Goal: Task Accomplishment & Management: Use online tool/utility

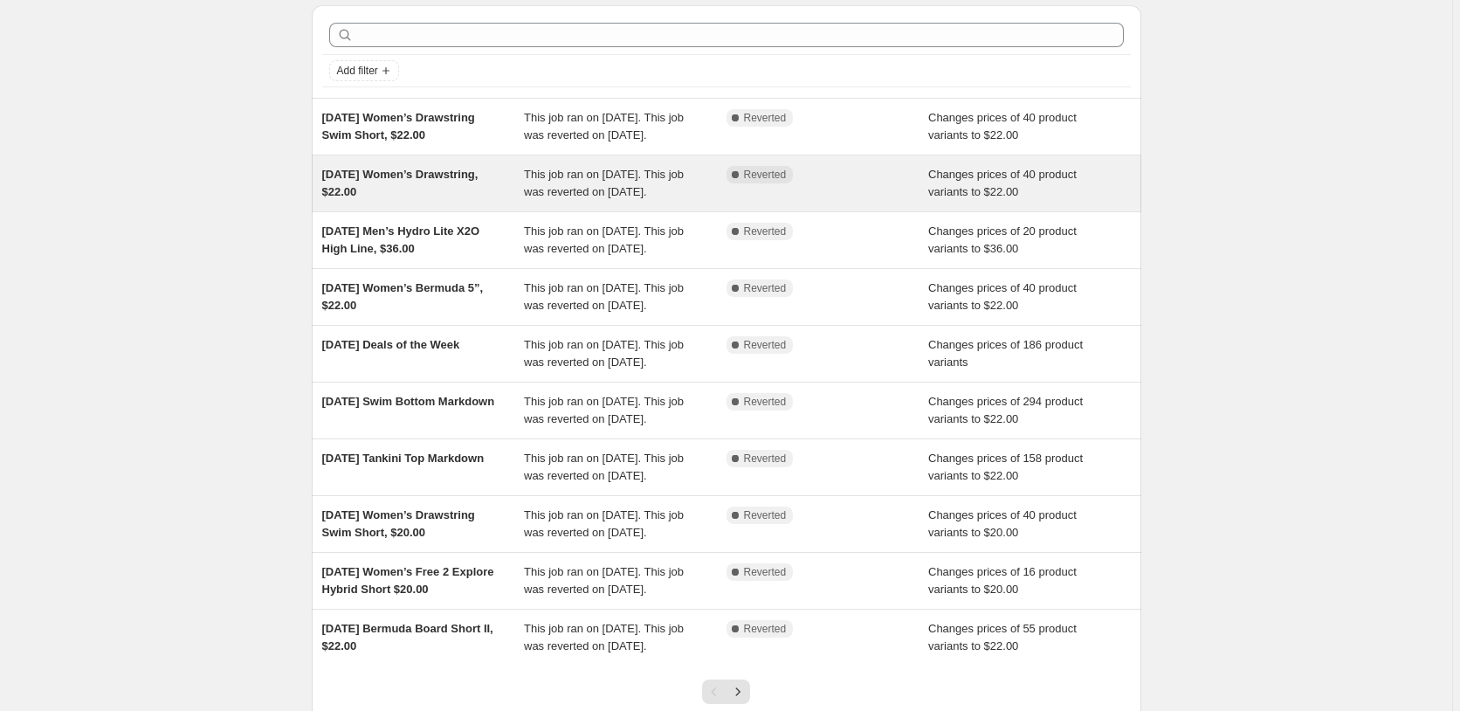
scroll to position [89, 0]
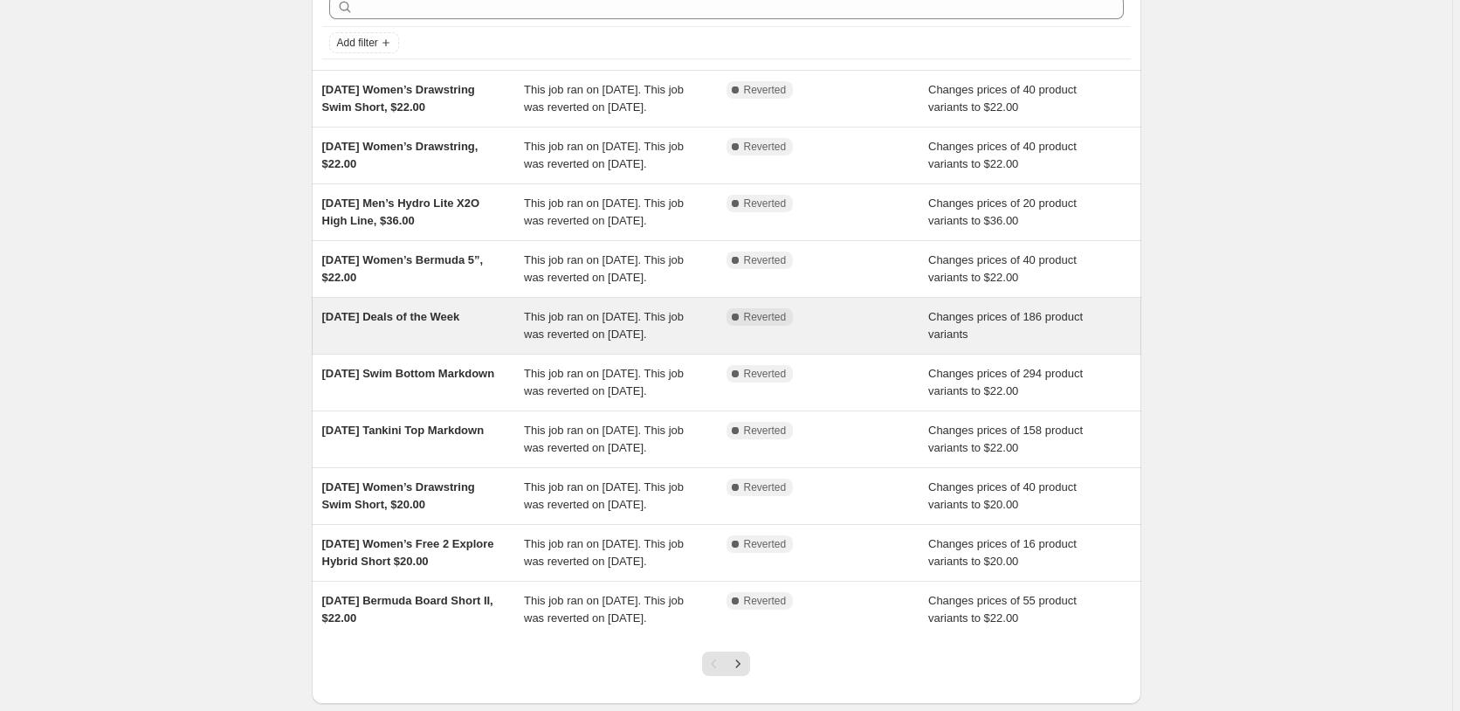
click at [516, 343] on div "[DATE] Deals of the Week" at bounding box center [423, 325] width 203 height 35
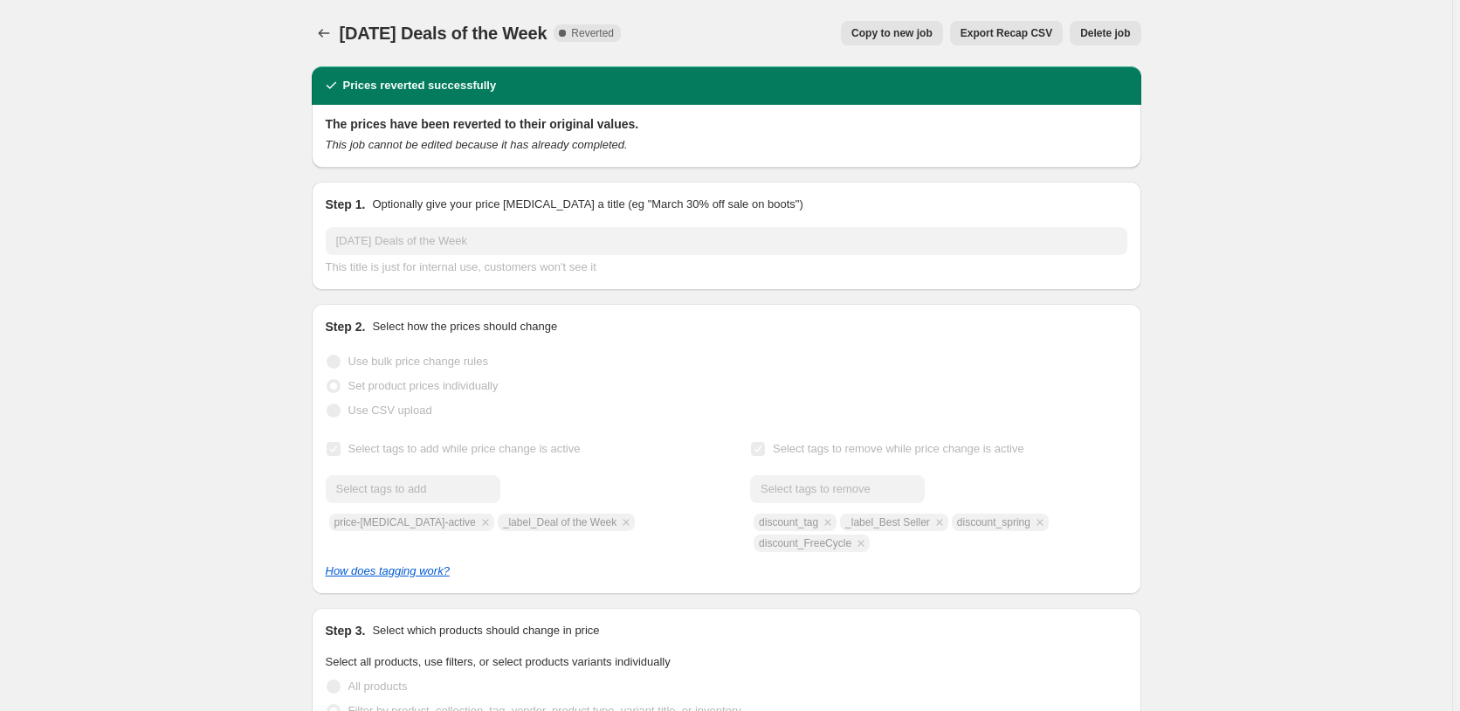
click at [880, 31] on span "Copy to new job" at bounding box center [891, 33] width 81 height 14
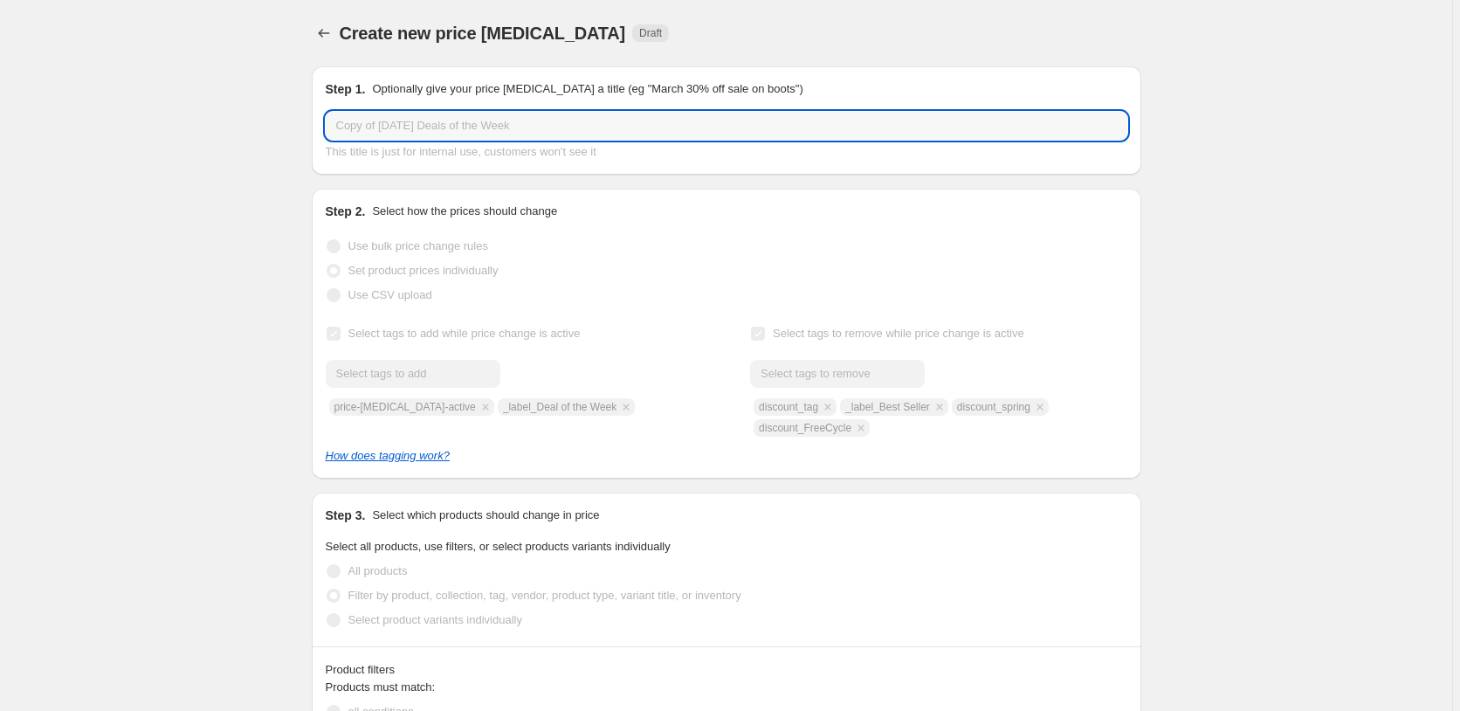
click at [385, 126] on input "Copy of [DATE] Deals of the Week" at bounding box center [726, 126] width 801 height 28
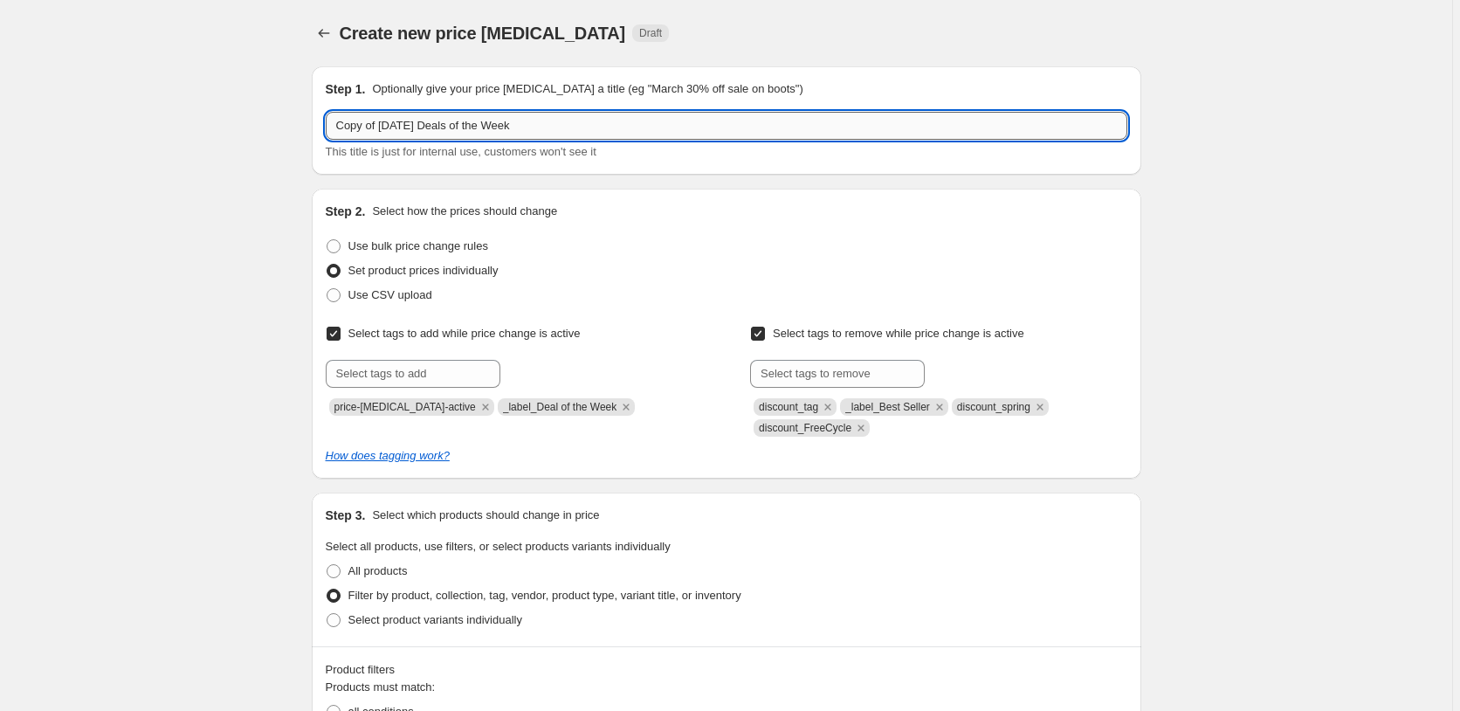
drag, startPoint x: 388, startPoint y: 125, endPoint x: 285, endPoint y: 103, distance: 104.4
click at [326, 112] on input "Copy of [DATE] Deals of the Week" at bounding box center [726, 126] width 801 height 28
drag, startPoint x: 361, startPoint y: 124, endPoint x: 352, endPoint y: 120, distance: 9.4
click at [352, 120] on input "[DATE] Deals of the Week" at bounding box center [726, 126] width 801 height 28
type input "[DATE] Deals of the Week"
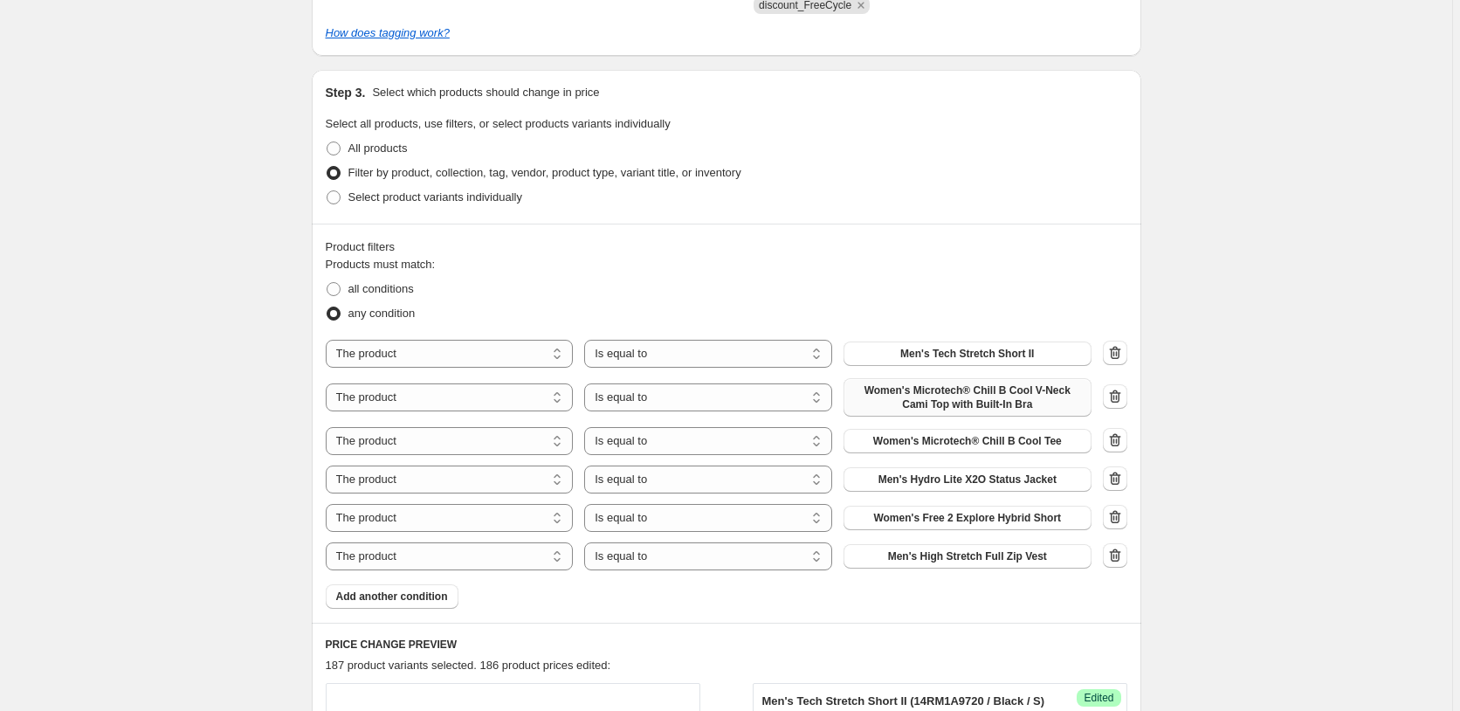
scroll to position [445, 0]
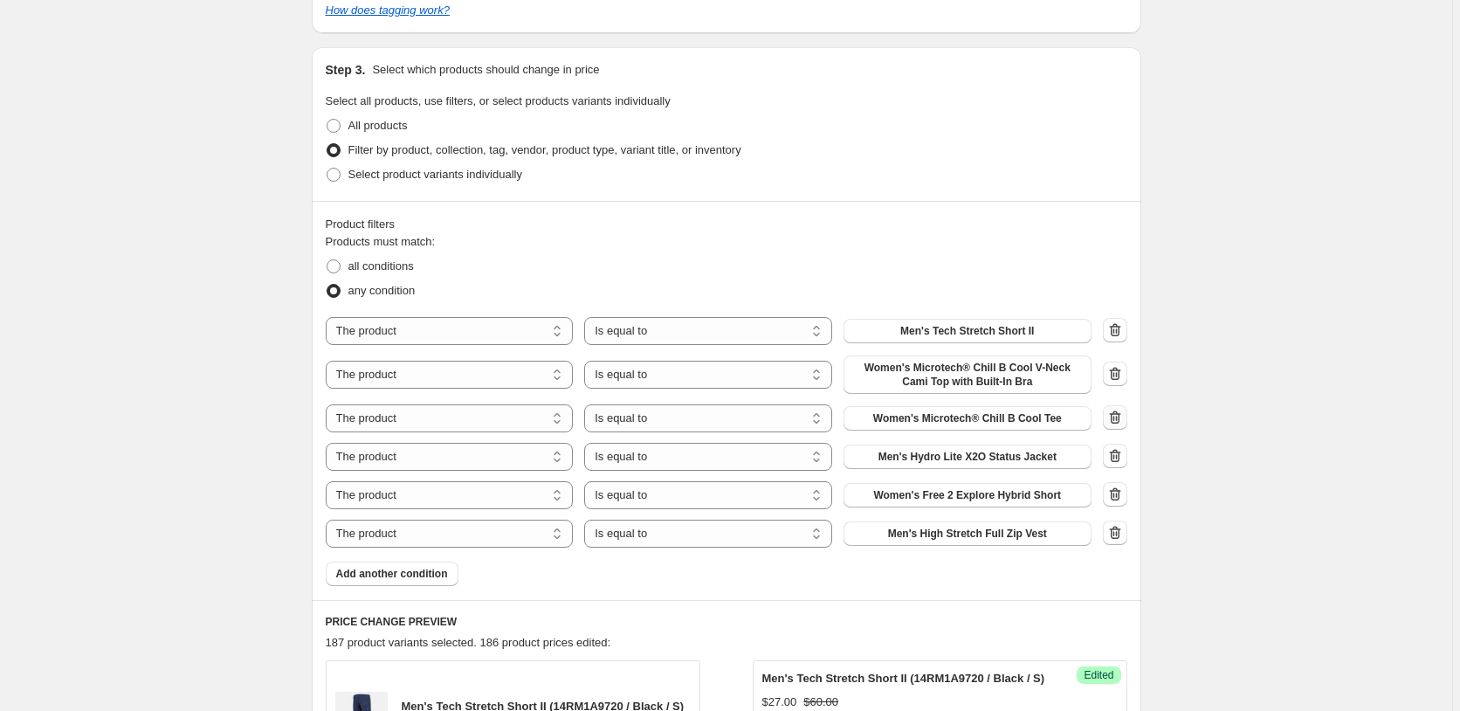
click at [1112, 420] on icon "button" at bounding box center [1114, 417] width 17 height 17
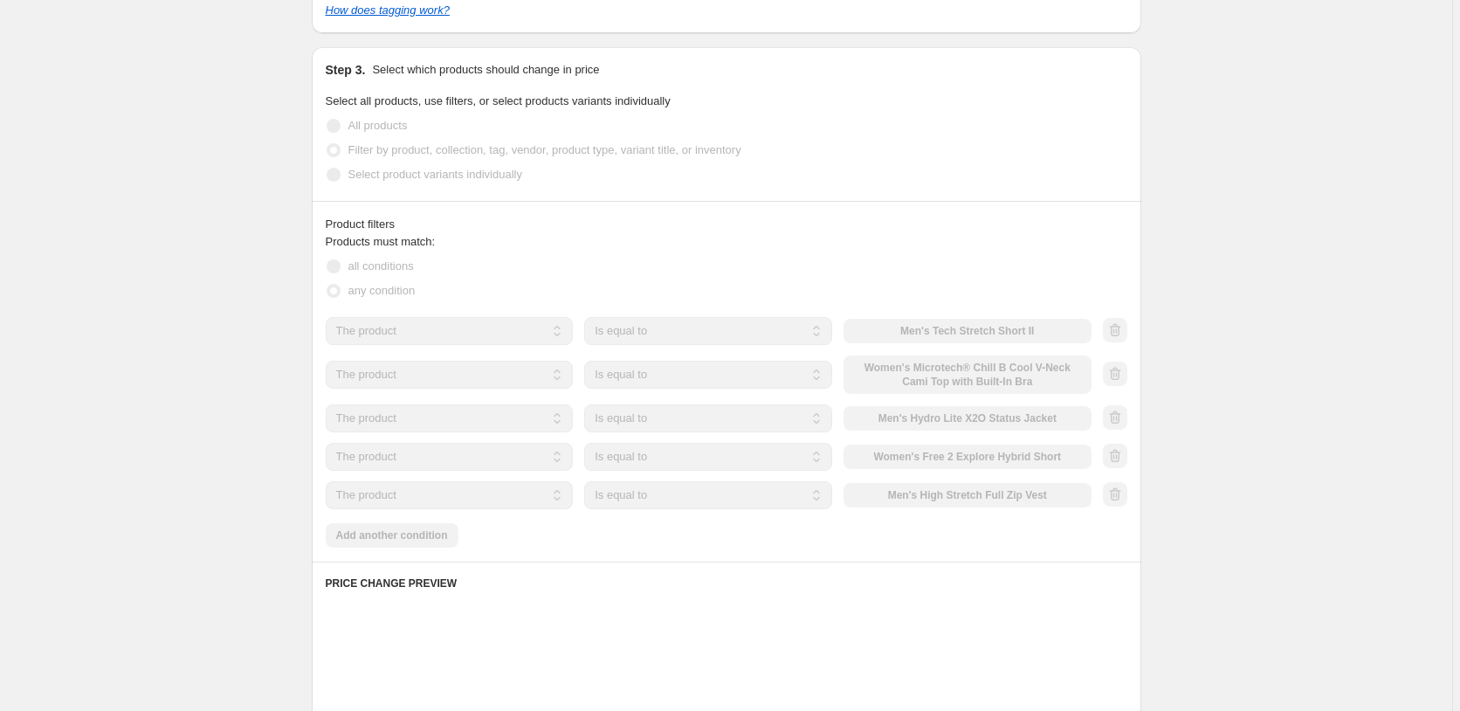
click at [1114, 419] on icon "button" at bounding box center [1113, 418] width 2 height 5
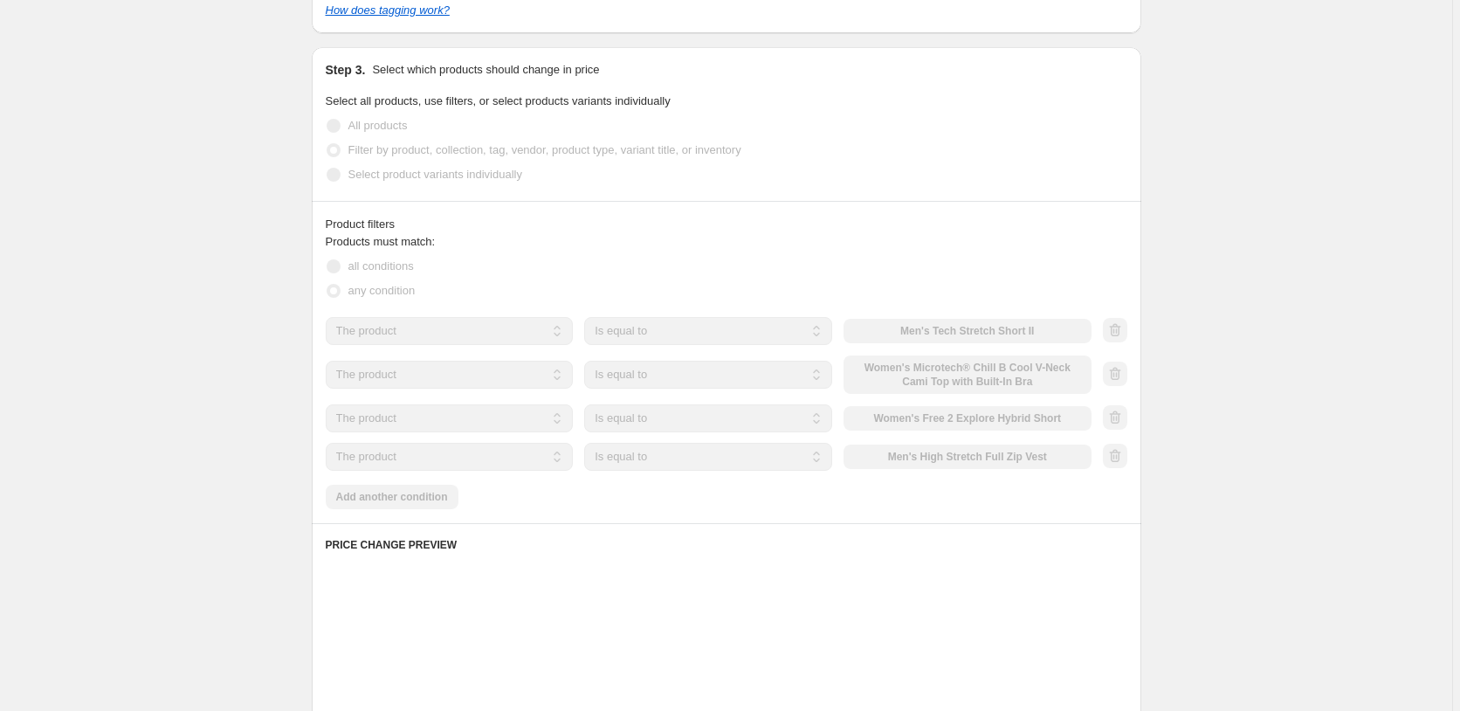
click at [1116, 419] on div at bounding box center [1114, 418] width 24 height 26
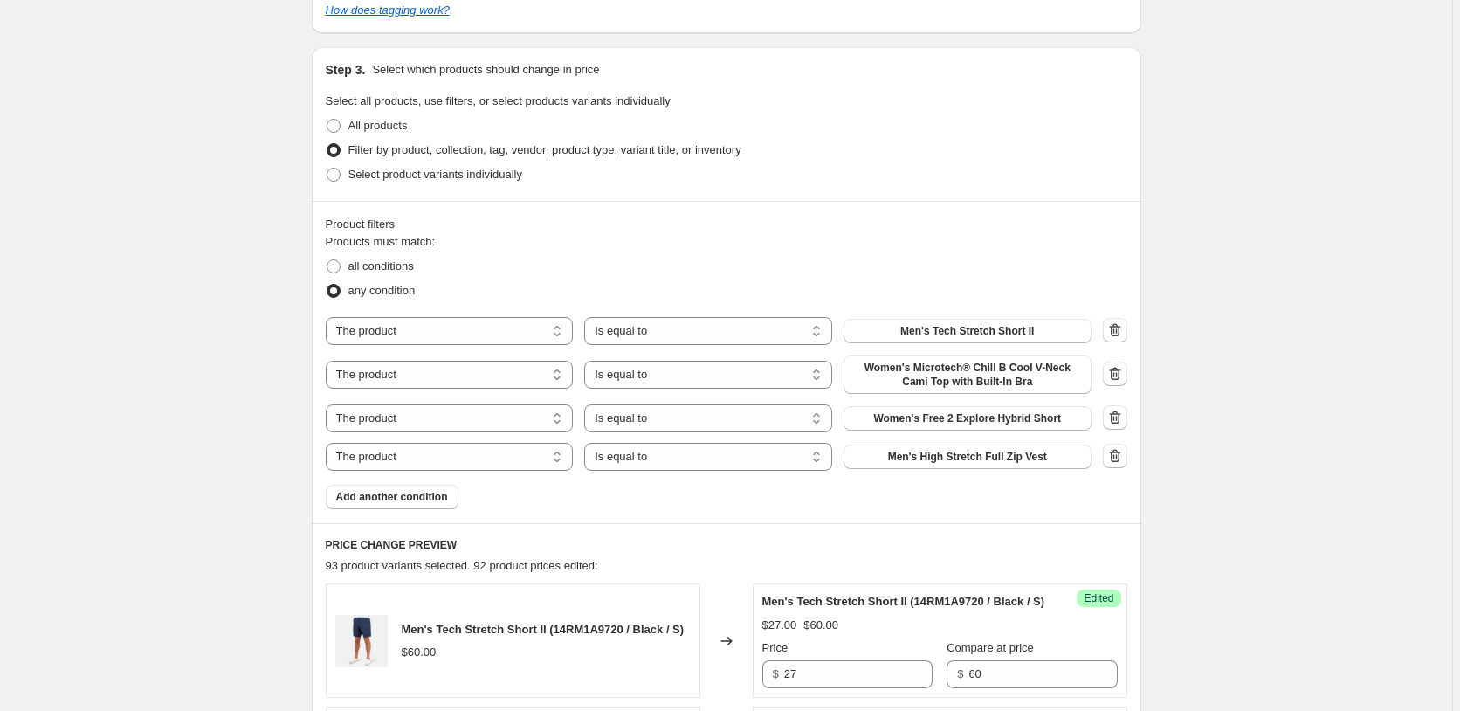
click at [1114, 419] on icon "button" at bounding box center [1113, 418] width 2 height 5
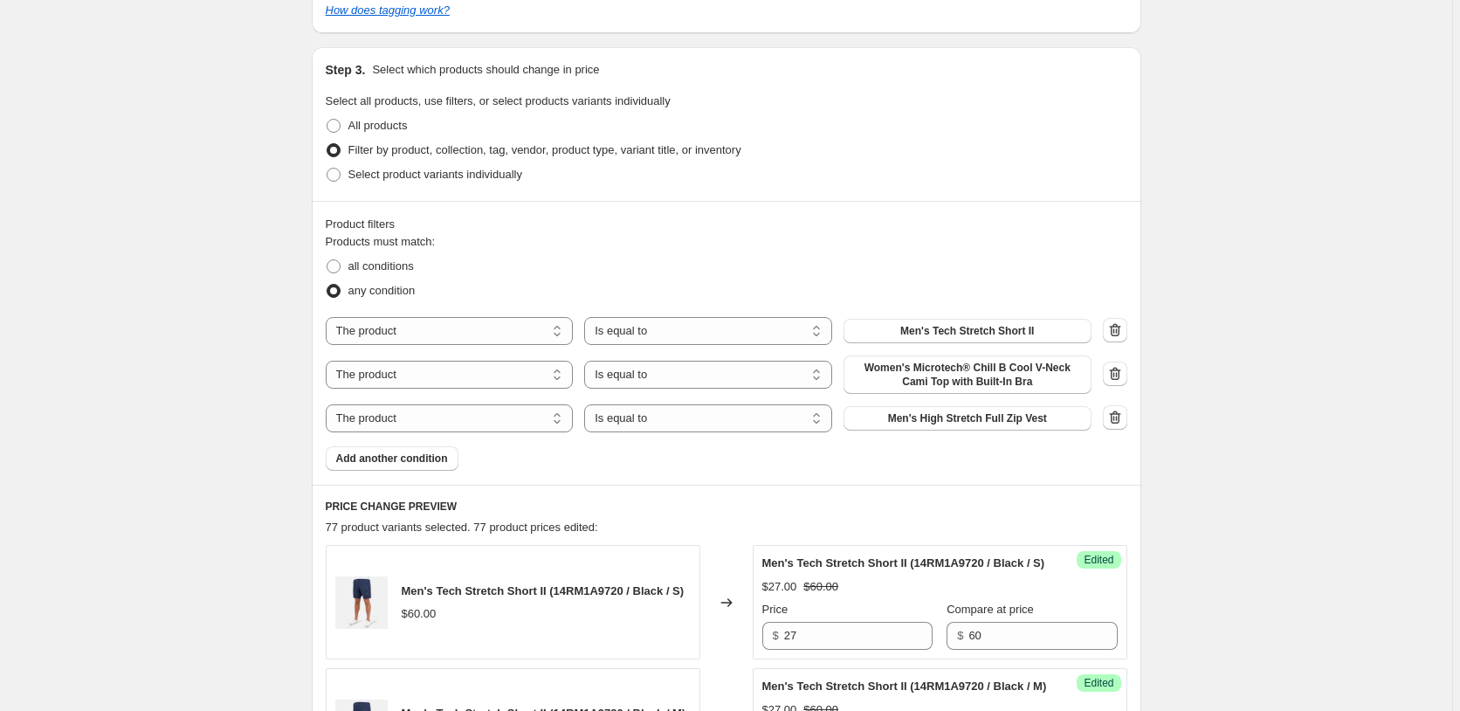
click at [1116, 421] on icon "button" at bounding box center [1114, 417] width 17 height 17
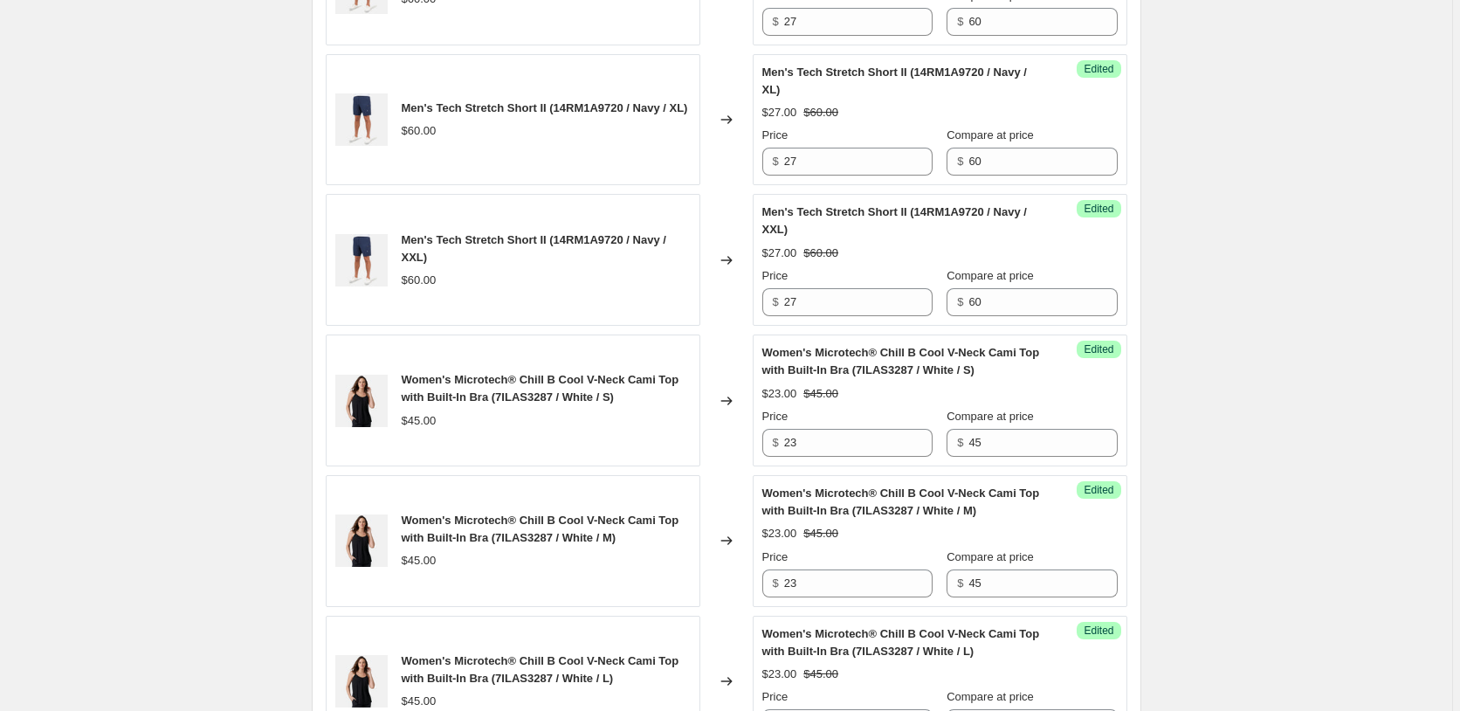
scroll to position [2671, 0]
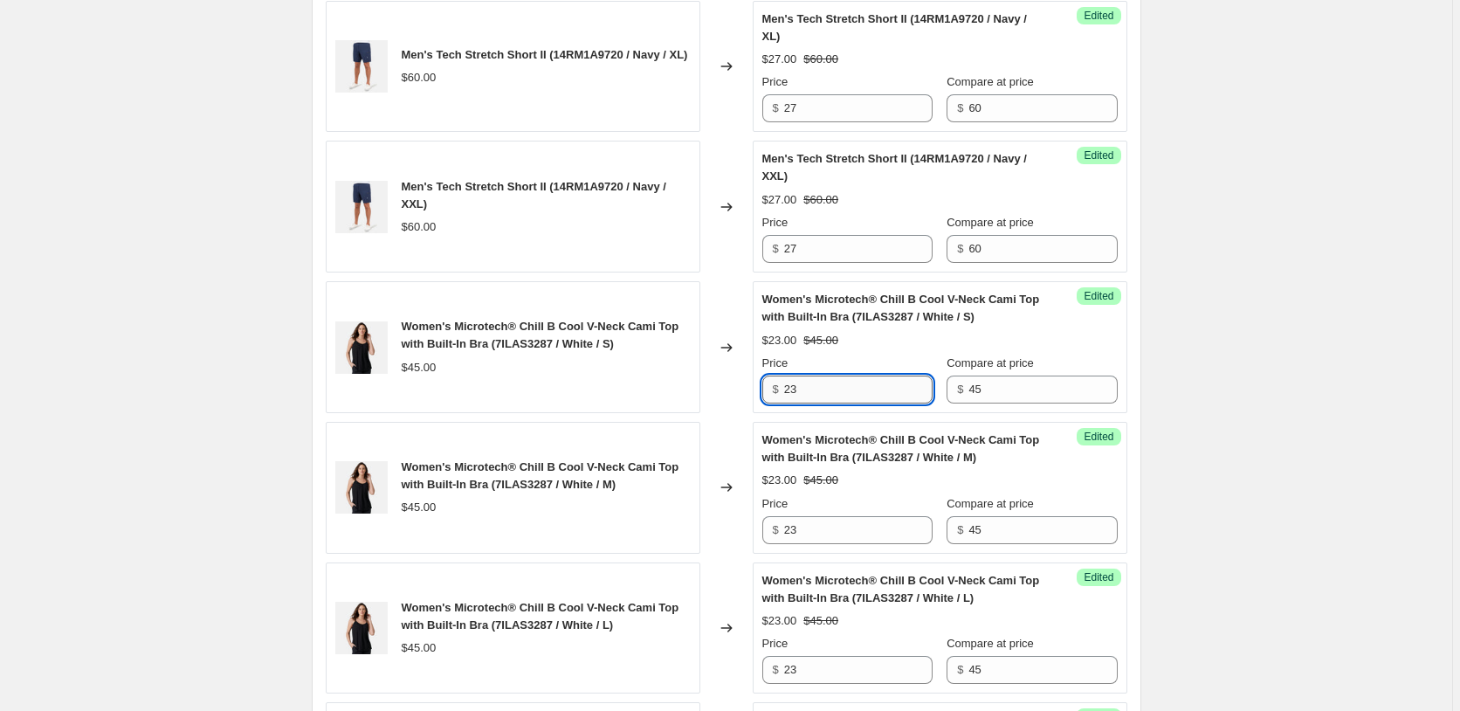
click at [839, 403] on input "23" at bounding box center [858, 389] width 148 height 28
click at [838, 403] on input "23" at bounding box center [858, 389] width 148 height 28
click at [839, 403] on input "20" at bounding box center [858, 389] width 148 height 28
click at [840, 403] on input "20" at bounding box center [858, 389] width 148 height 28
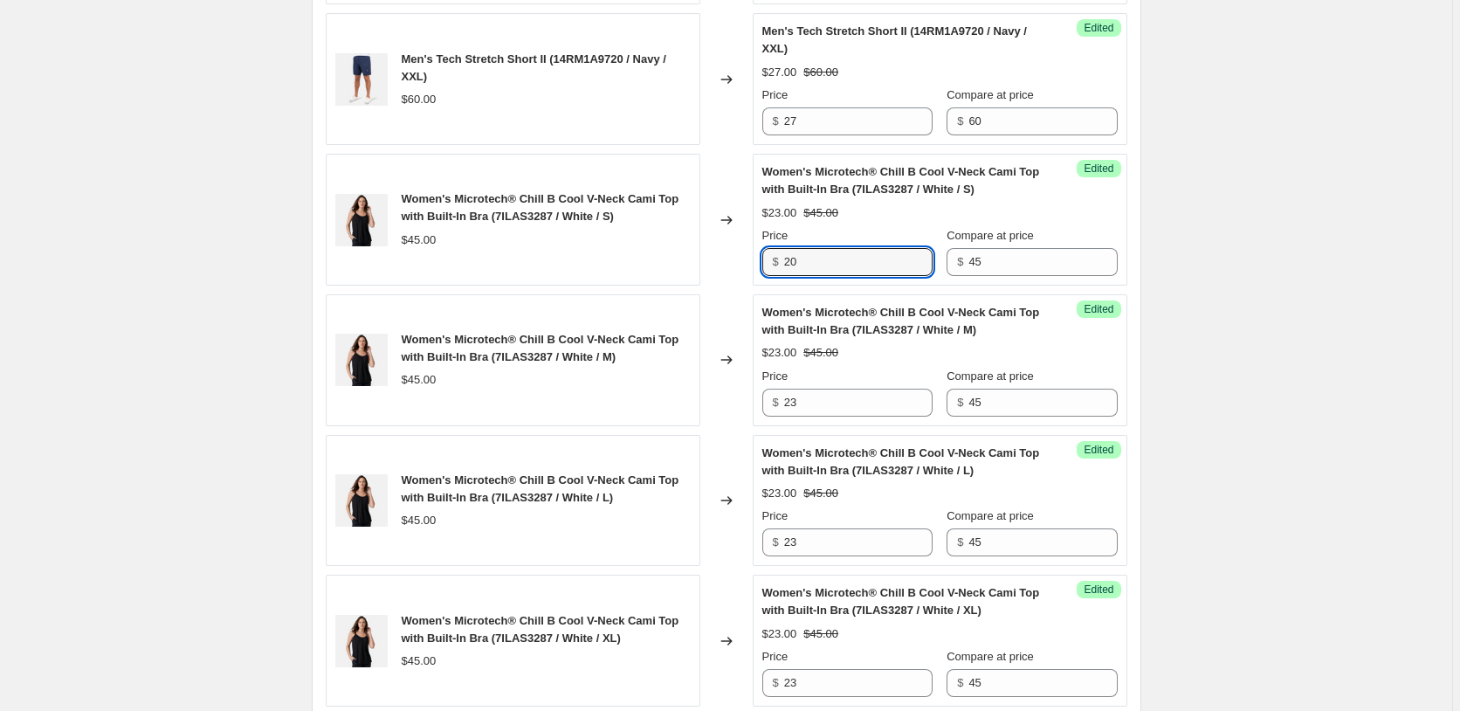
scroll to position [2938, 0]
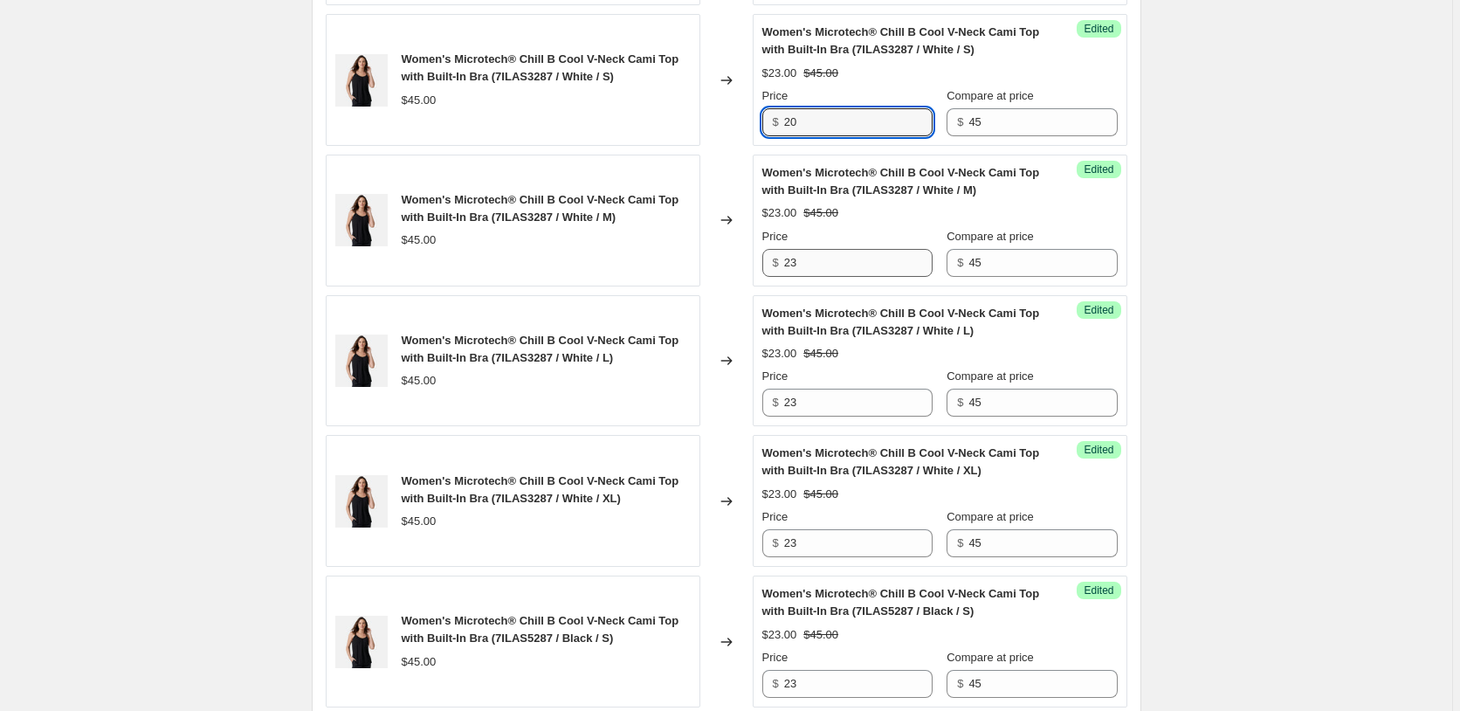
type input "20"
click at [844, 277] on input "23" at bounding box center [858, 263] width 148 height 28
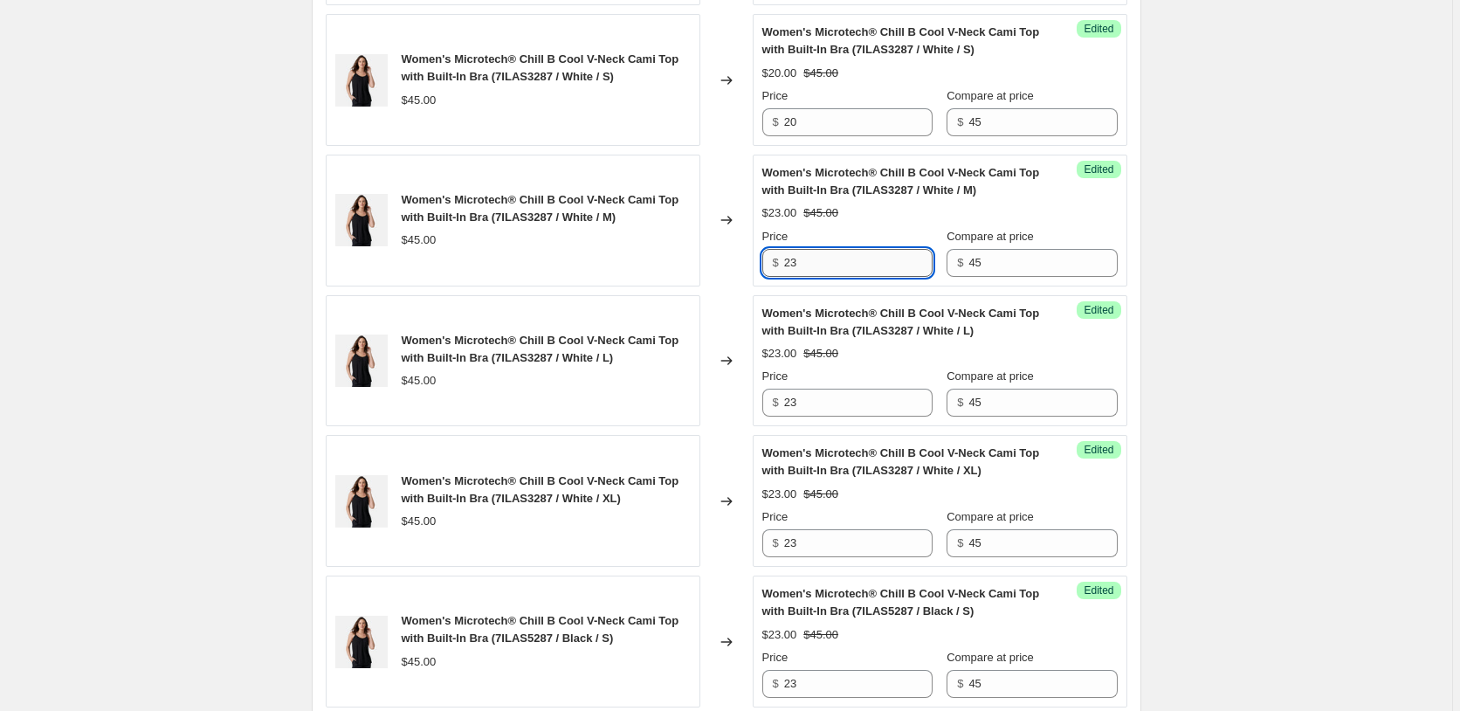
click at [844, 277] on input "23" at bounding box center [858, 263] width 148 height 28
paste input "0"
type input "20"
click at [836, 416] on input "23" at bounding box center [858, 402] width 148 height 28
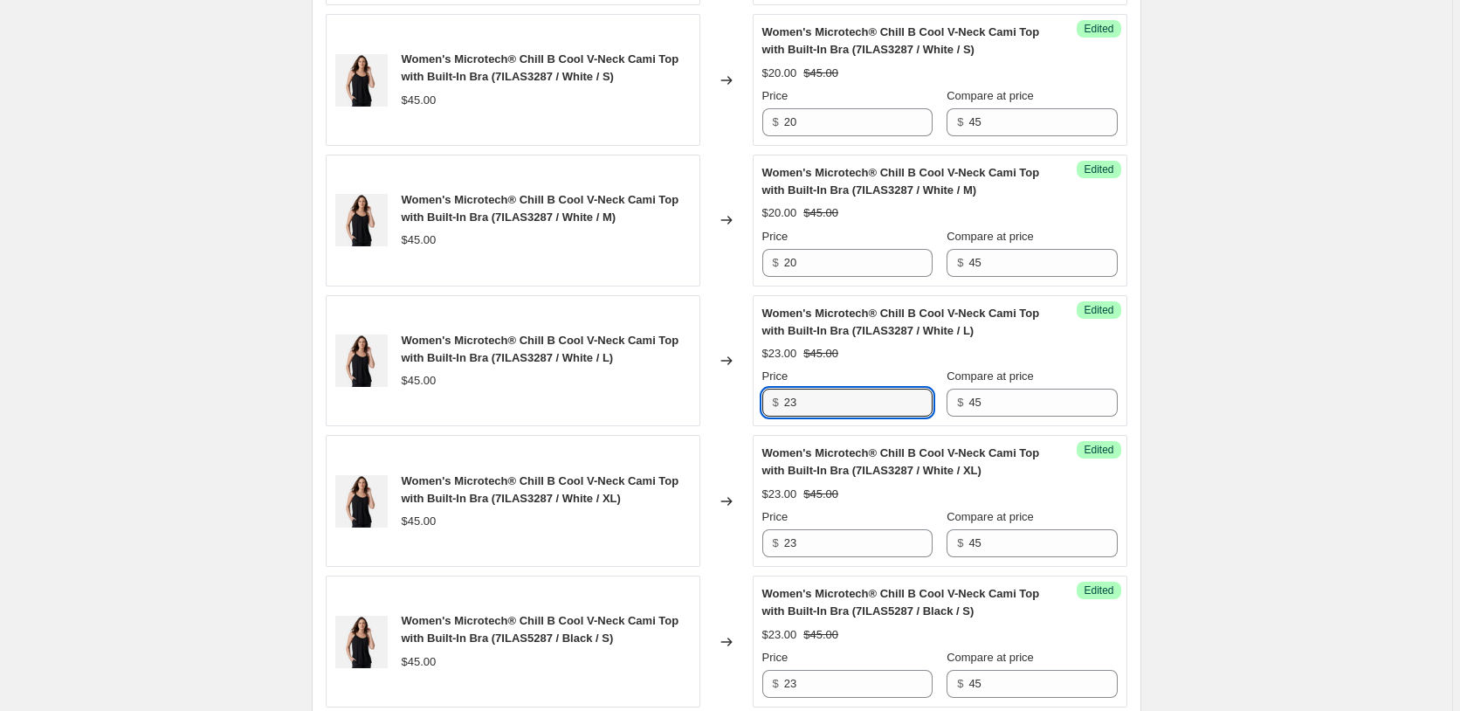
paste input "0"
type input "20"
click at [842, 557] on input "23" at bounding box center [858, 543] width 148 height 28
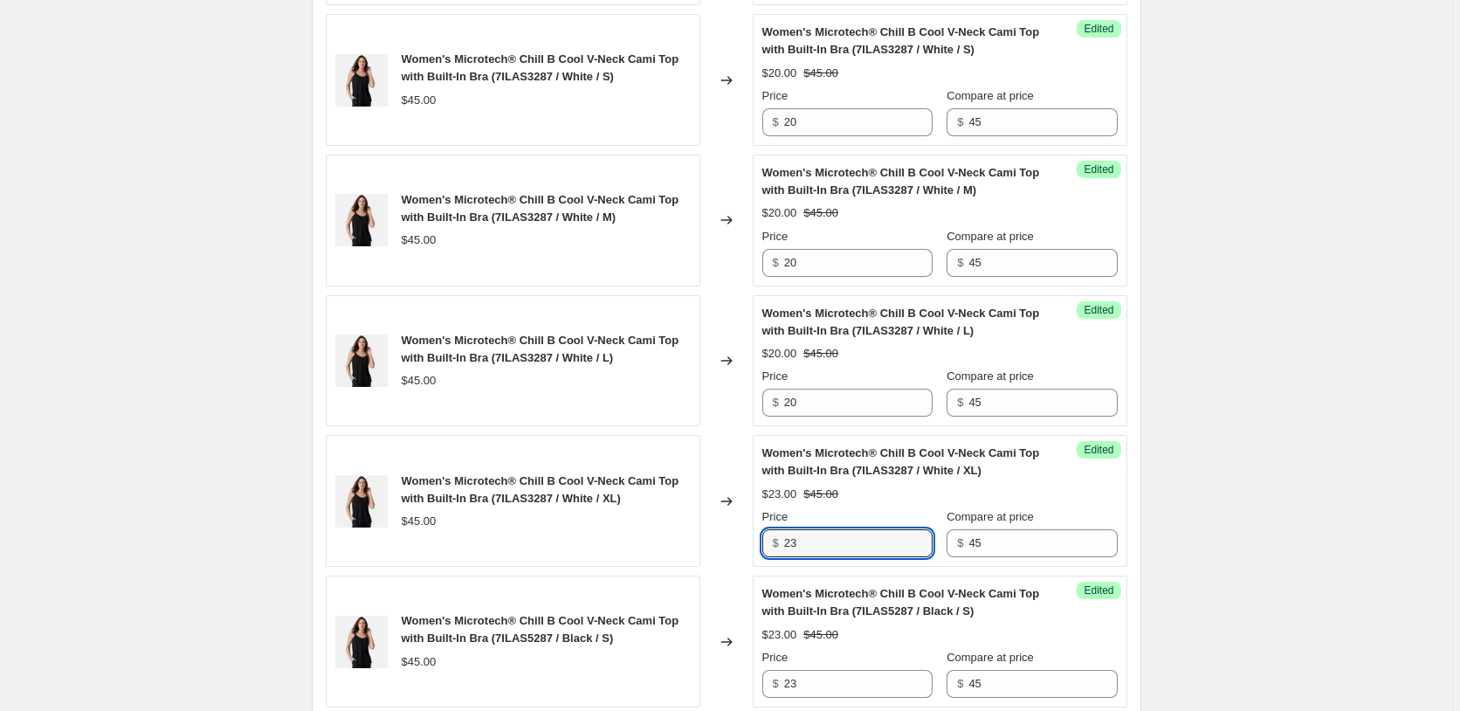
paste input "0"
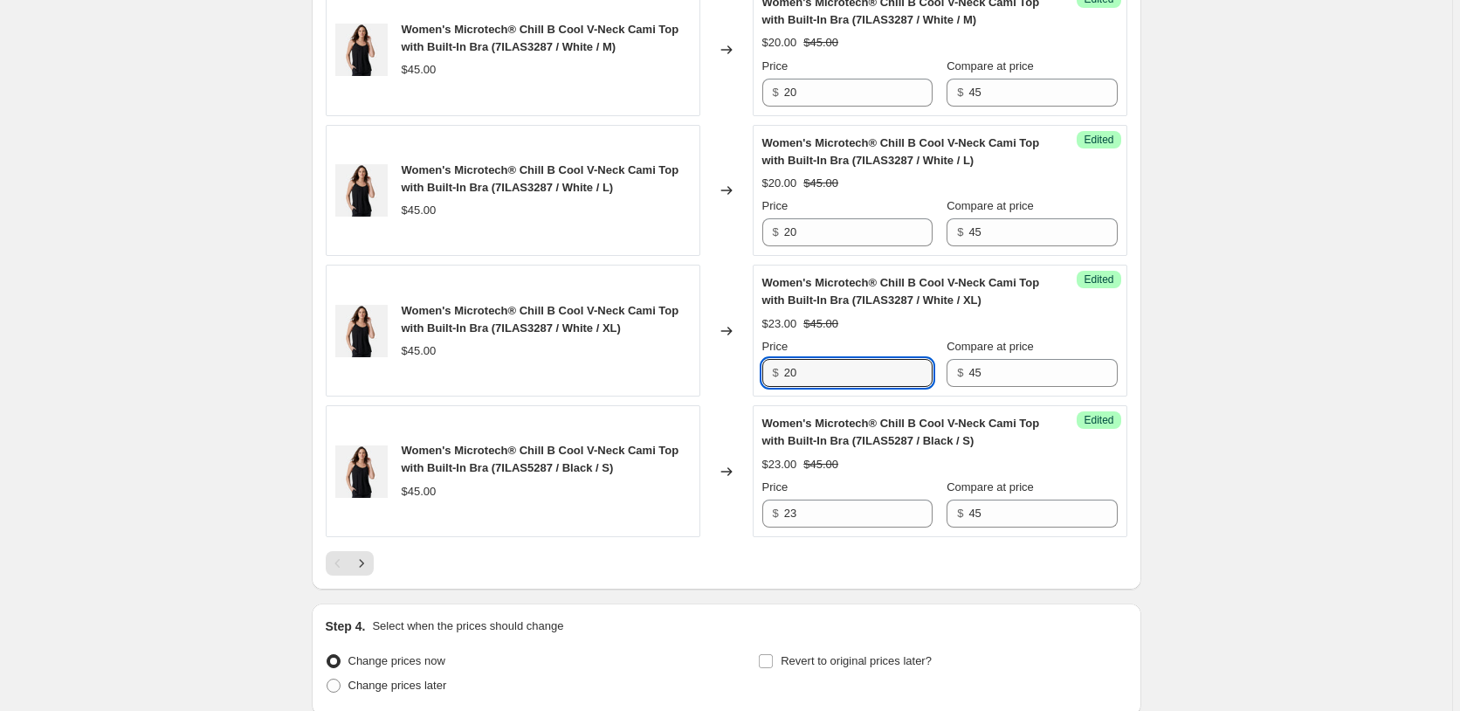
scroll to position [3294, 0]
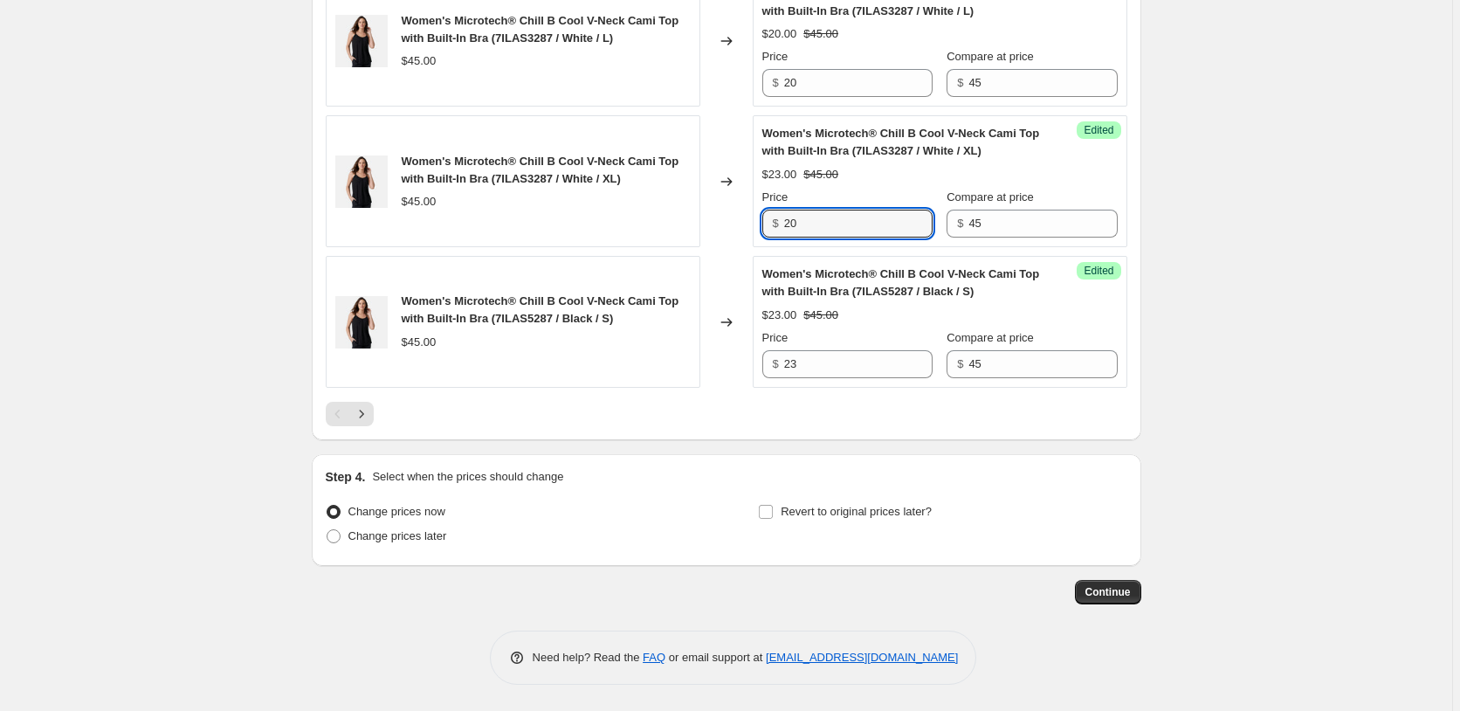
type input "20"
click at [839, 347] on div "Price" at bounding box center [847, 337] width 170 height 17
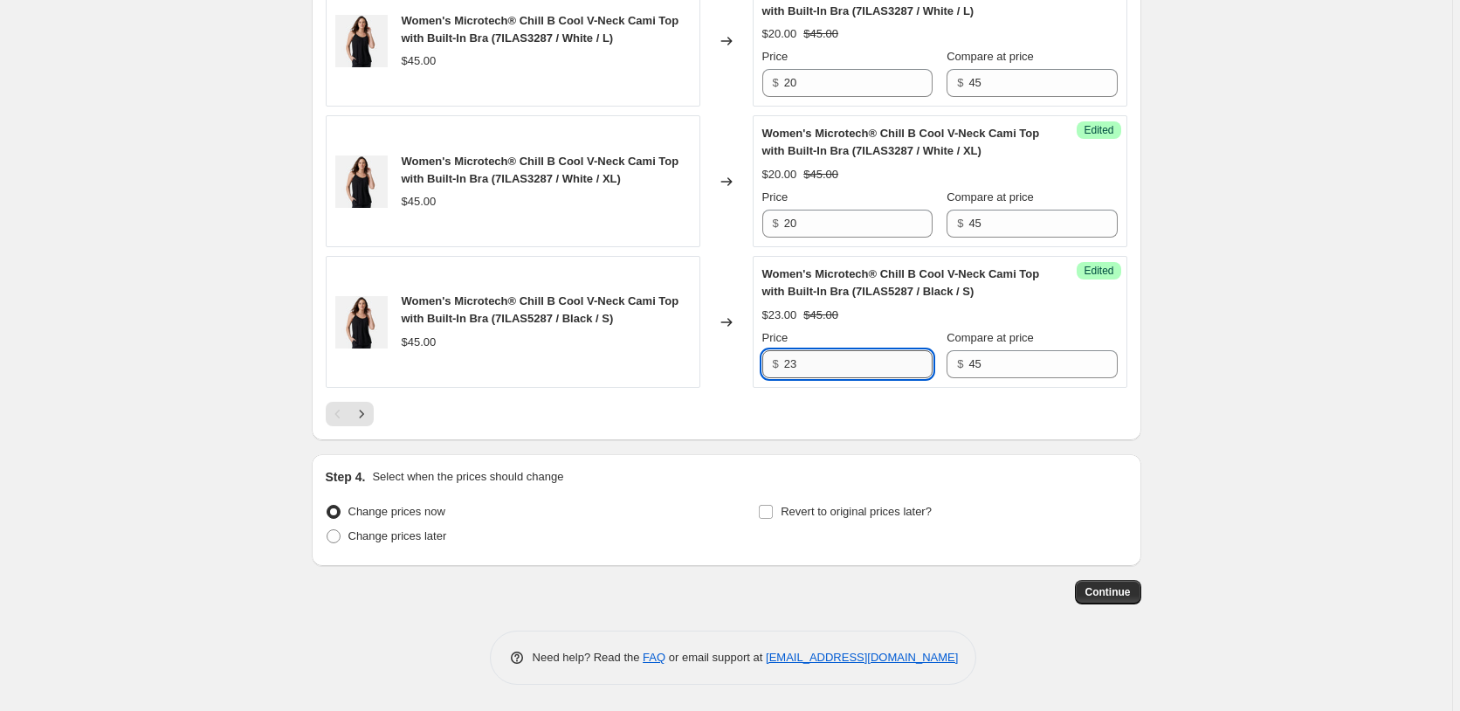
click at [837, 378] on input "23" at bounding box center [858, 364] width 148 height 28
paste input "0"
type input "20"
click at [744, 426] on div at bounding box center [726, 414] width 801 height 24
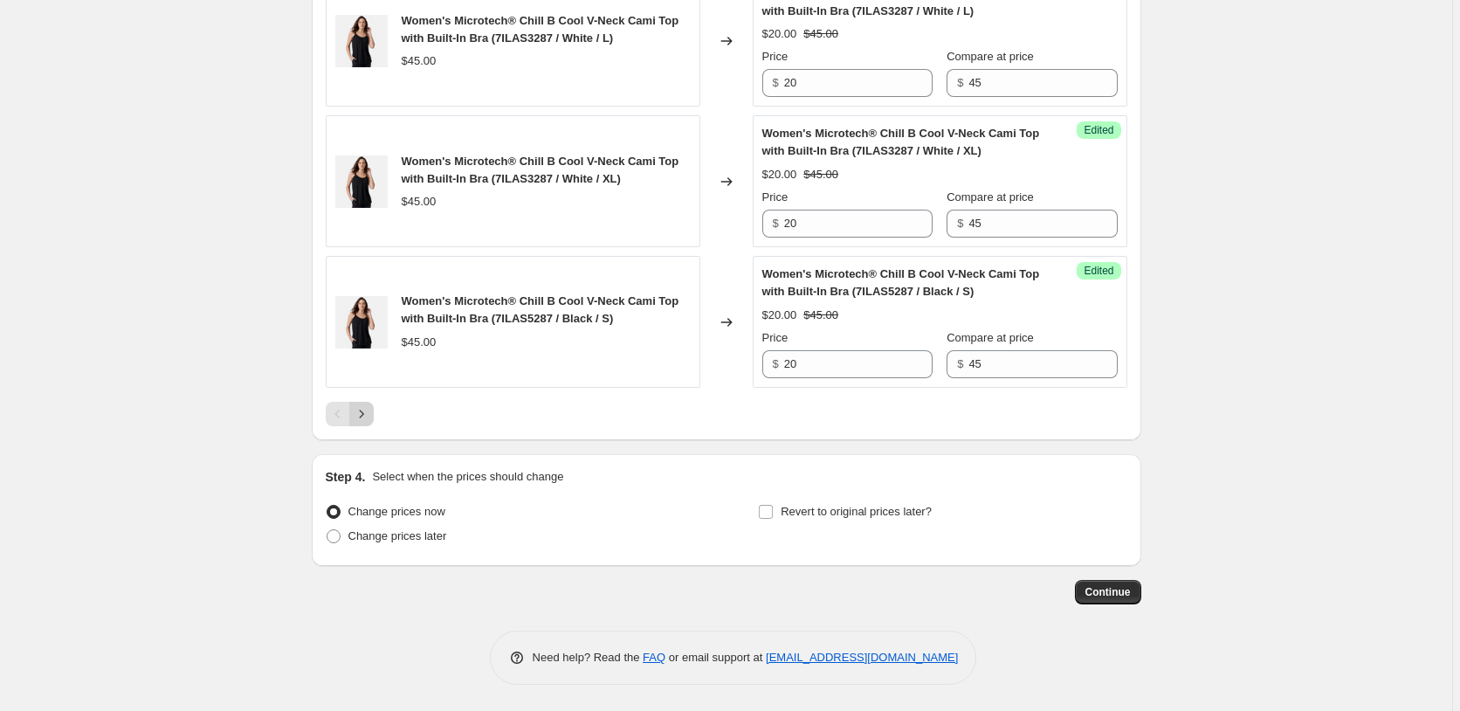
click at [364, 422] on icon "Next" at bounding box center [361, 413] width 17 height 17
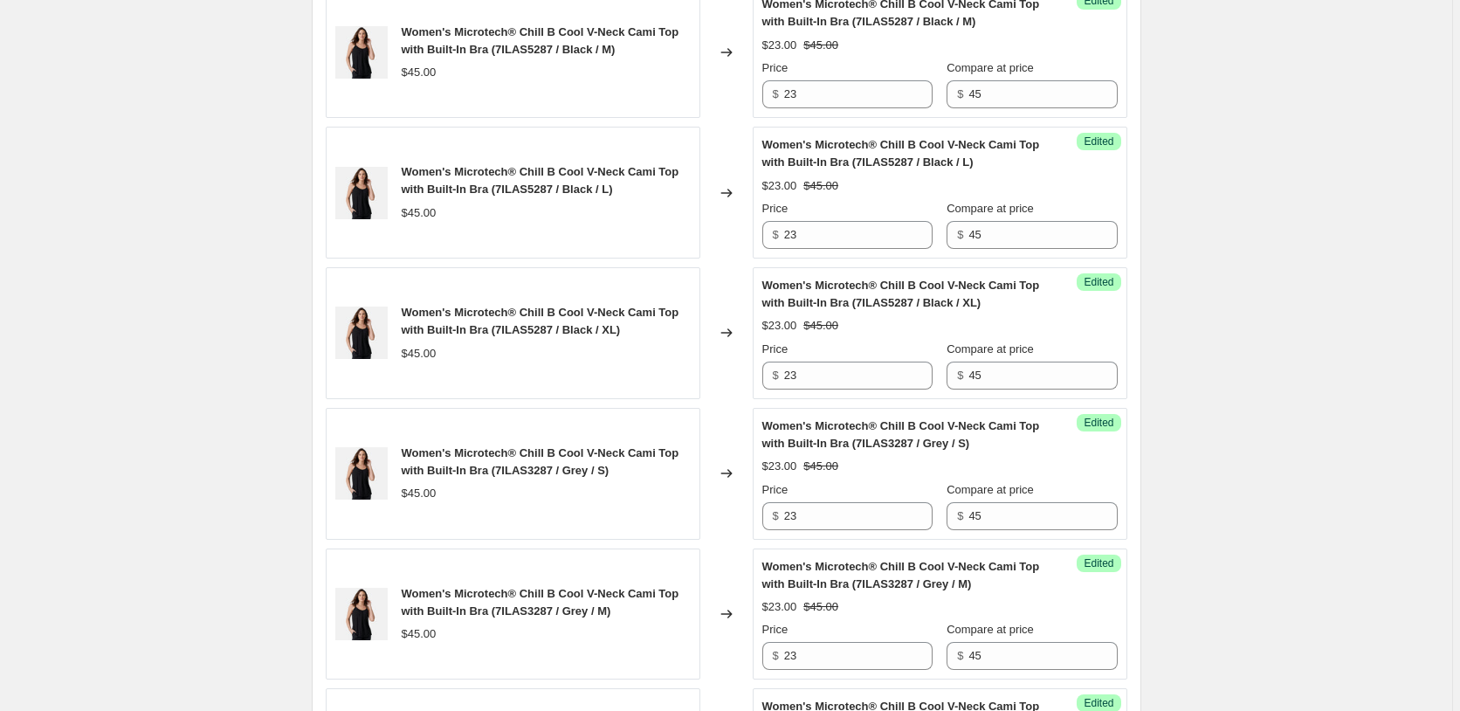
scroll to position [609, 0]
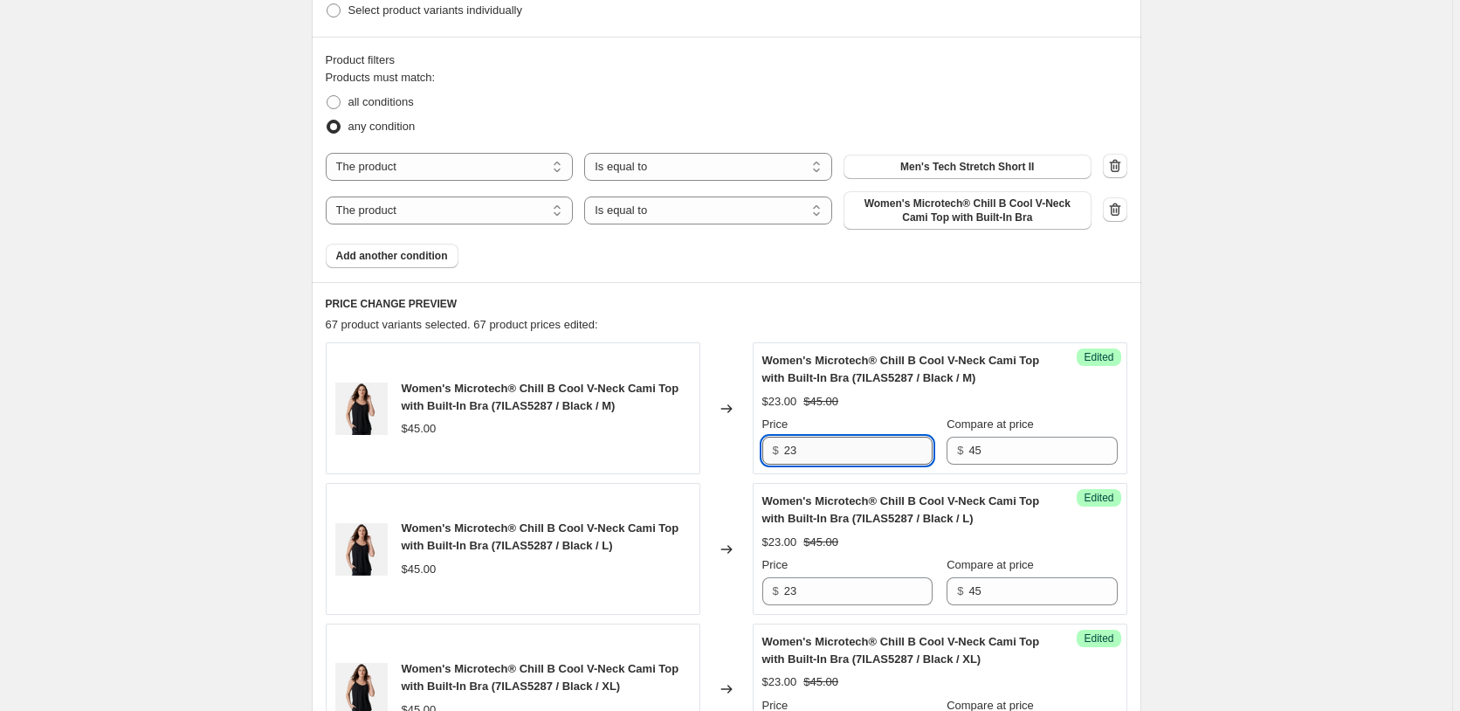
click at [837, 452] on input "23" at bounding box center [858, 450] width 148 height 28
paste input "0"
type input "20"
click at [830, 593] on input "23" at bounding box center [858, 591] width 148 height 28
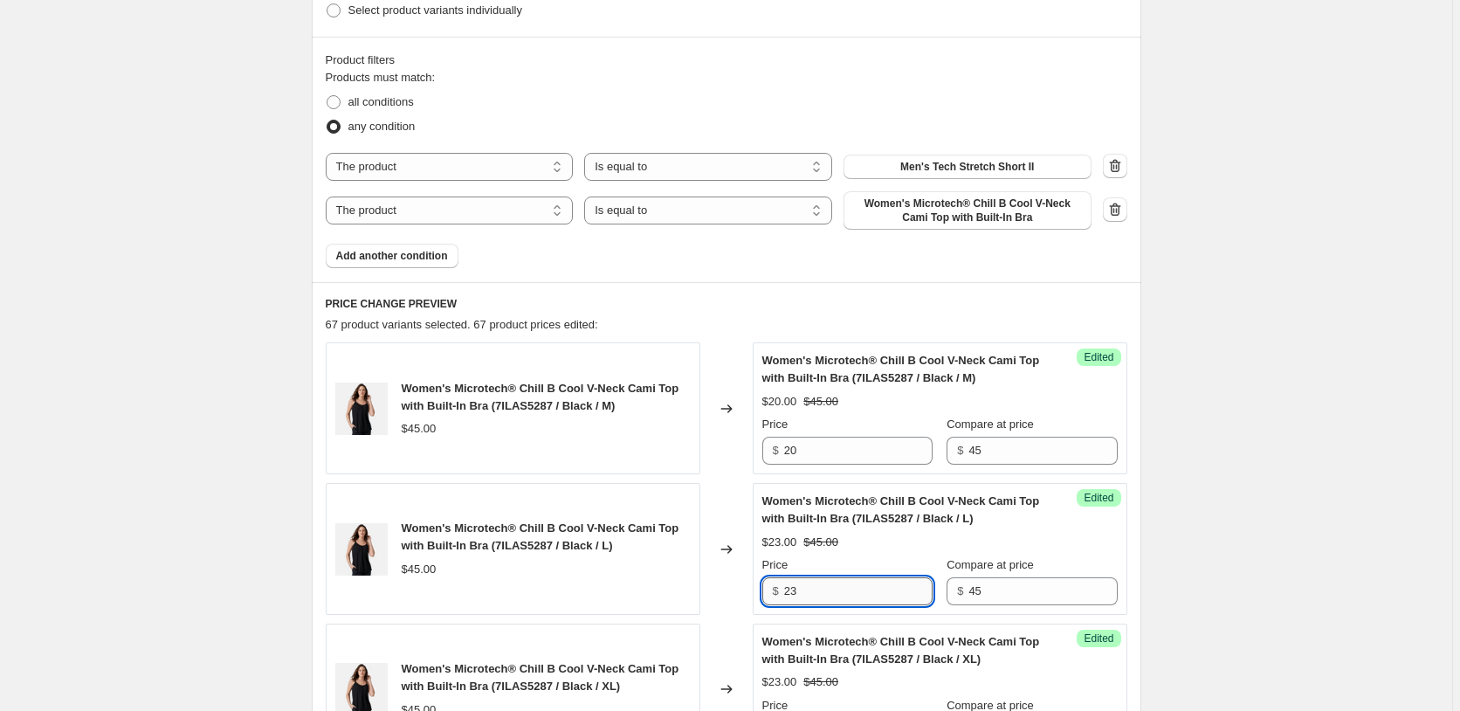
click at [830, 593] on input "23" at bounding box center [858, 591] width 148 height 28
paste input "0"
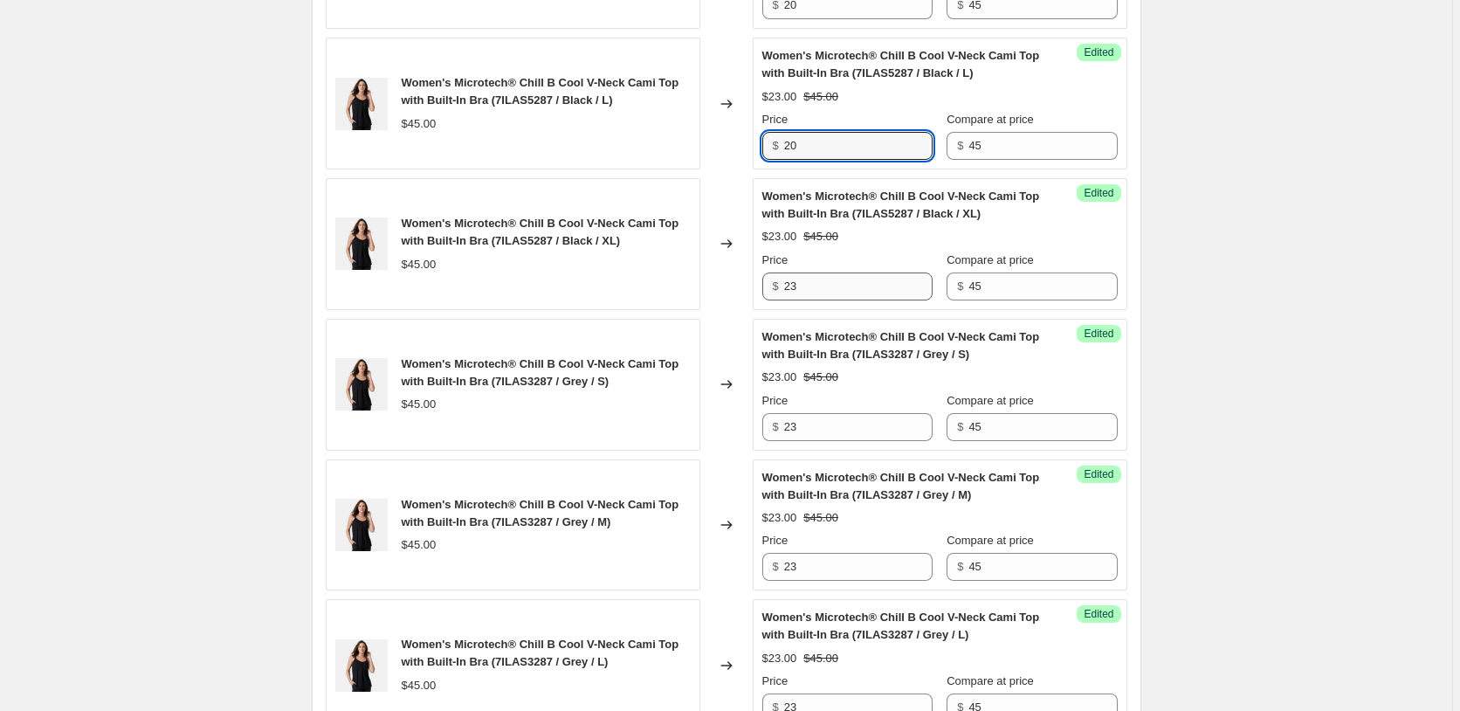
type input "20"
click at [822, 289] on input "23" at bounding box center [858, 286] width 148 height 28
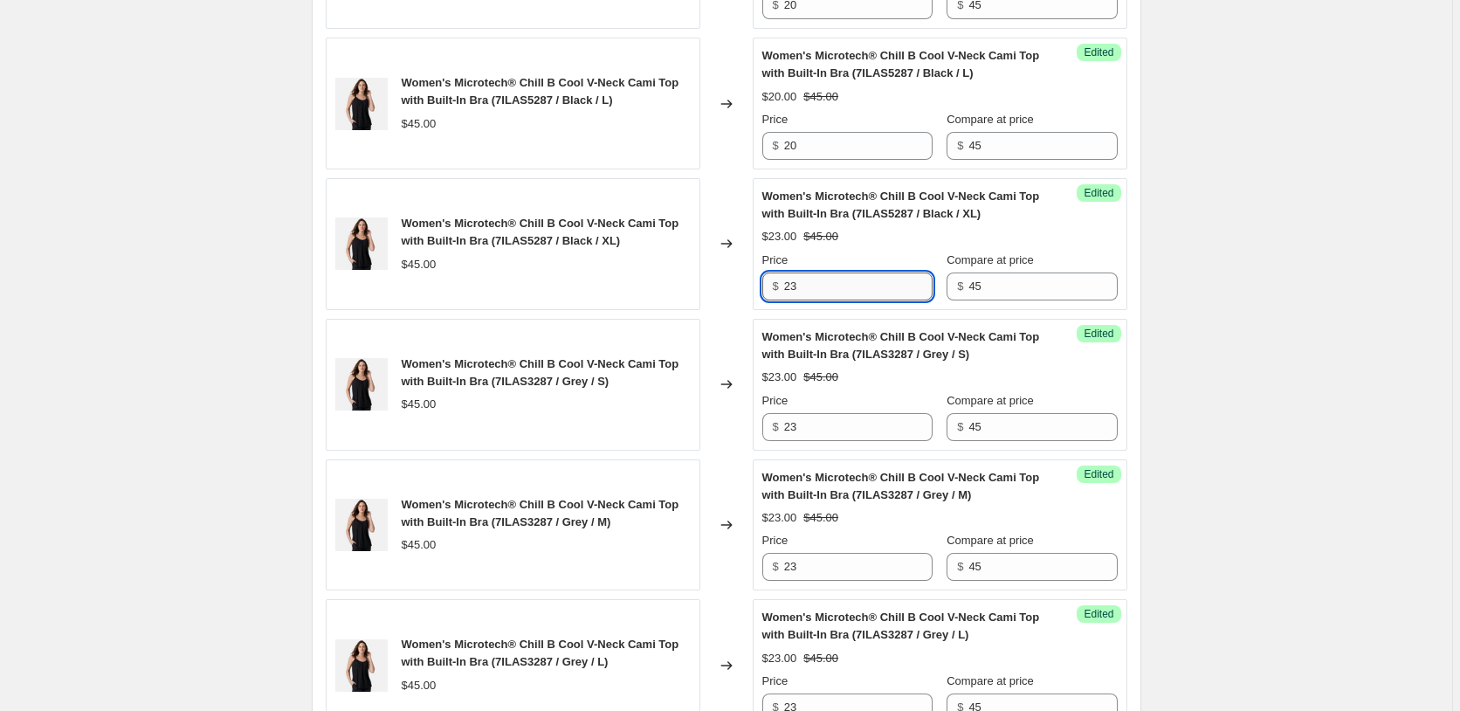
click at [822, 289] on input "23" at bounding box center [858, 286] width 148 height 28
paste input "0"
type input "20"
click at [820, 416] on input "23" at bounding box center [858, 427] width 148 height 28
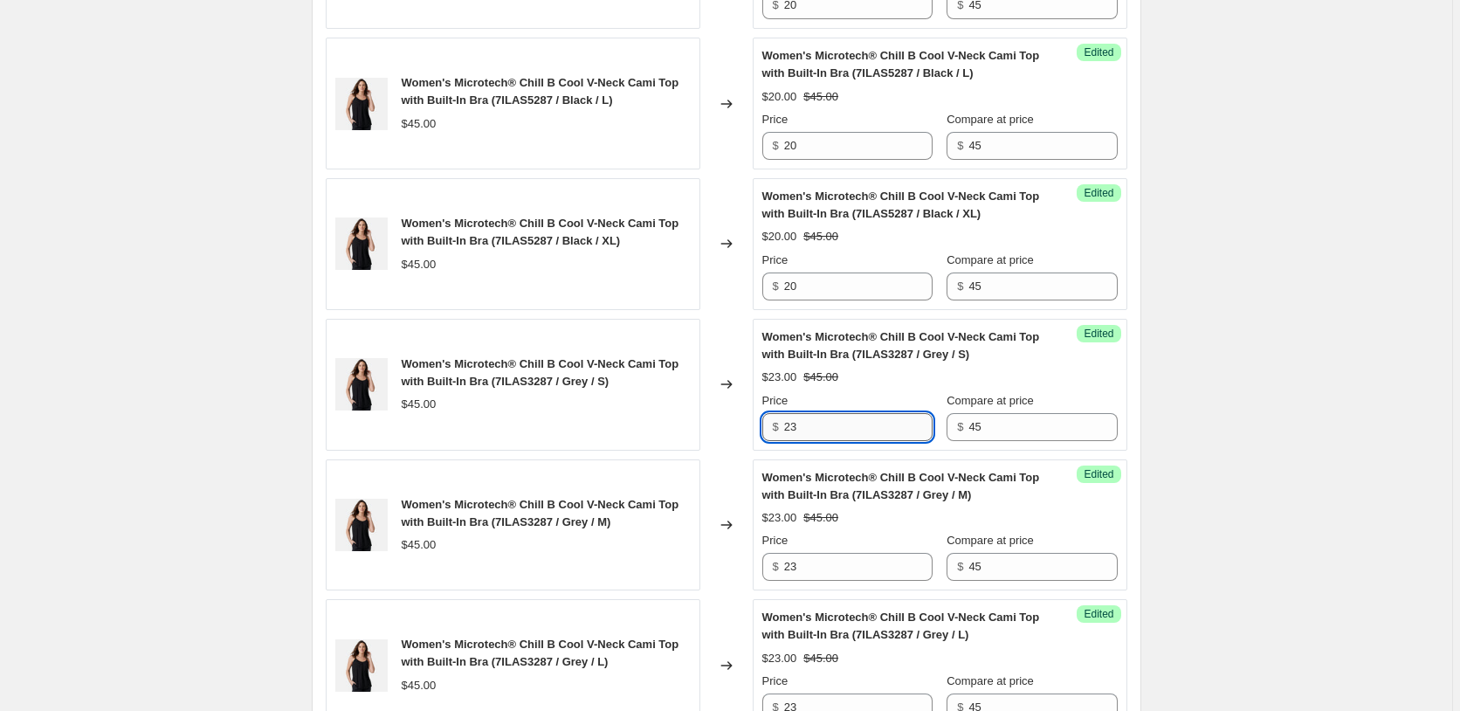
click at [820, 416] on input "23" at bounding box center [858, 427] width 148 height 28
paste input "0"
type input "20"
click at [821, 556] on input "23" at bounding box center [858, 567] width 148 height 28
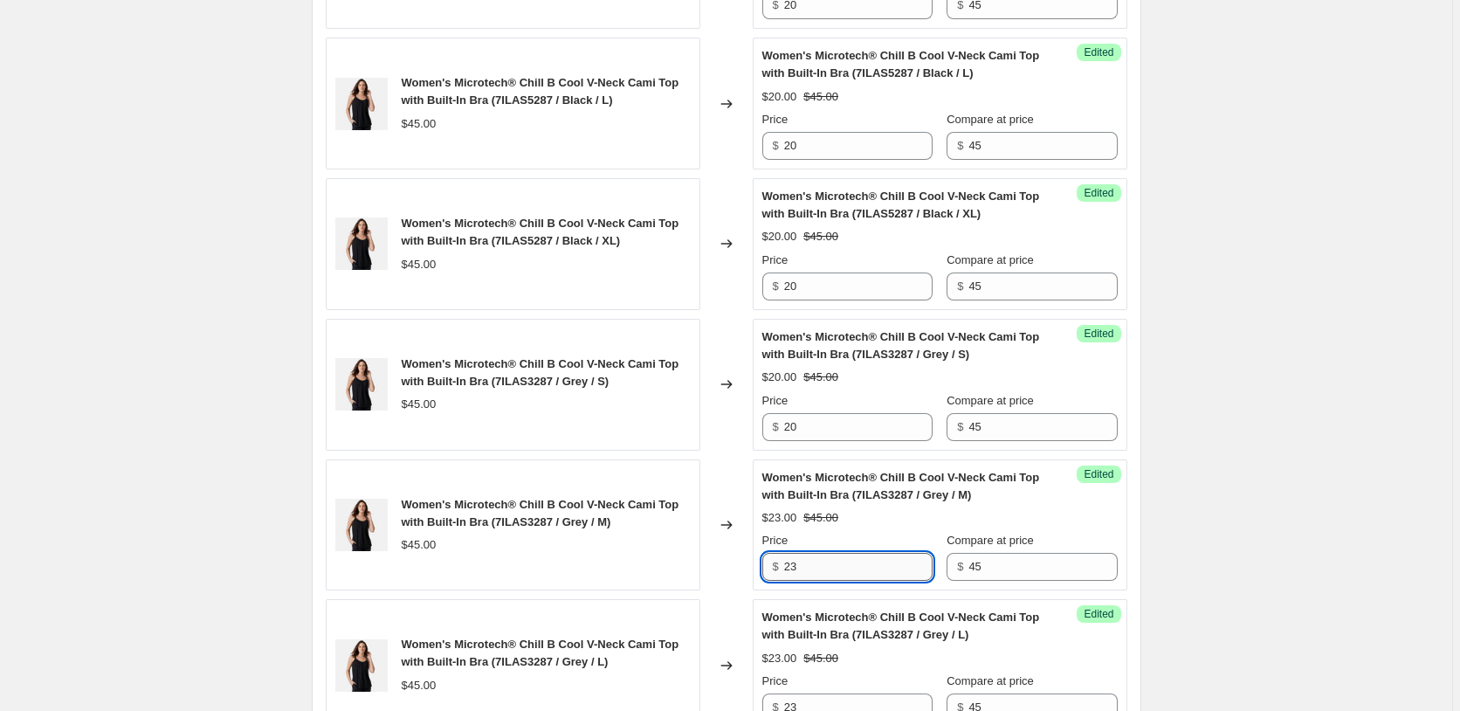
paste input "0"
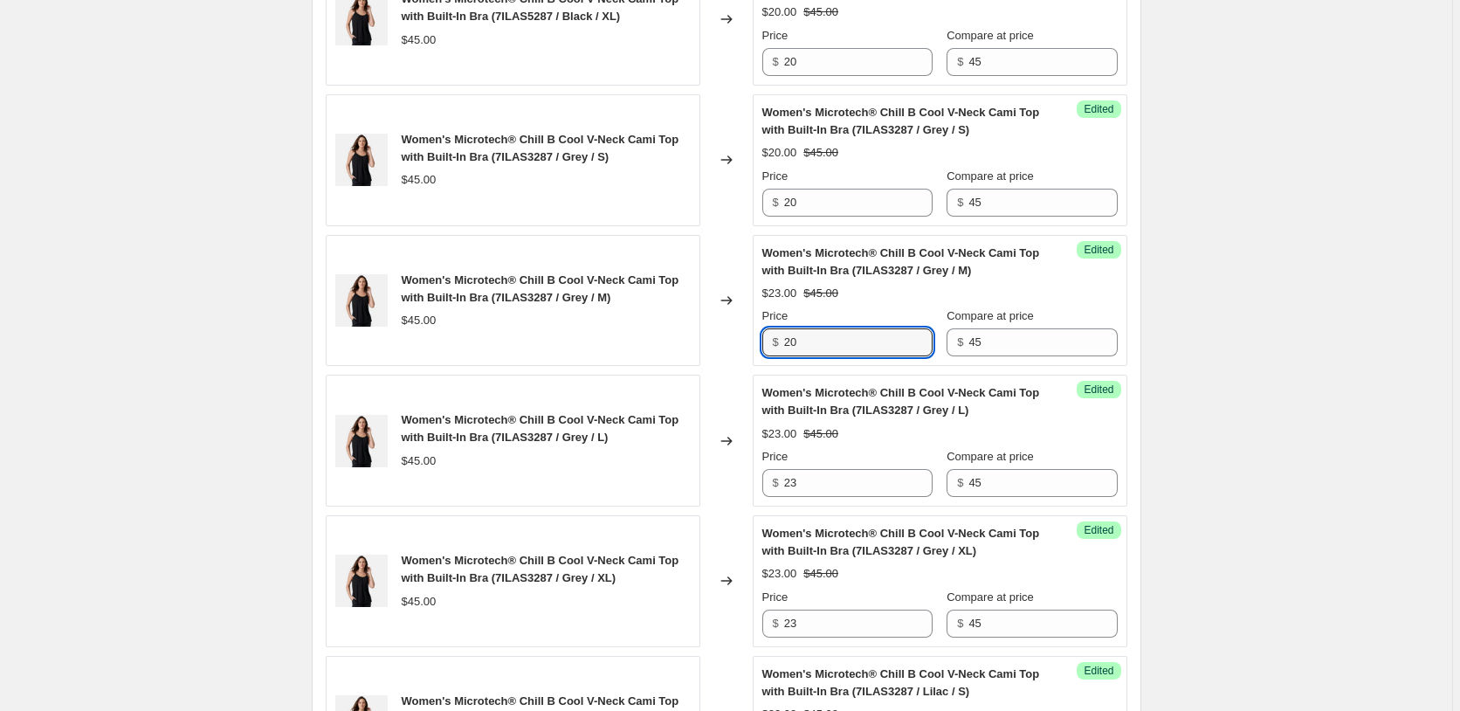
scroll to position [1411, 0]
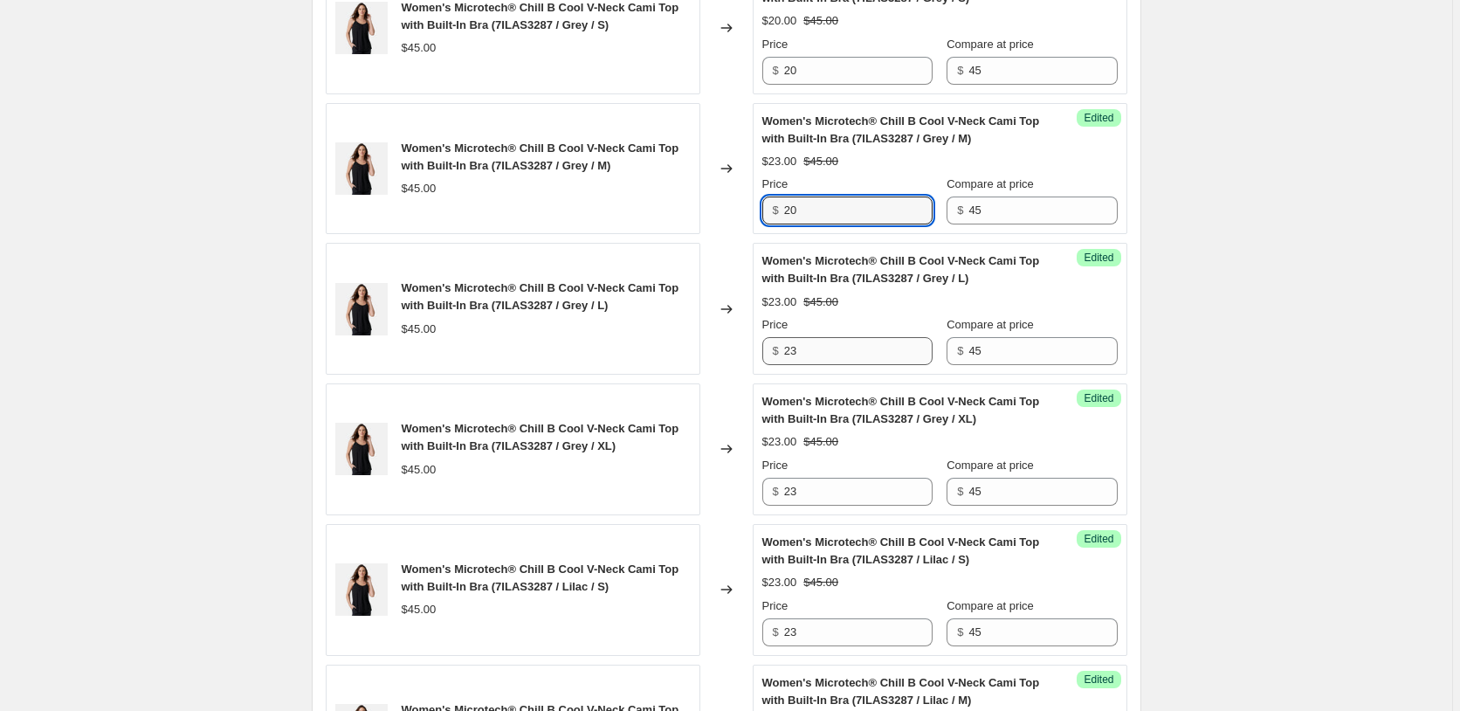
type input "20"
click at [817, 354] on input "23" at bounding box center [858, 351] width 148 height 28
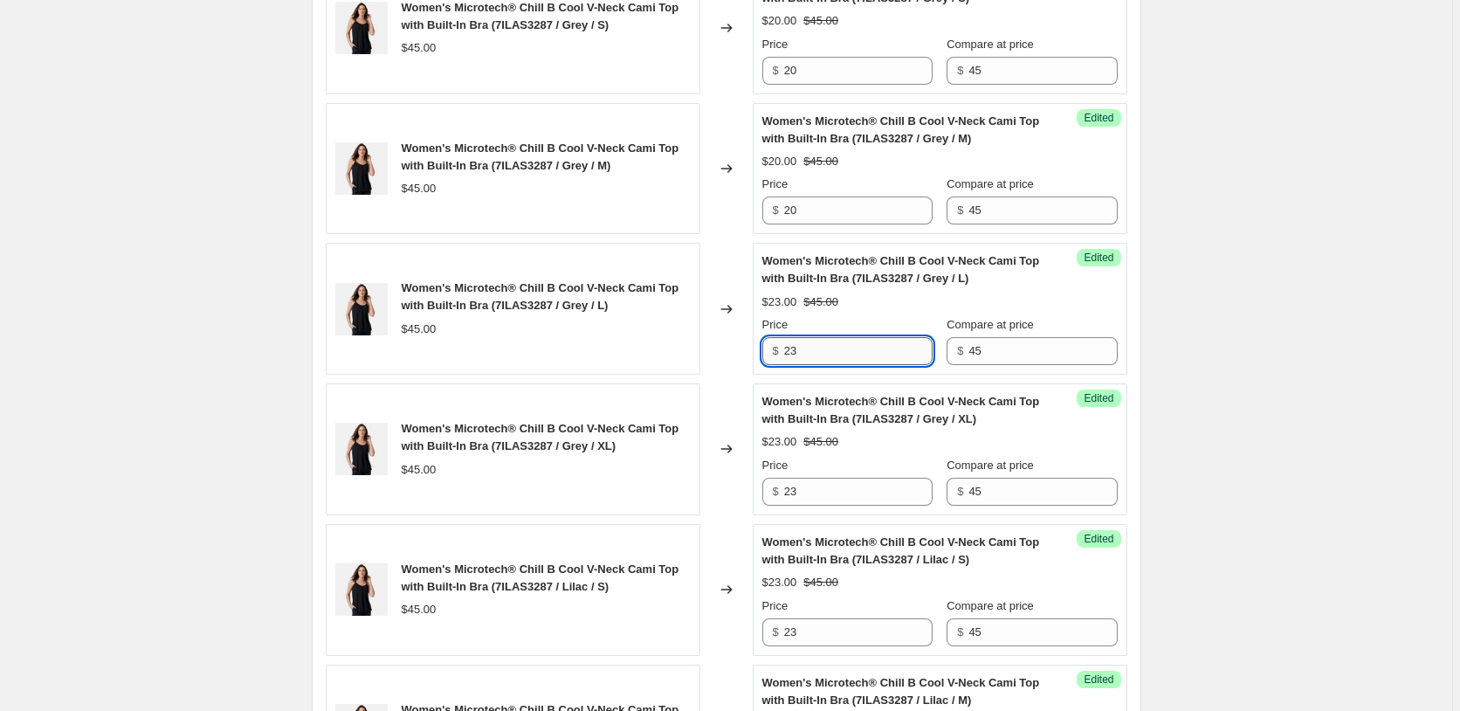
click at [817, 351] on input "23" at bounding box center [858, 351] width 148 height 28
paste input "20"
paste input "text"
type input "20"
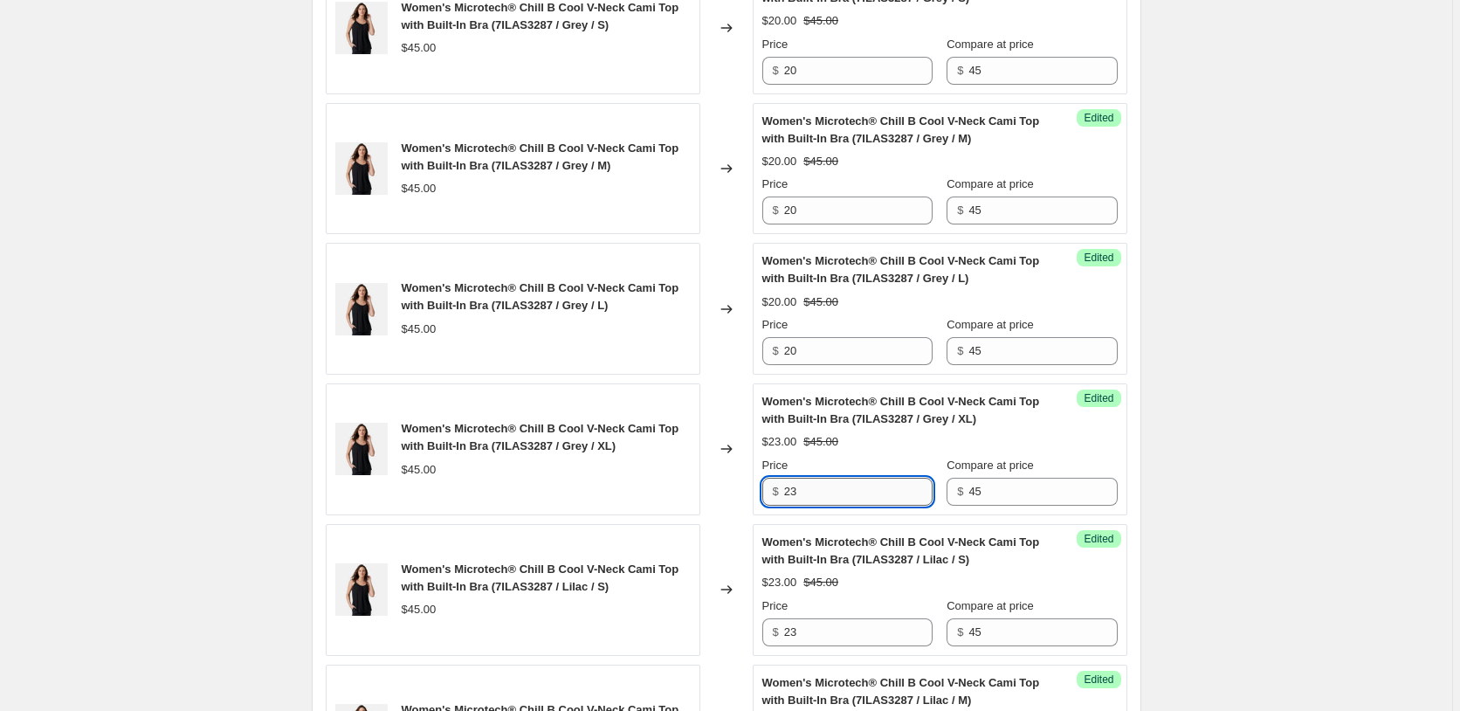
click at [822, 486] on input "23" at bounding box center [858, 491] width 148 height 28
paste input "0"
type input "20"
click at [814, 636] on input "23" at bounding box center [858, 632] width 148 height 28
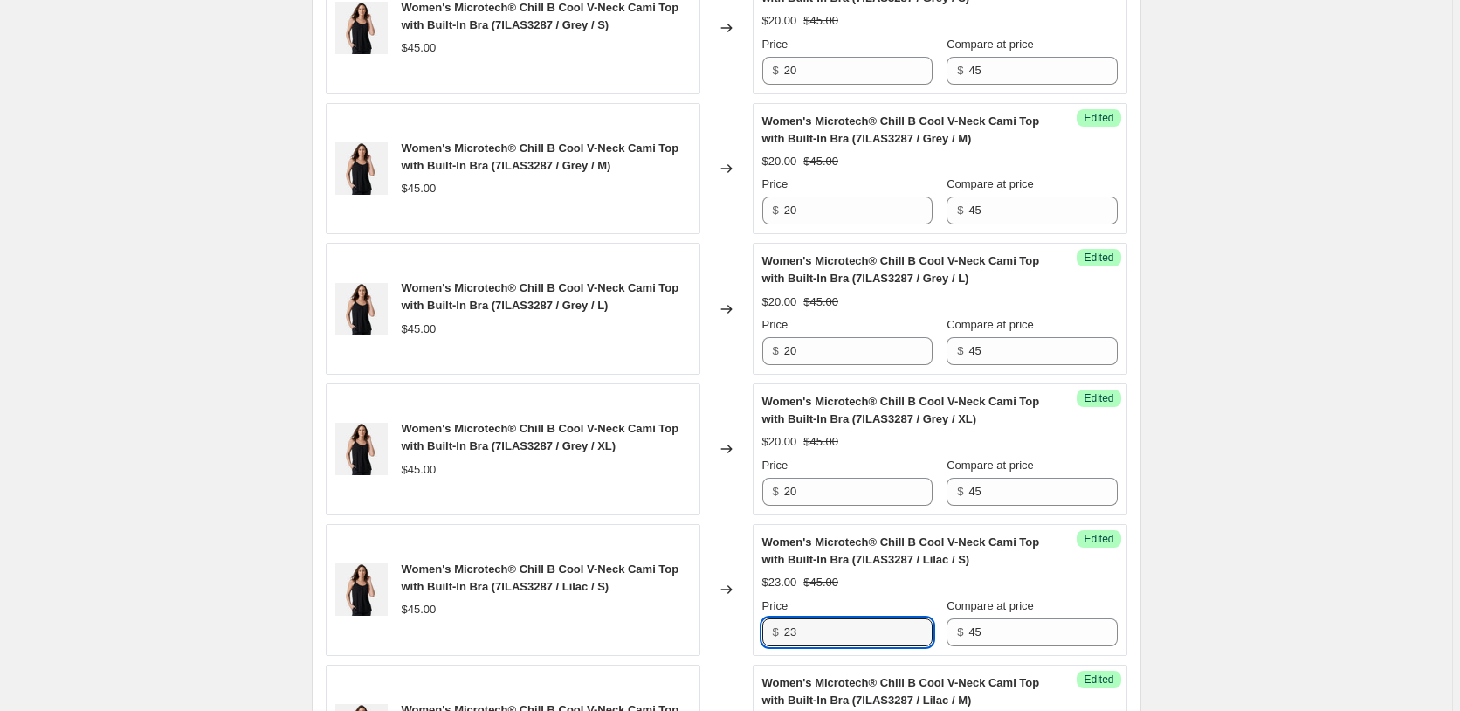
paste input "0"
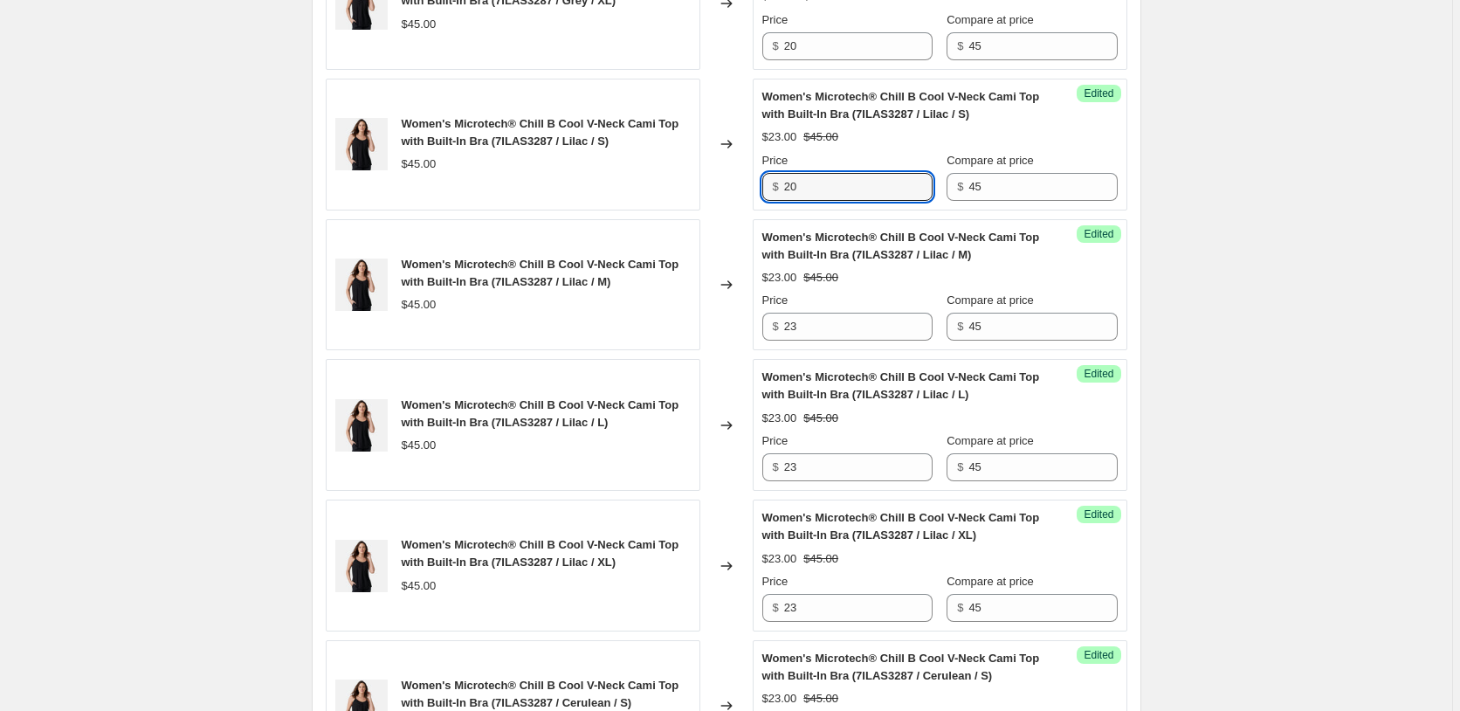
type input "20"
click at [827, 343] on div "Success Edited Women's Microtech® Chill B Cool V-Neck Cami Top with Built-In Br…" at bounding box center [939, 285] width 374 height 132
click at [827, 325] on input "23" at bounding box center [858, 327] width 148 height 28
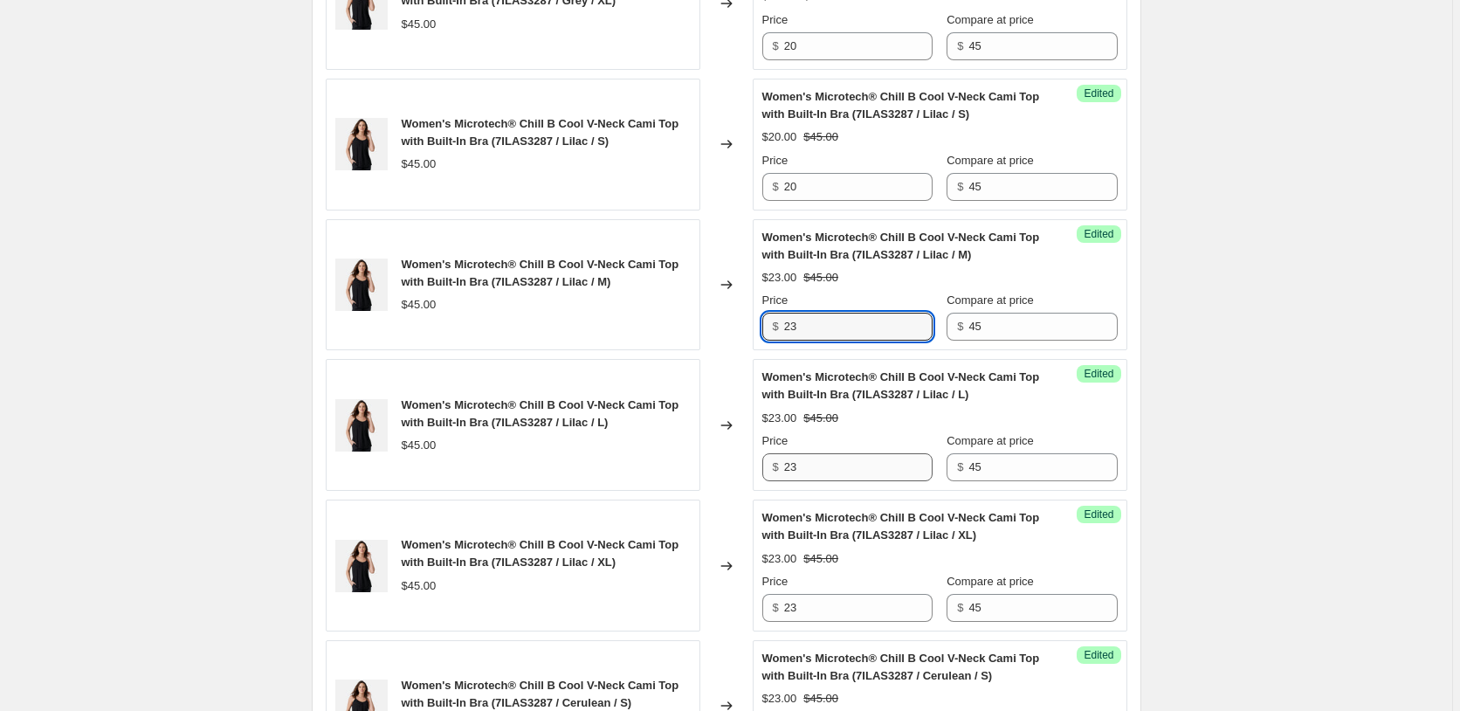
paste input "0"
type input "20"
click at [822, 469] on input "23" at bounding box center [858, 467] width 148 height 28
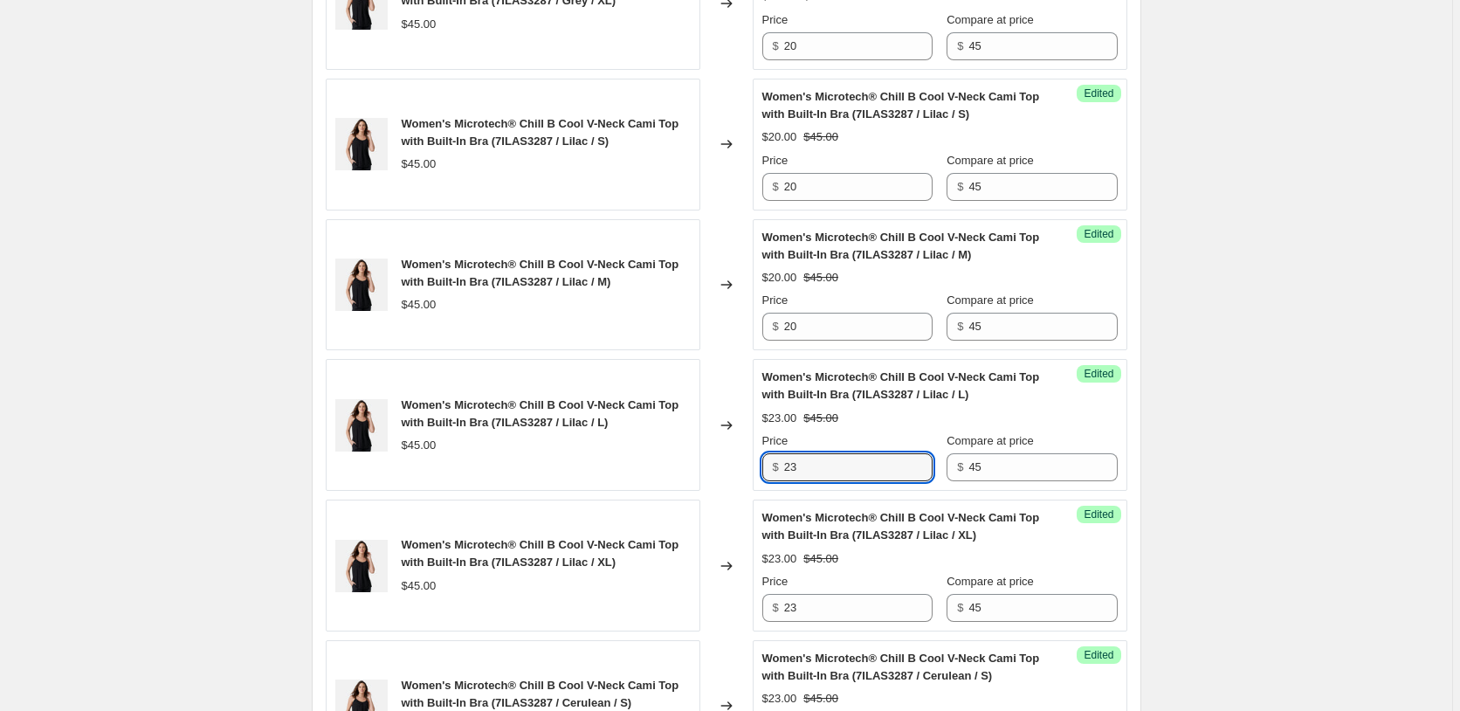
paste input "0"
type input "20"
click at [817, 618] on input "23" at bounding box center [858, 608] width 148 height 28
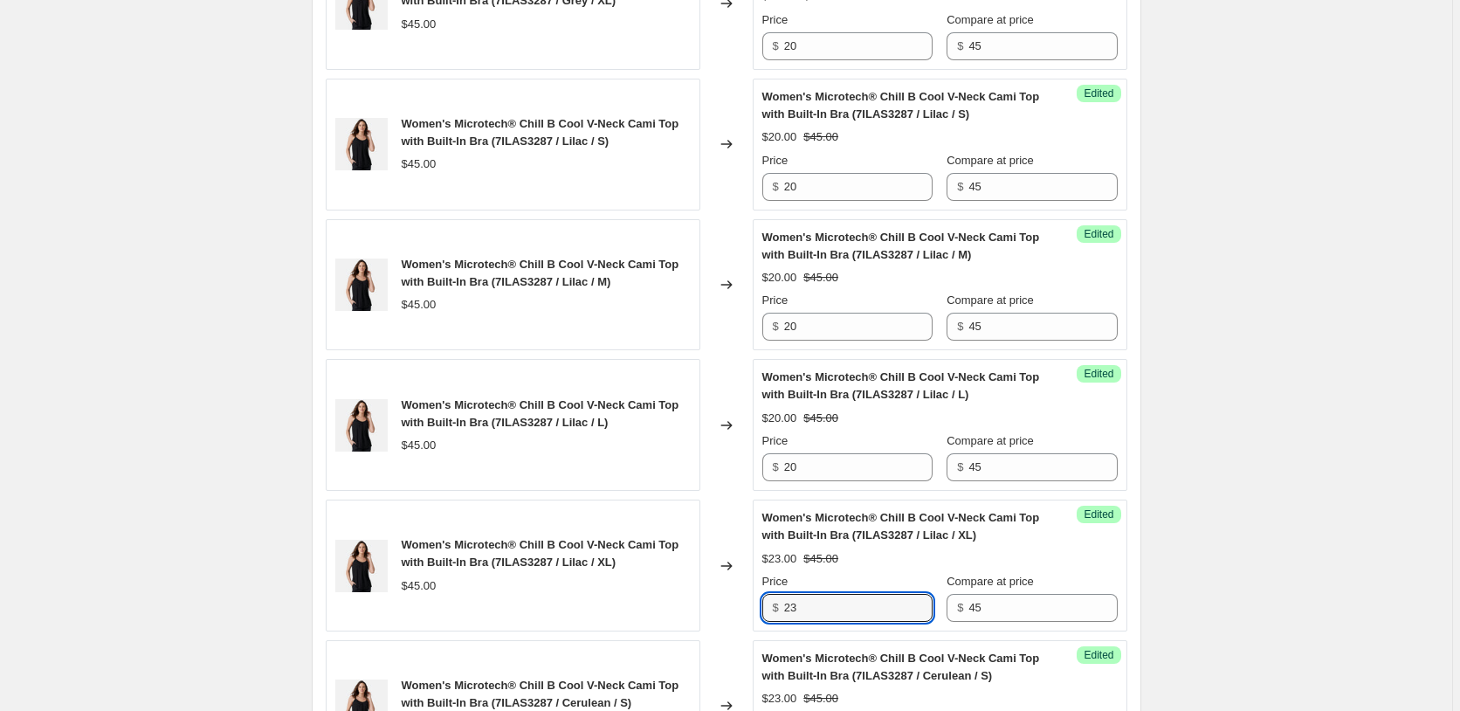
paste input "0"
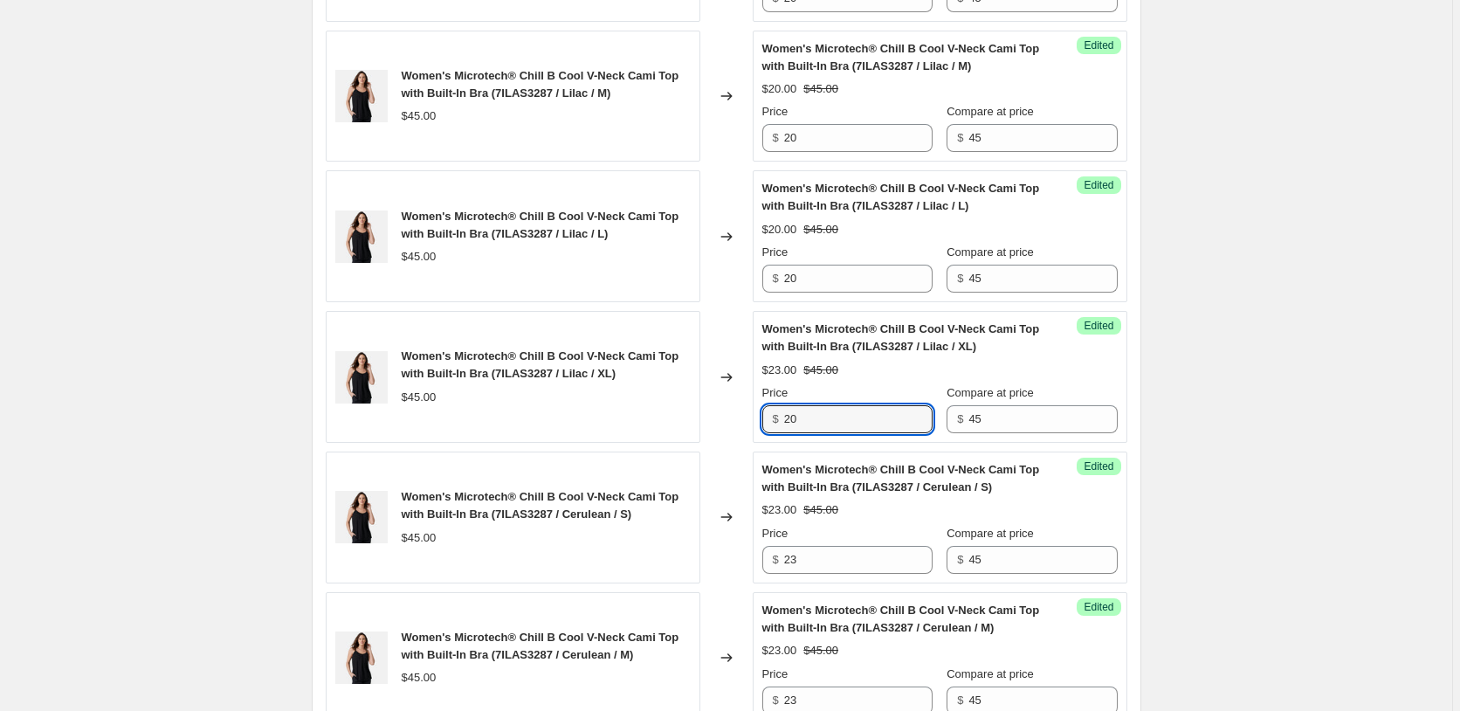
scroll to position [2123, 0]
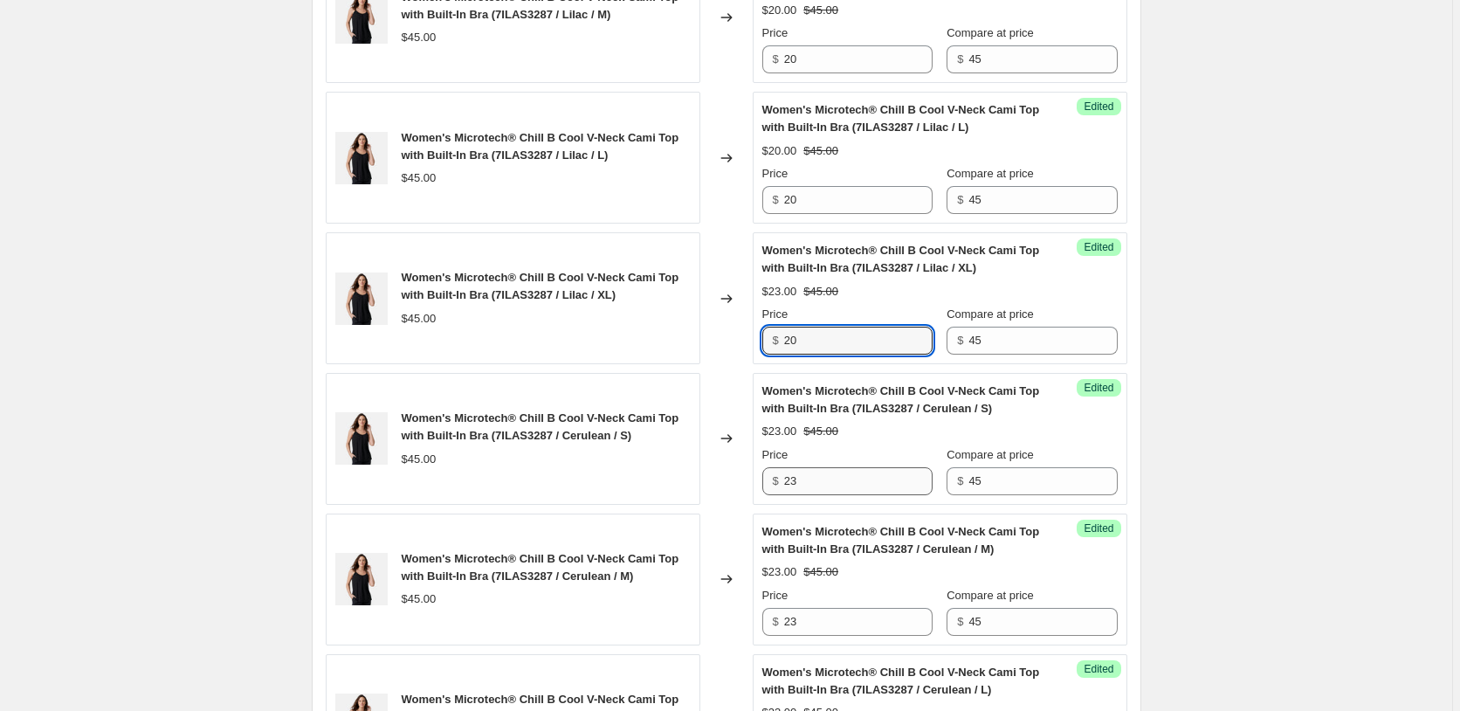
type input "20"
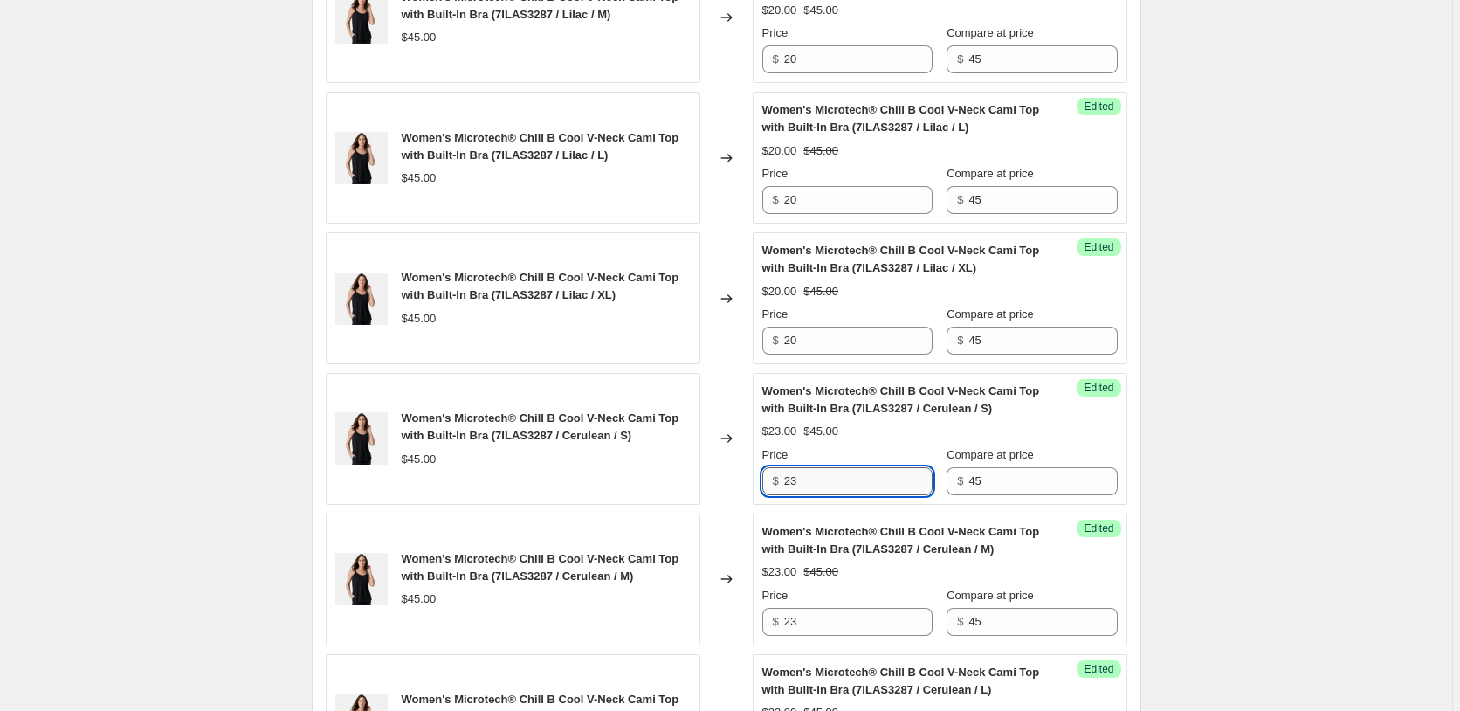
click at [836, 492] on input "23" at bounding box center [858, 481] width 148 height 28
paste input "0"
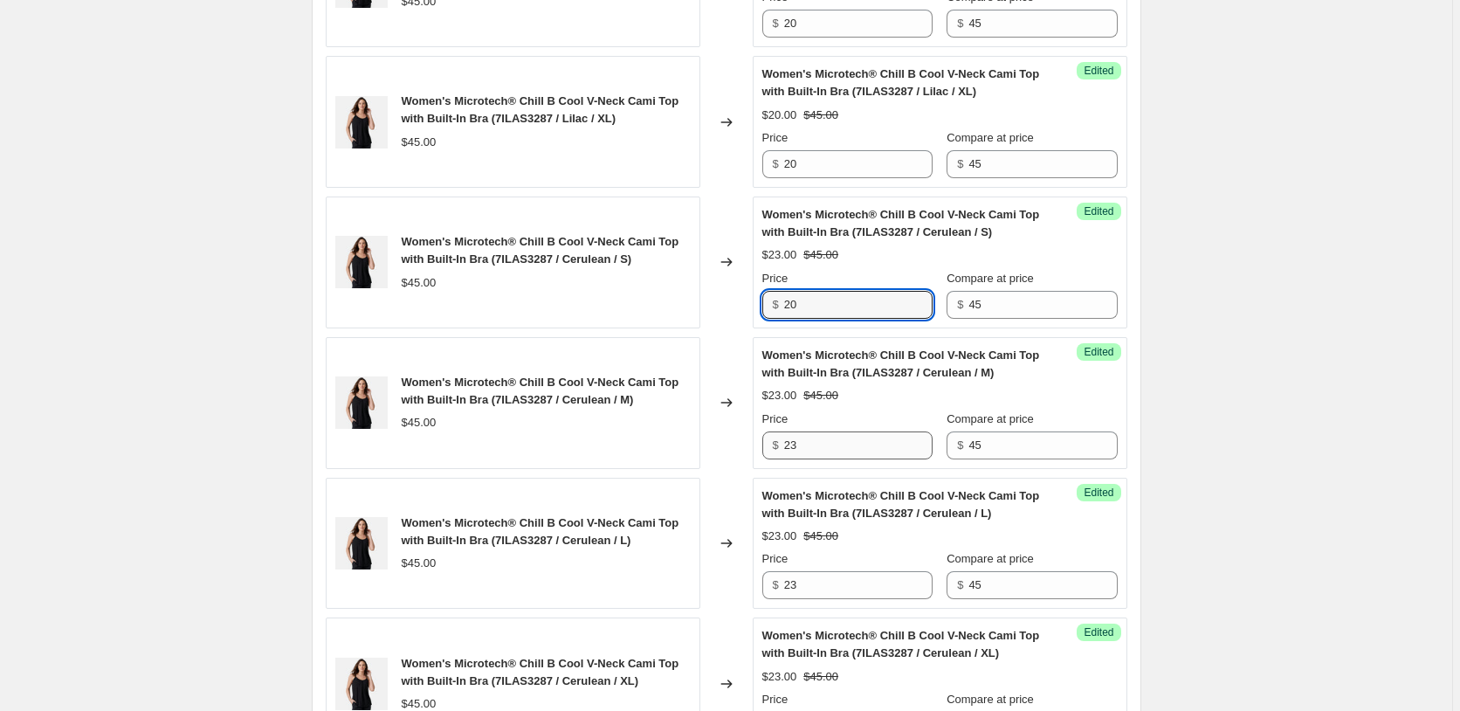
scroll to position [2301, 0]
type input "20"
click at [828, 446] on input "23" at bounding box center [858, 443] width 148 height 28
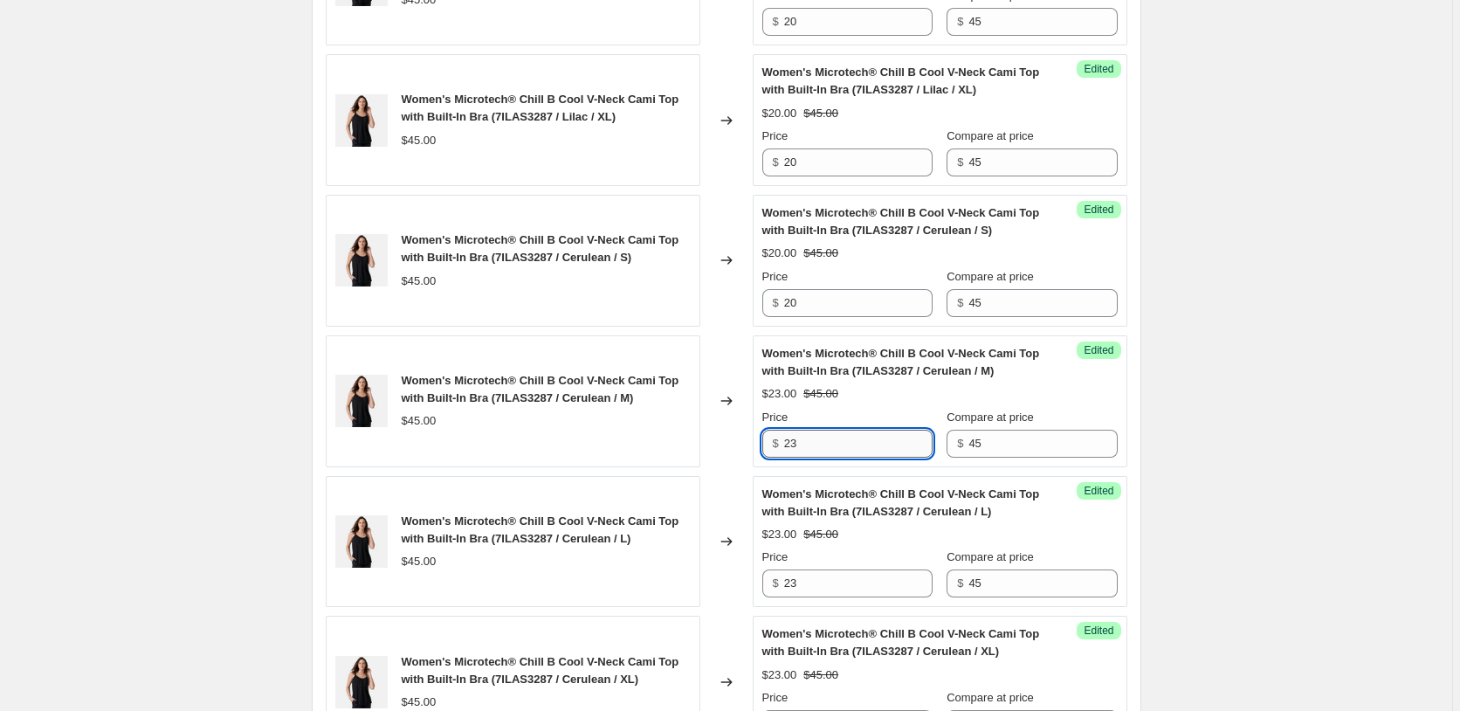
paste input "0"
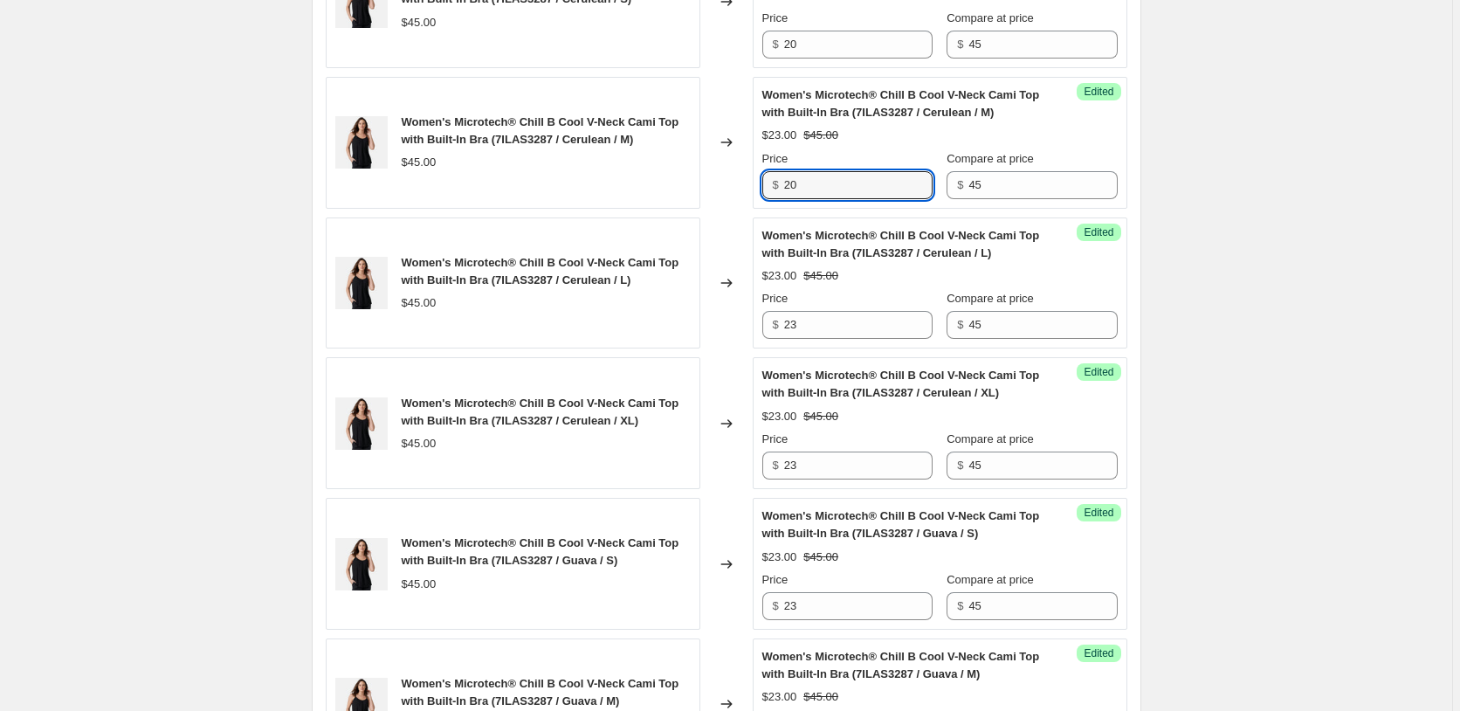
scroll to position [2568, 0]
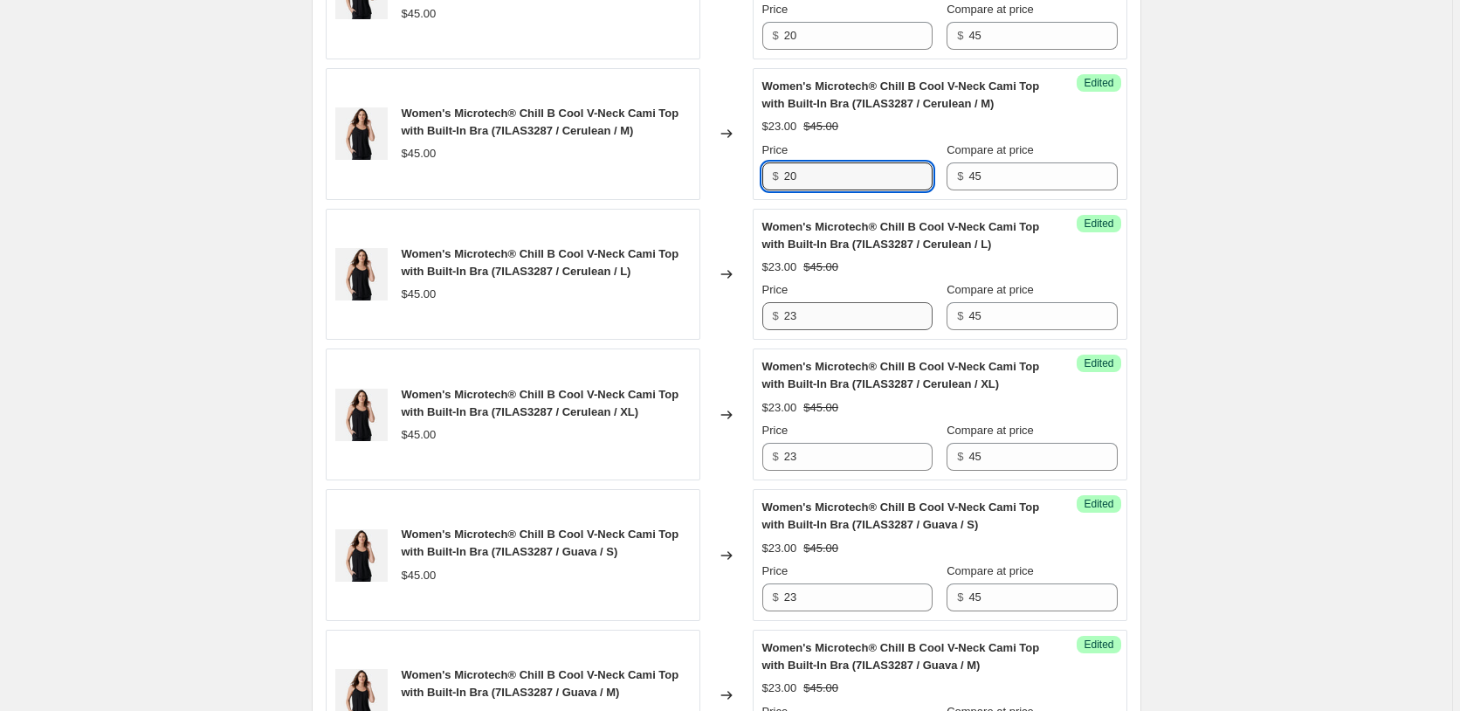
type input "20"
drag, startPoint x: 829, startPoint y: 330, endPoint x: 828, endPoint y: 321, distance: 8.8
click at [828, 330] on input "23" at bounding box center [858, 316] width 148 height 28
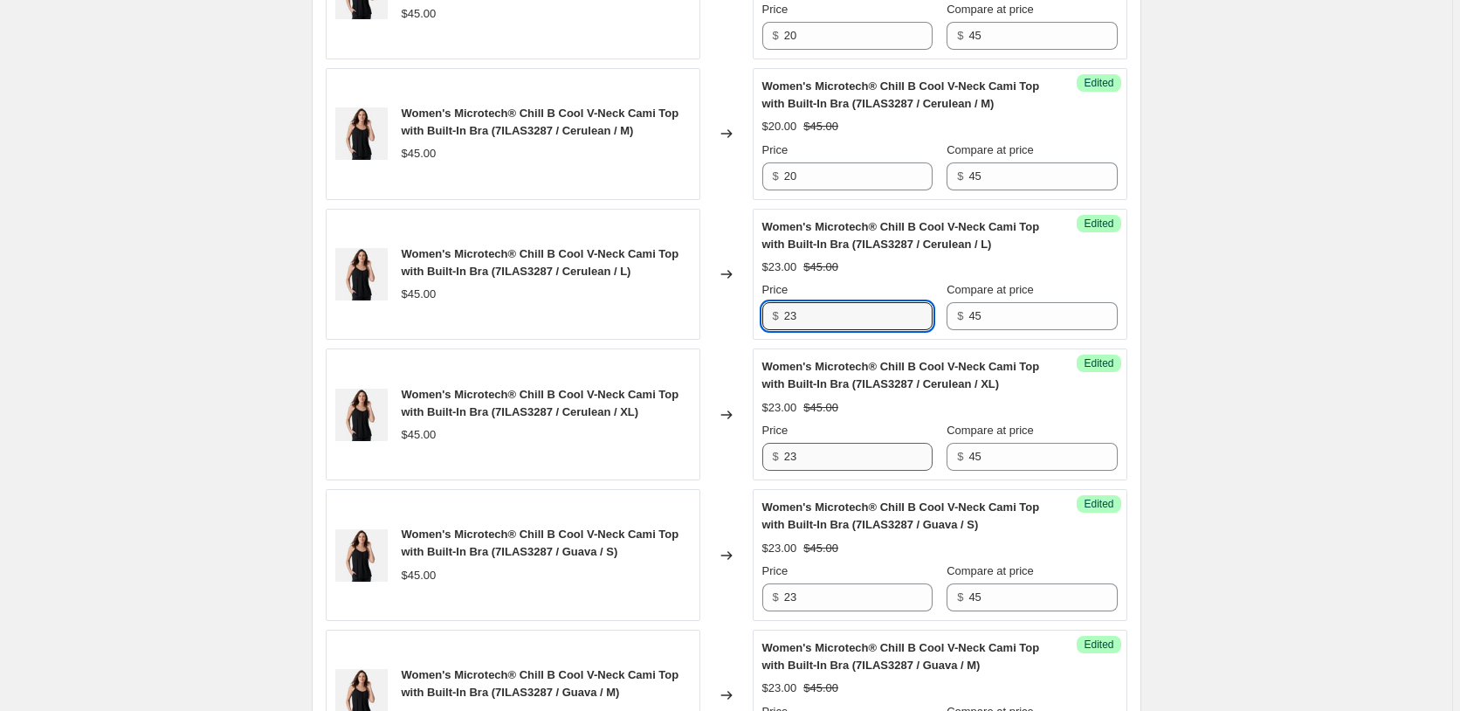
paste input "0"
type input "20"
click at [814, 456] on input "23" at bounding box center [858, 457] width 148 height 28
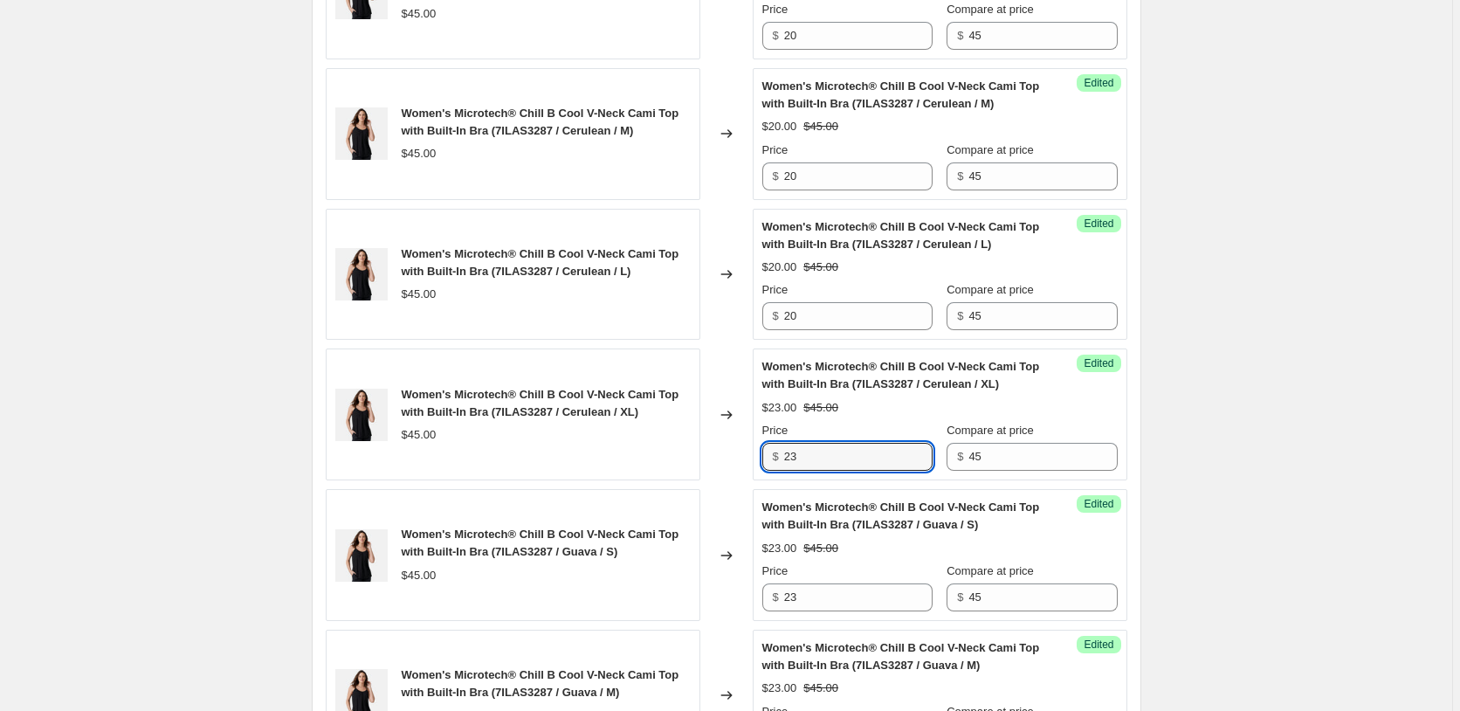
paste input "0"
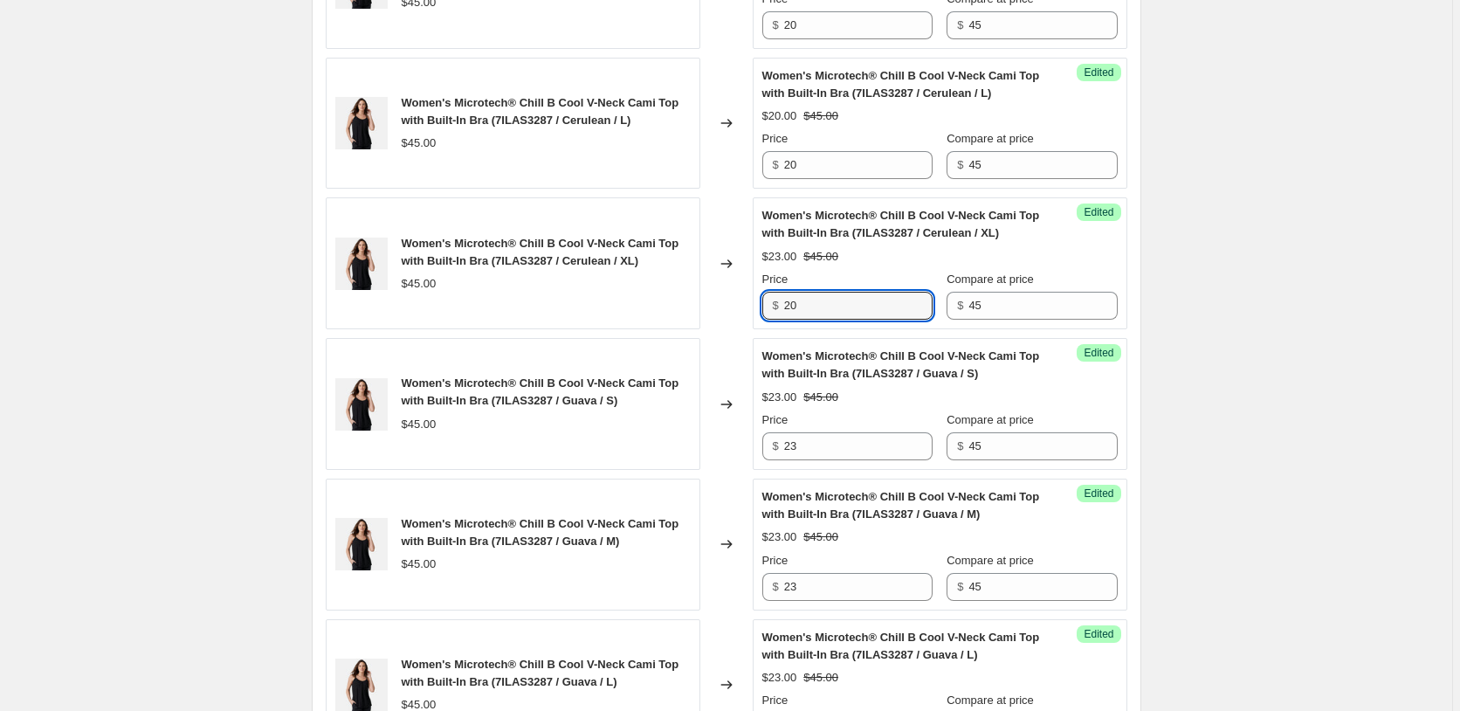
scroll to position [2746, 0]
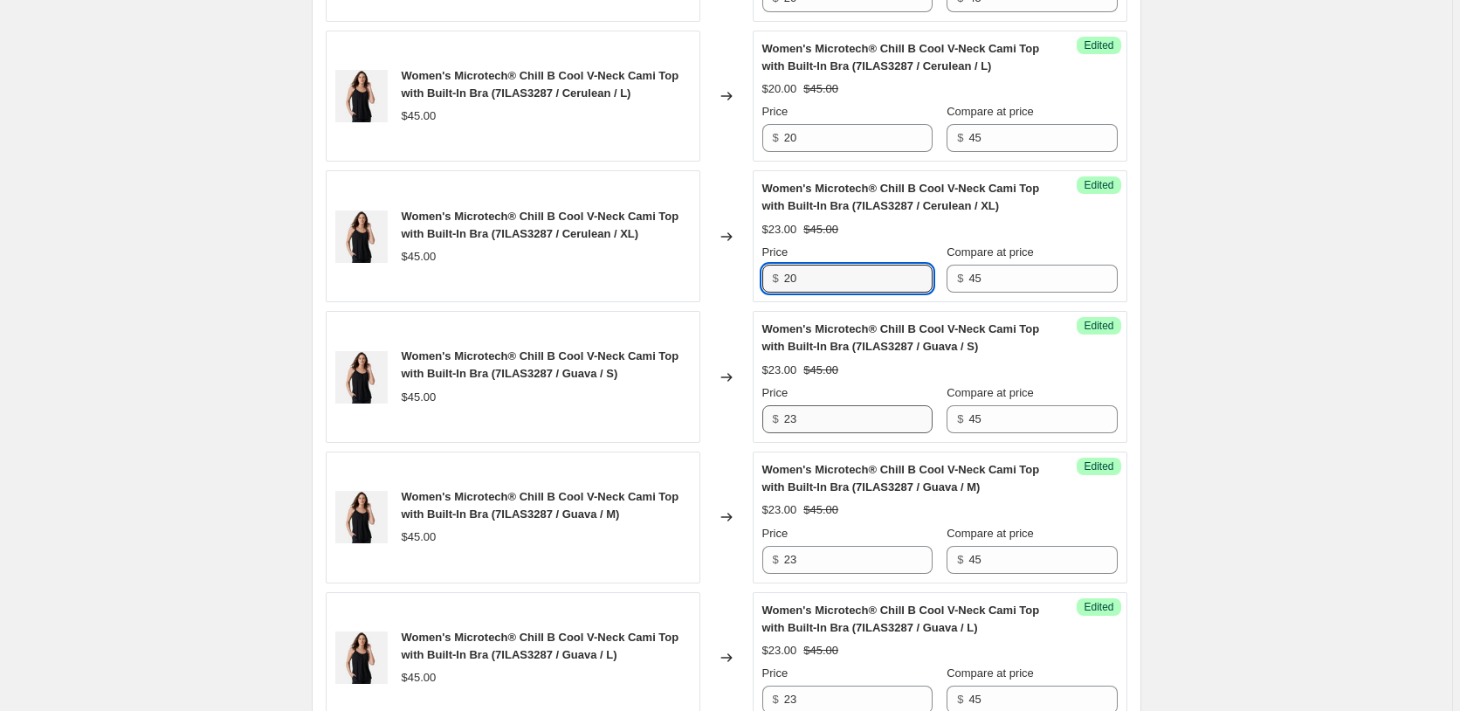
type input "20"
click at [823, 411] on input "23" at bounding box center [858, 419] width 148 height 28
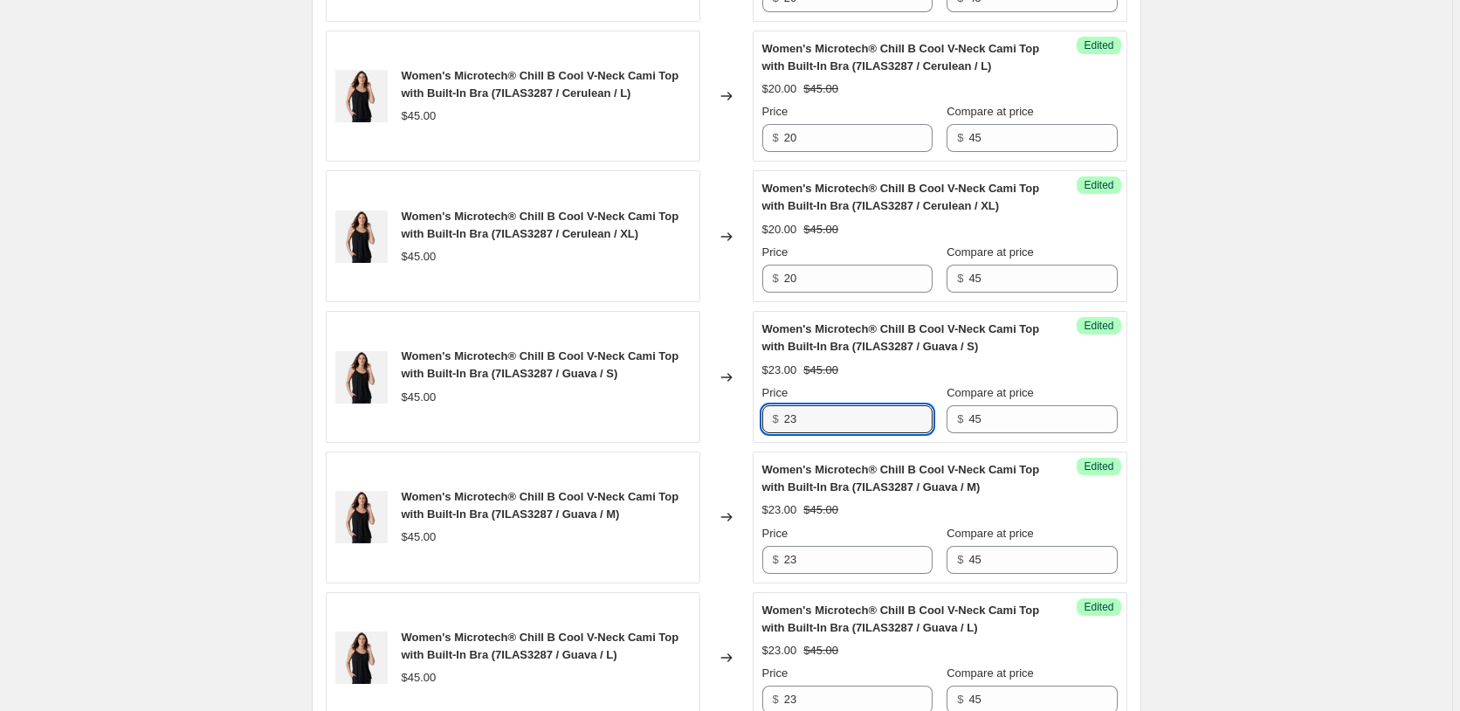
paste input "0"
type input "20"
click at [828, 561] on input "23" at bounding box center [858, 560] width 148 height 28
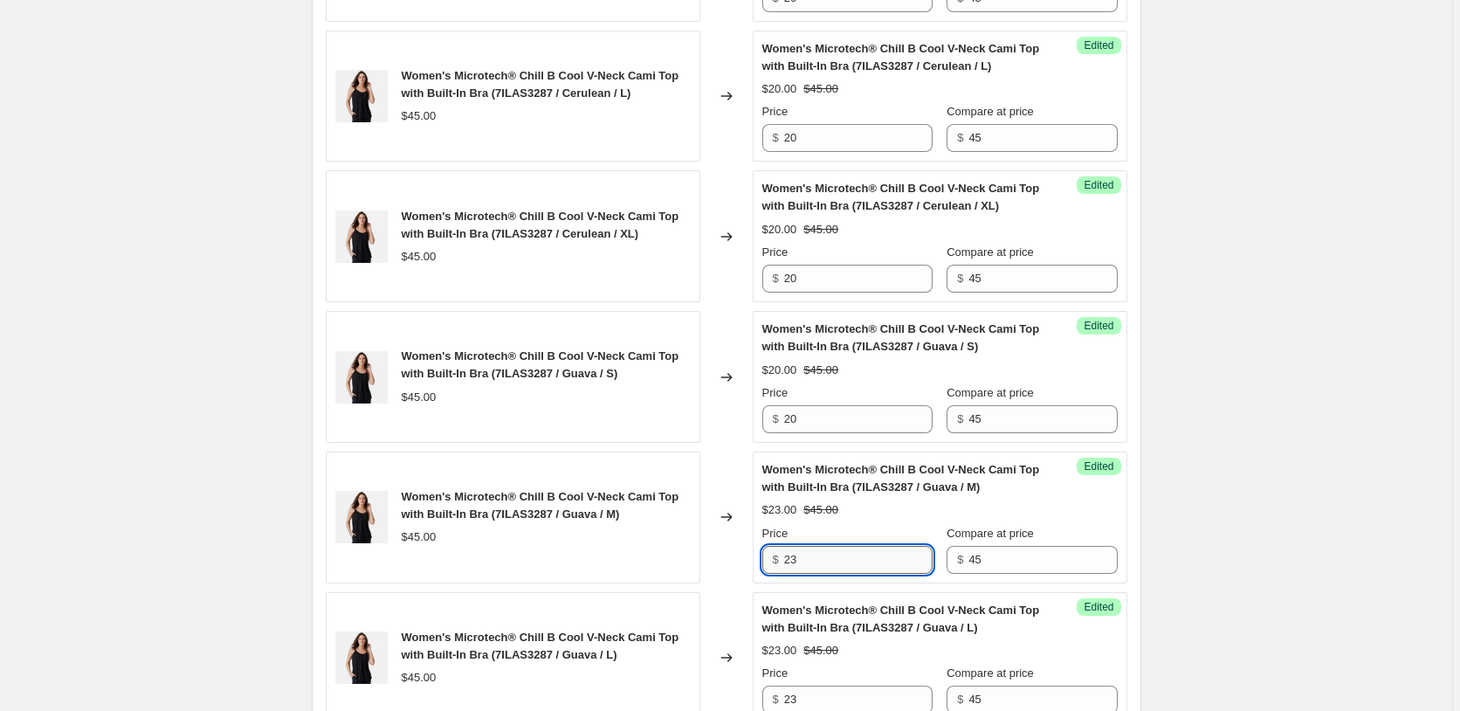
paste input "0"
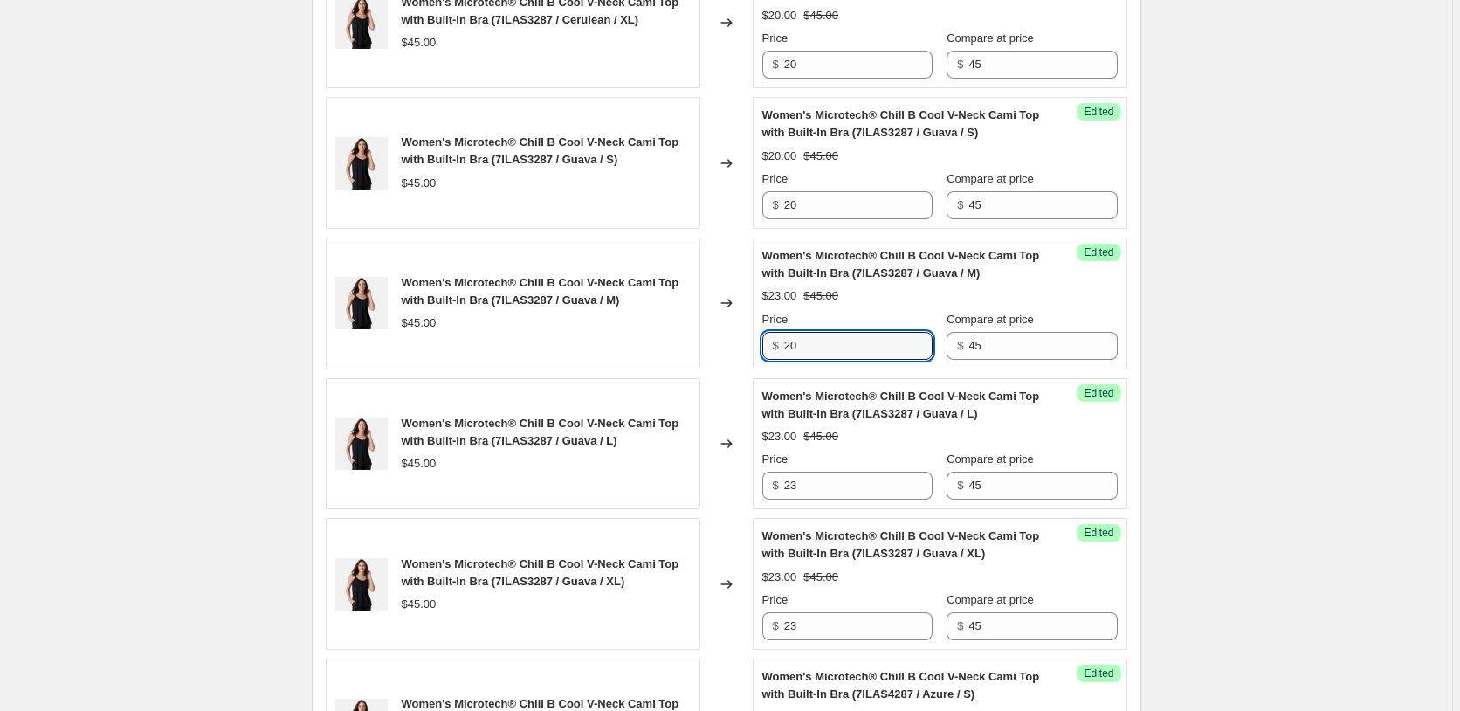
scroll to position [3102, 0]
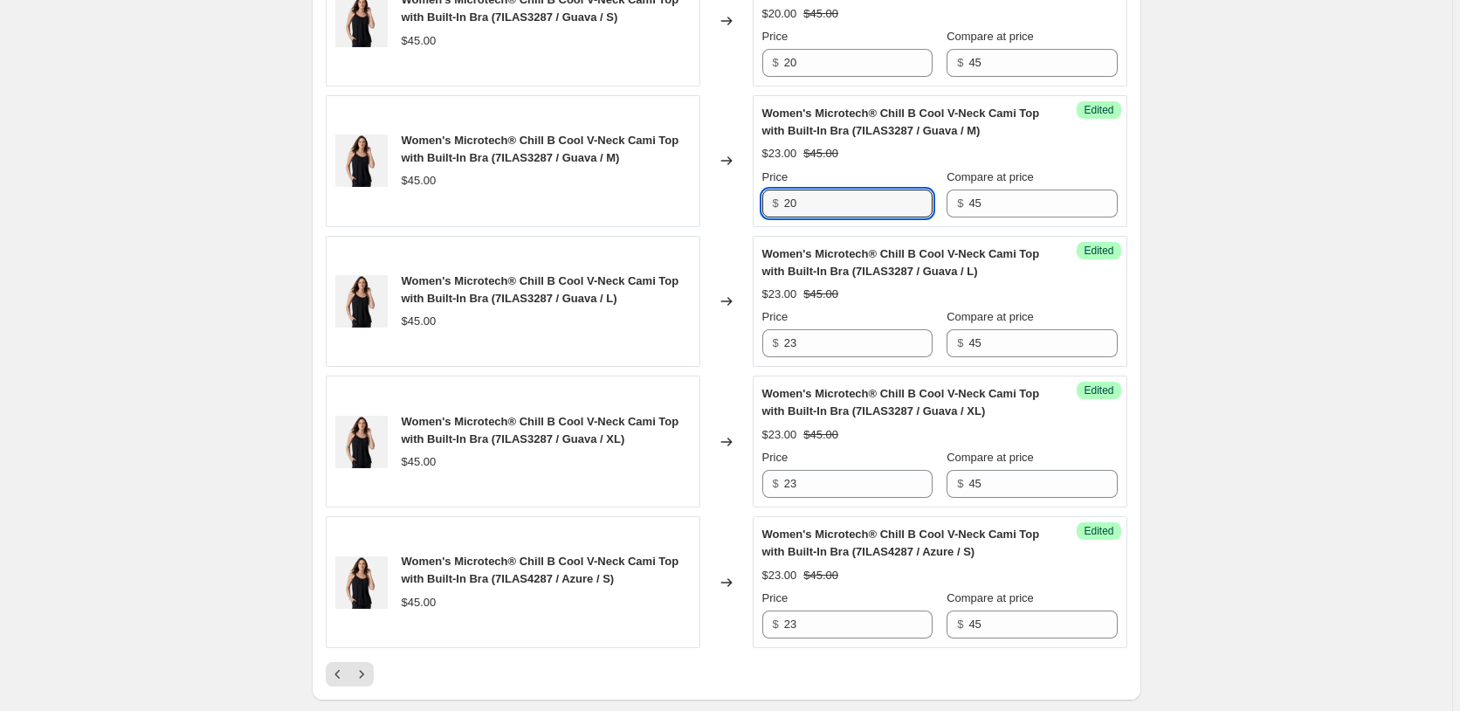
type input "20"
click at [824, 359] on div "Success Edited Women's Microtech® Chill B Cool V-Neck Cami Top with Built-In Br…" at bounding box center [939, 302] width 374 height 132
click at [826, 349] on input "23" at bounding box center [858, 343] width 148 height 28
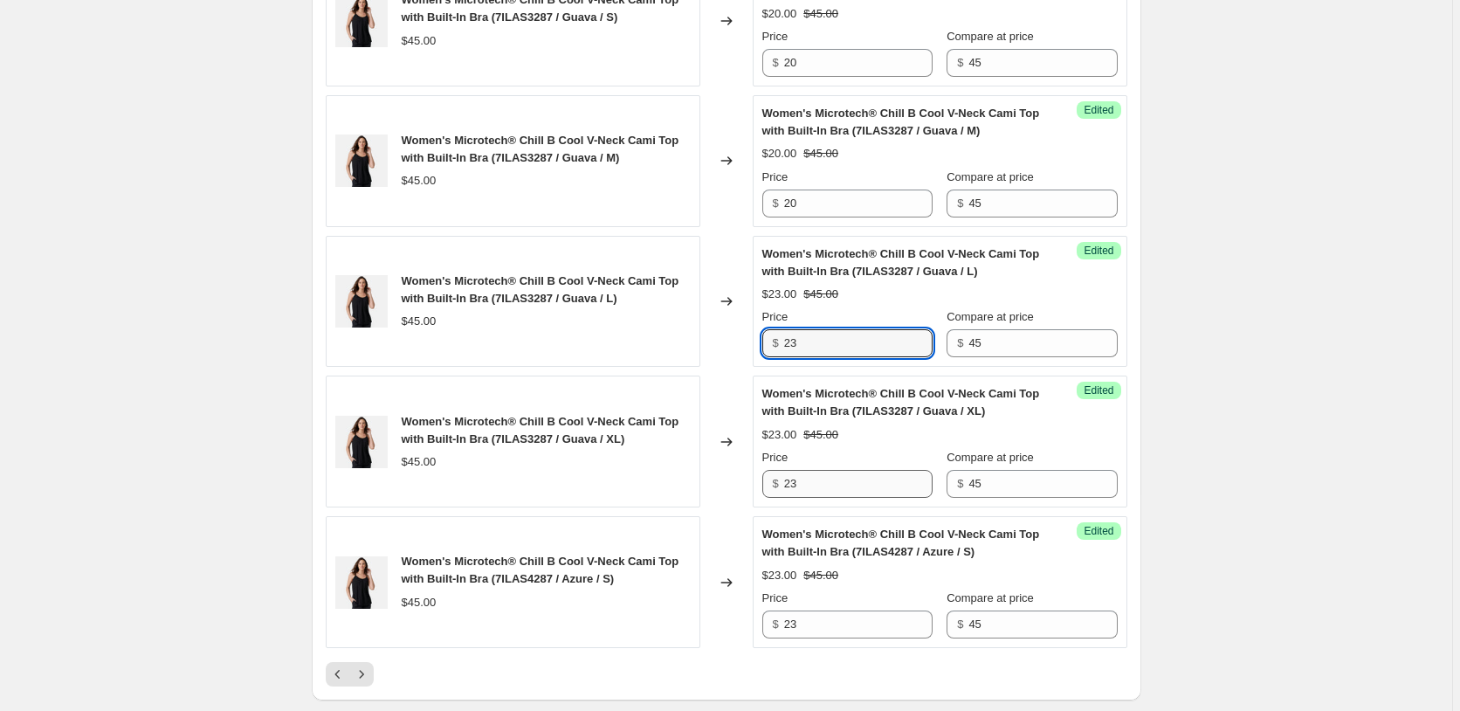
paste input "0"
type input "20"
click at [831, 484] on input "23" at bounding box center [858, 484] width 148 height 28
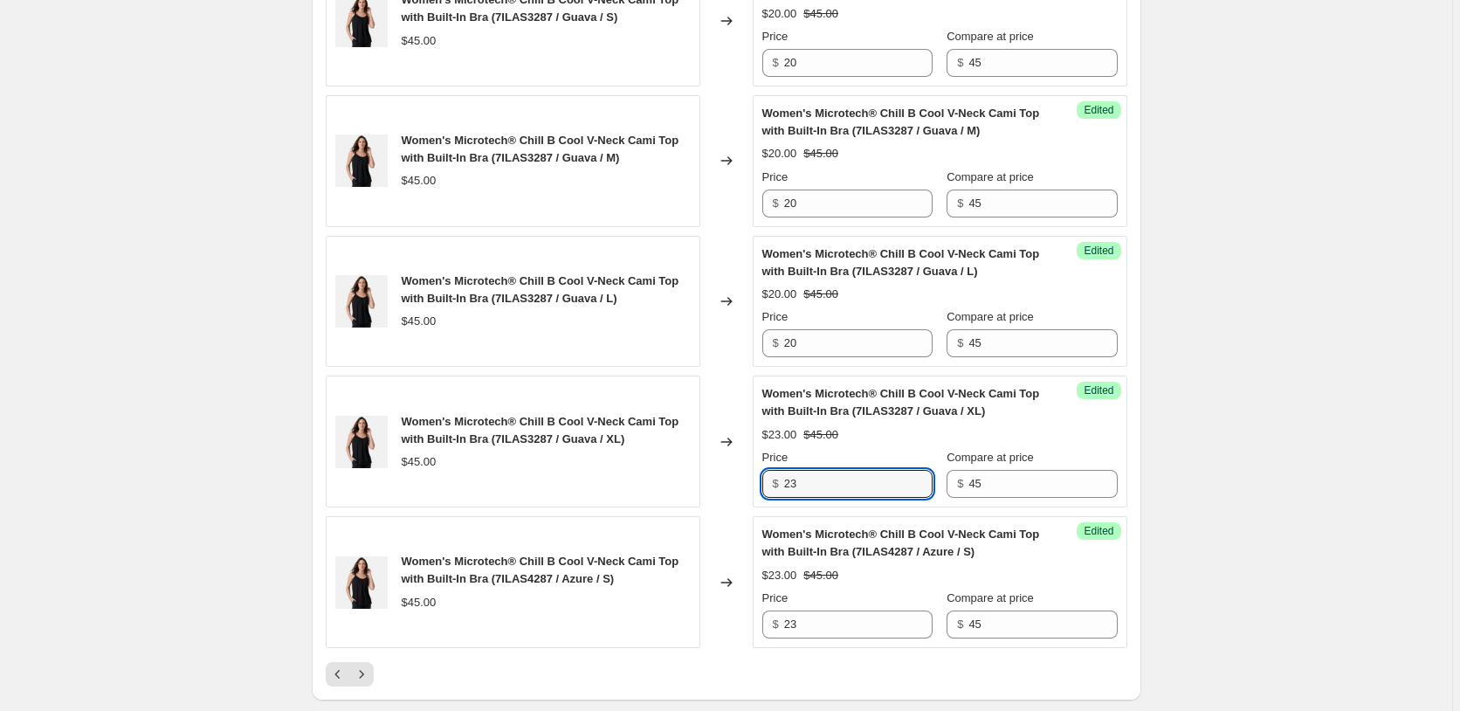
paste input "0"
type input "20"
click at [828, 607] on div "Price" at bounding box center [847, 597] width 170 height 17
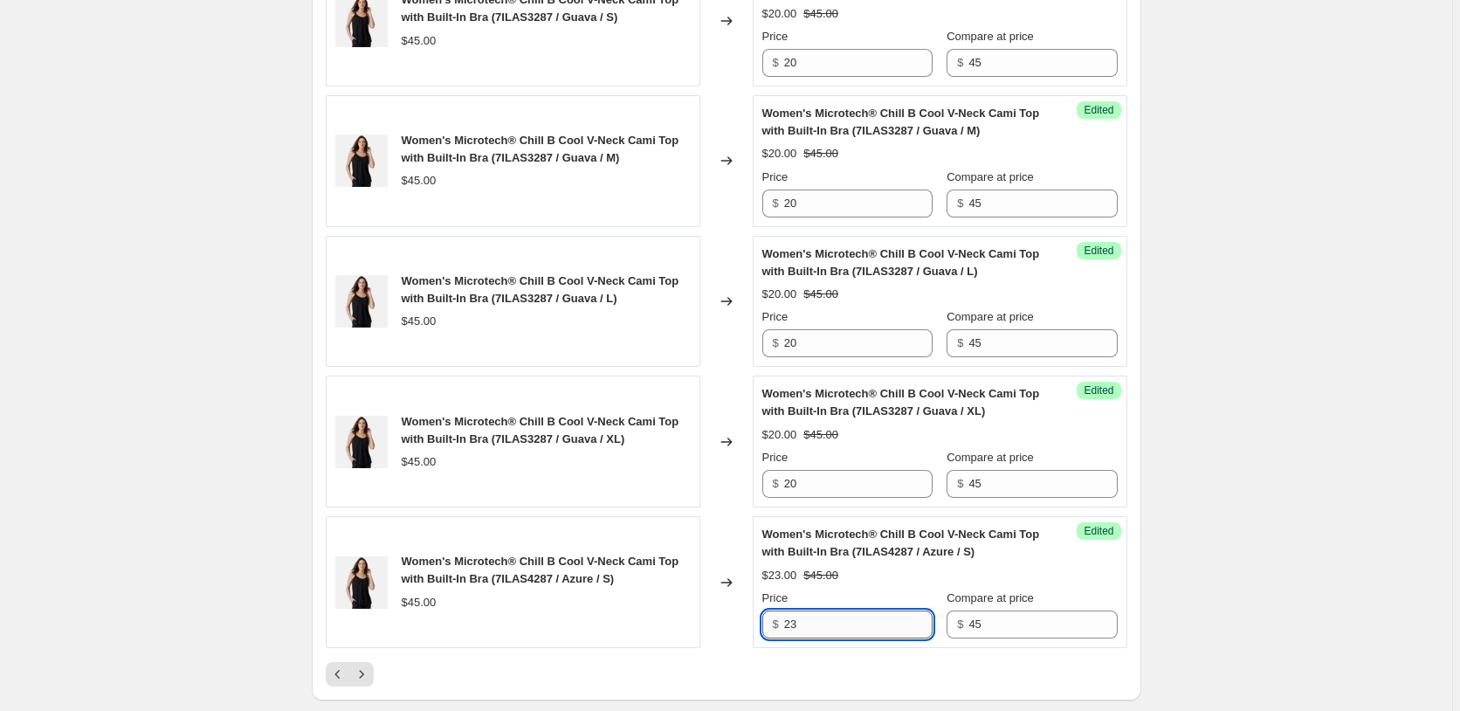
click at [830, 618] on input "23" at bounding box center [858, 624] width 148 height 28
paste input "0"
type input "20"
click at [367, 676] on icon "Next" at bounding box center [361, 673] width 17 height 17
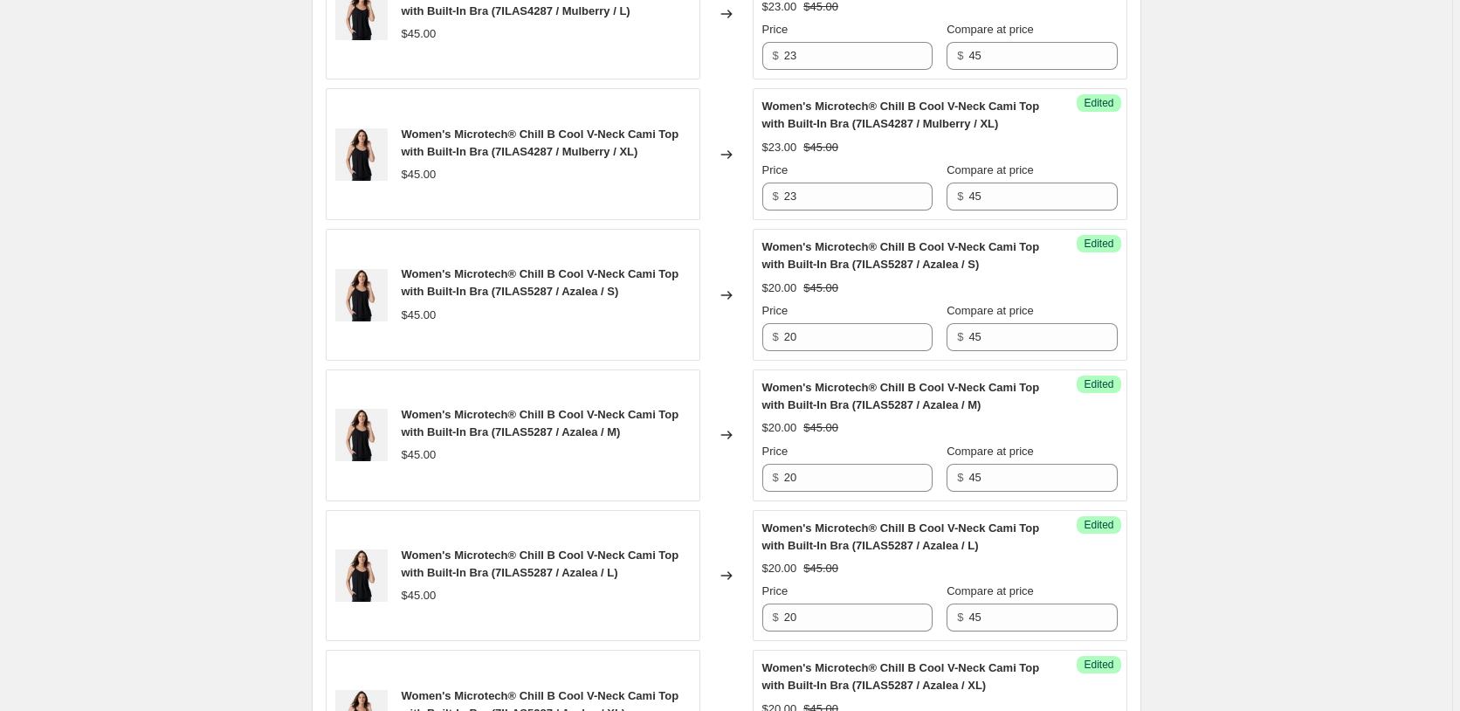
scroll to position [2650, 0]
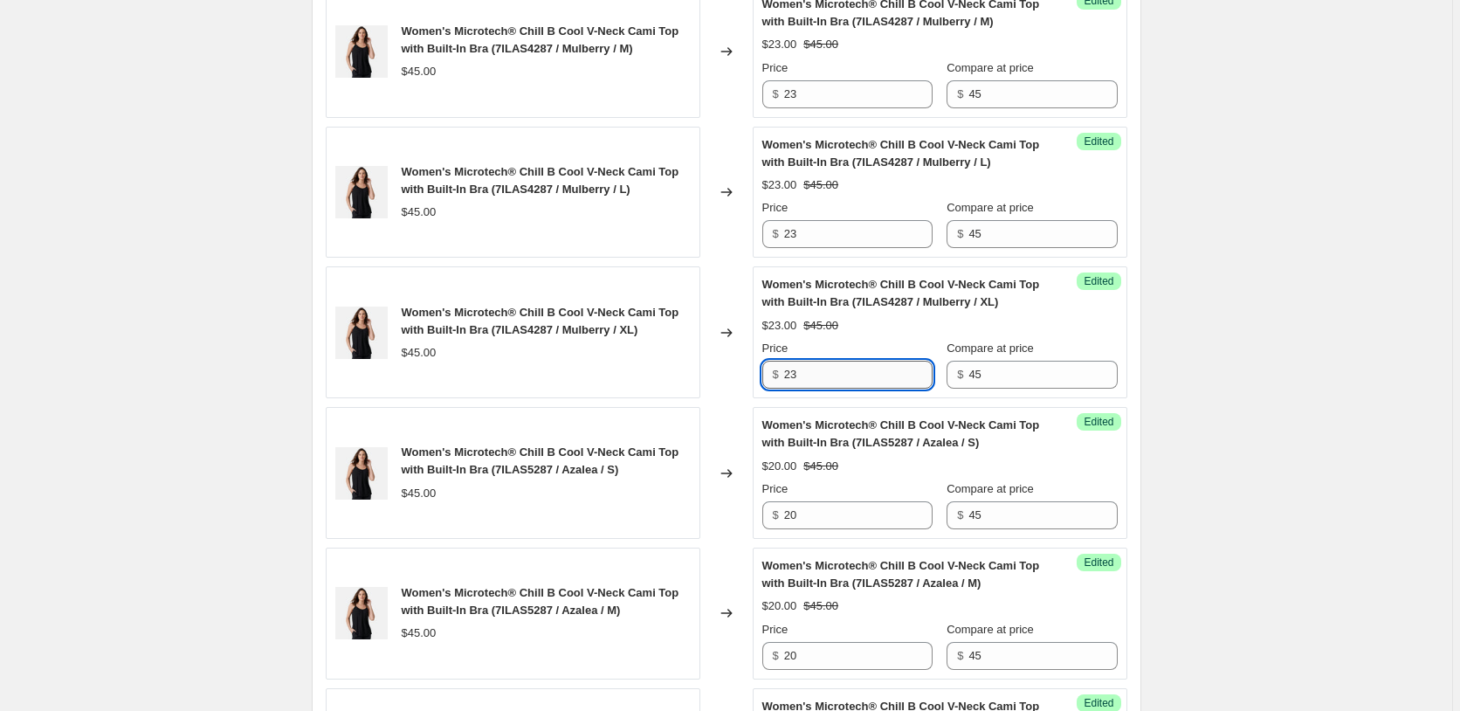
click at [851, 385] on input "23" at bounding box center [858, 375] width 148 height 28
paste input "0"
type input "20"
click at [838, 235] on input "23" at bounding box center [858, 234] width 148 height 28
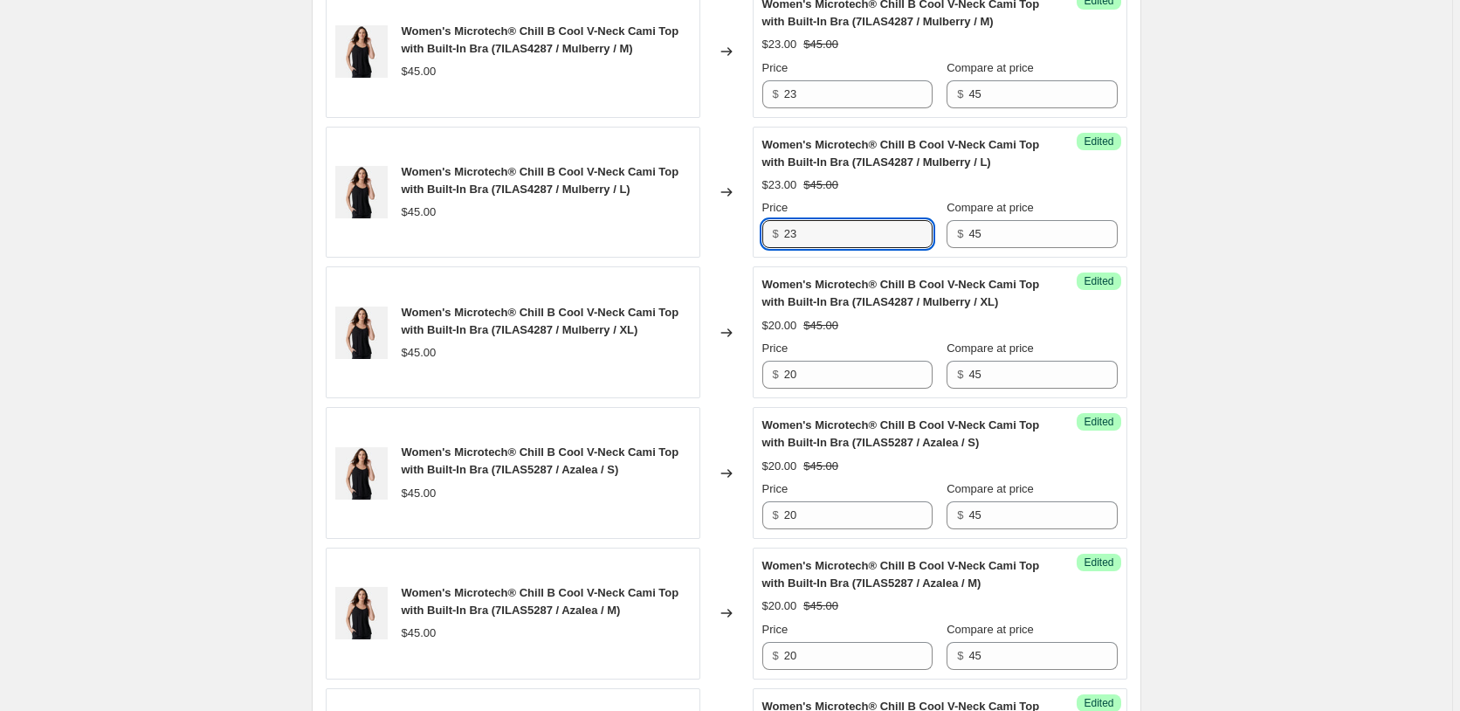
paste input "0"
type input "20"
click at [812, 94] on input "23" at bounding box center [858, 94] width 148 height 28
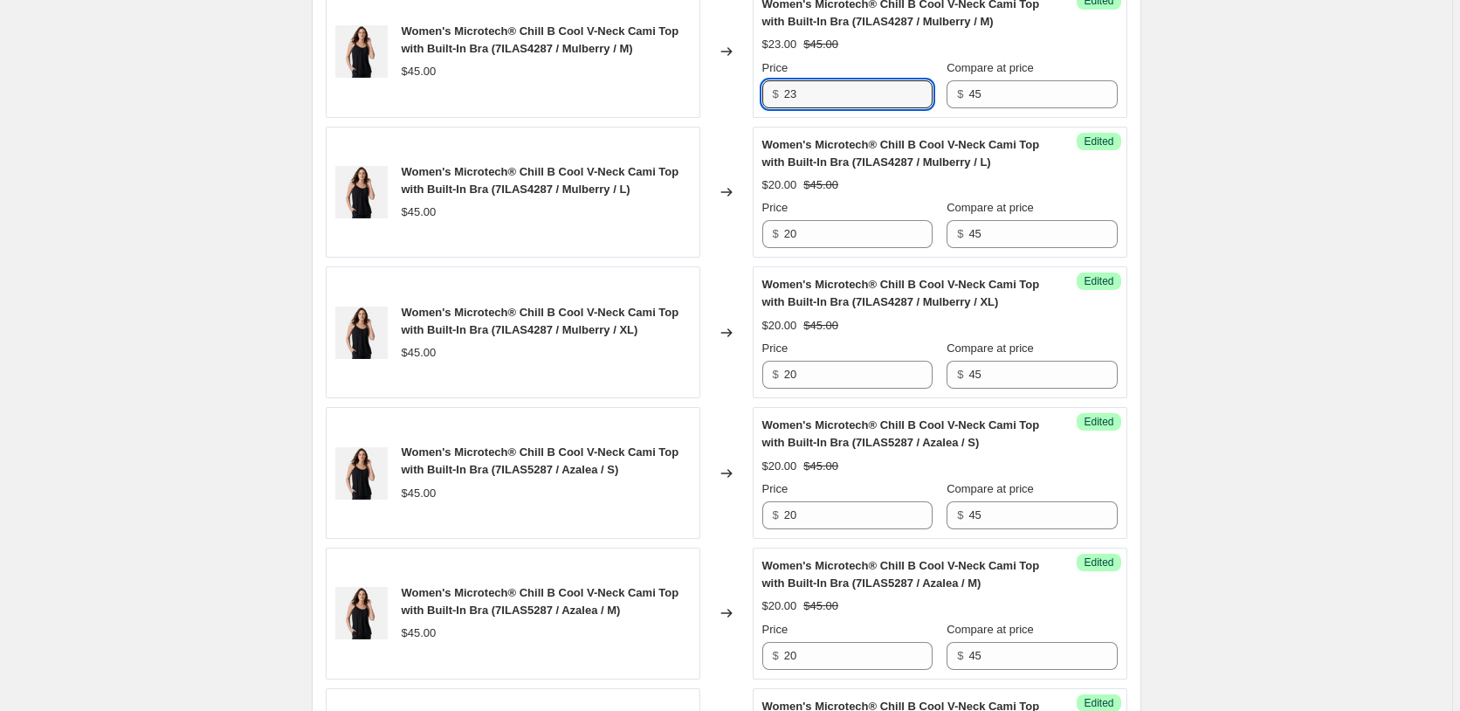
paste input "0"
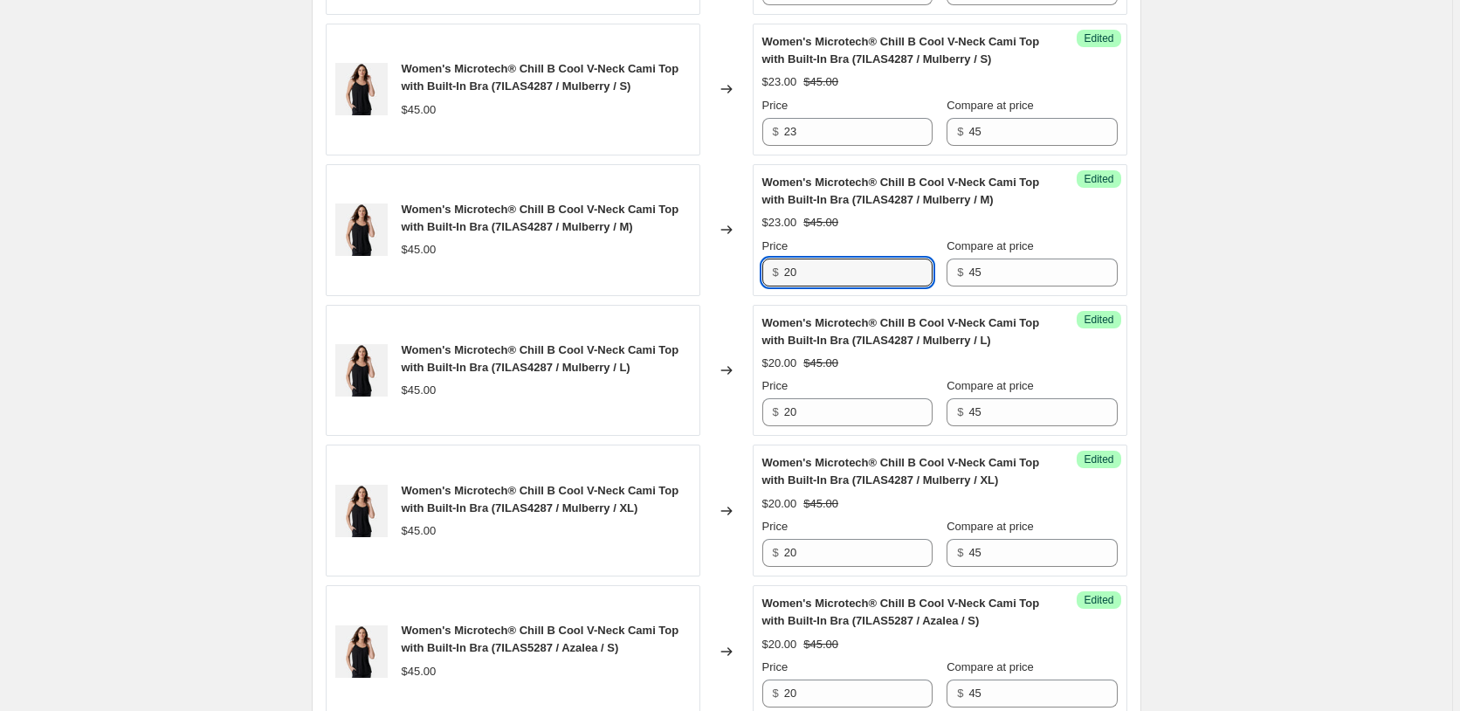
scroll to position [2294, 0]
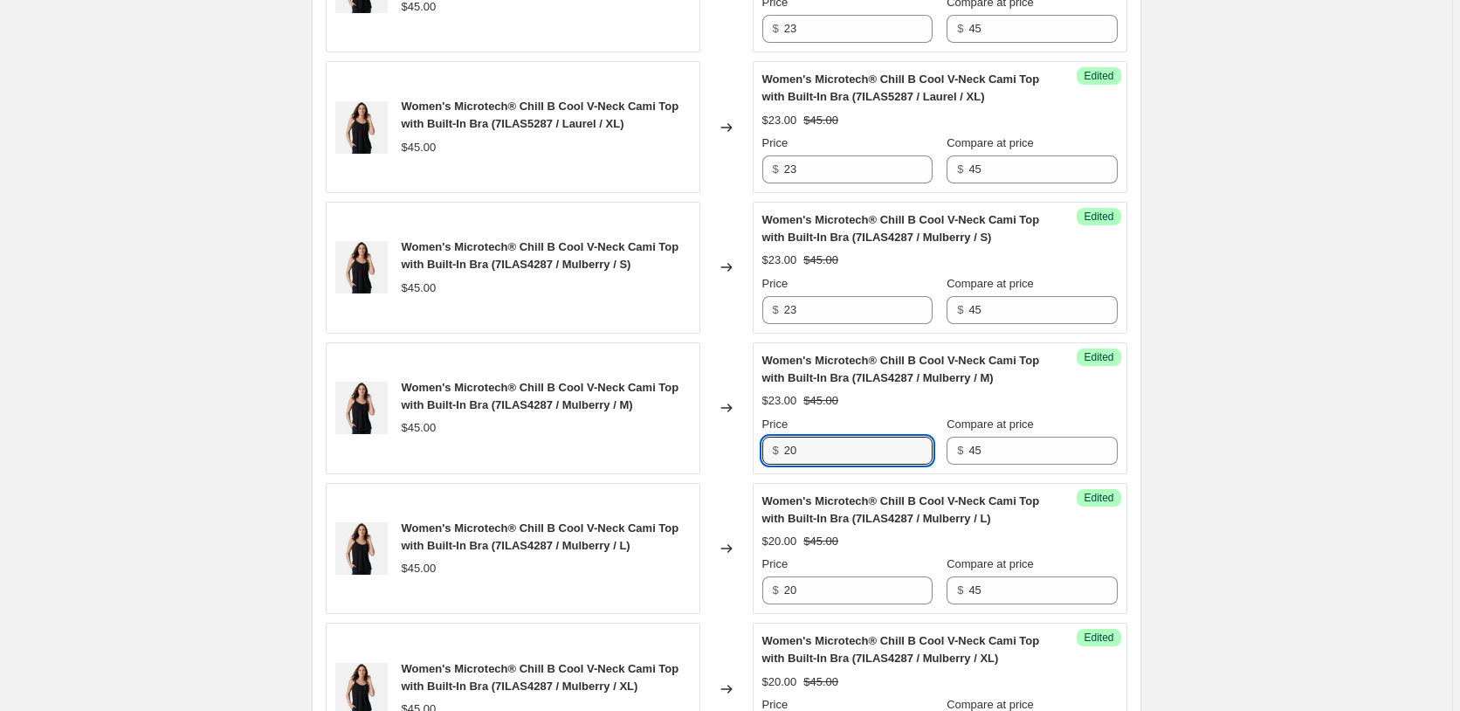
type input "20"
click at [844, 285] on div "Price" at bounding box center [847, 283] width 170 height 17
click at [845, 292] on div "Price $ 23" at bounding box center [847, 299] width 170 height 49
click at [847, 303] on input "23" at bounding box center [858, 310] width 148 height 28
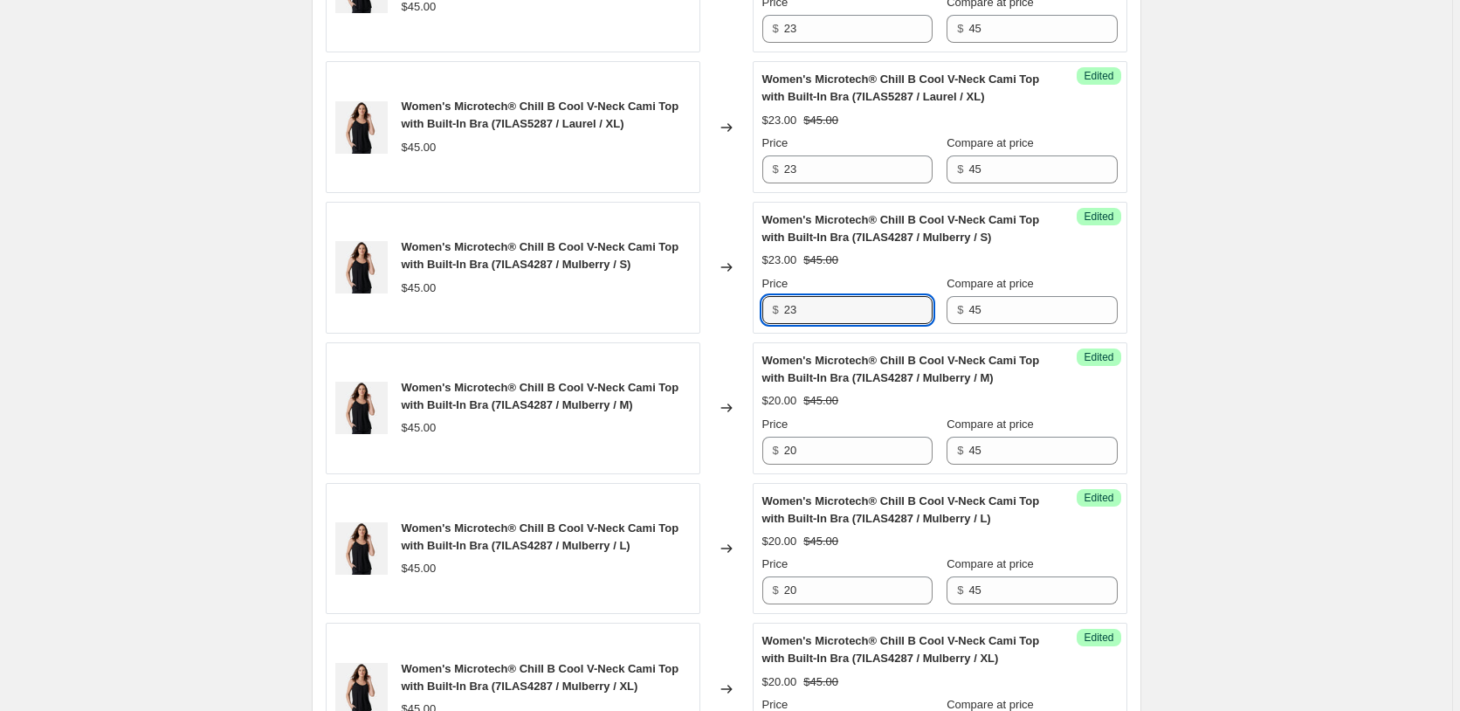
paste input "0"
type input "20"
click at [847, 169] on input "23" at bounding box center [858, 169] width 148 height 28
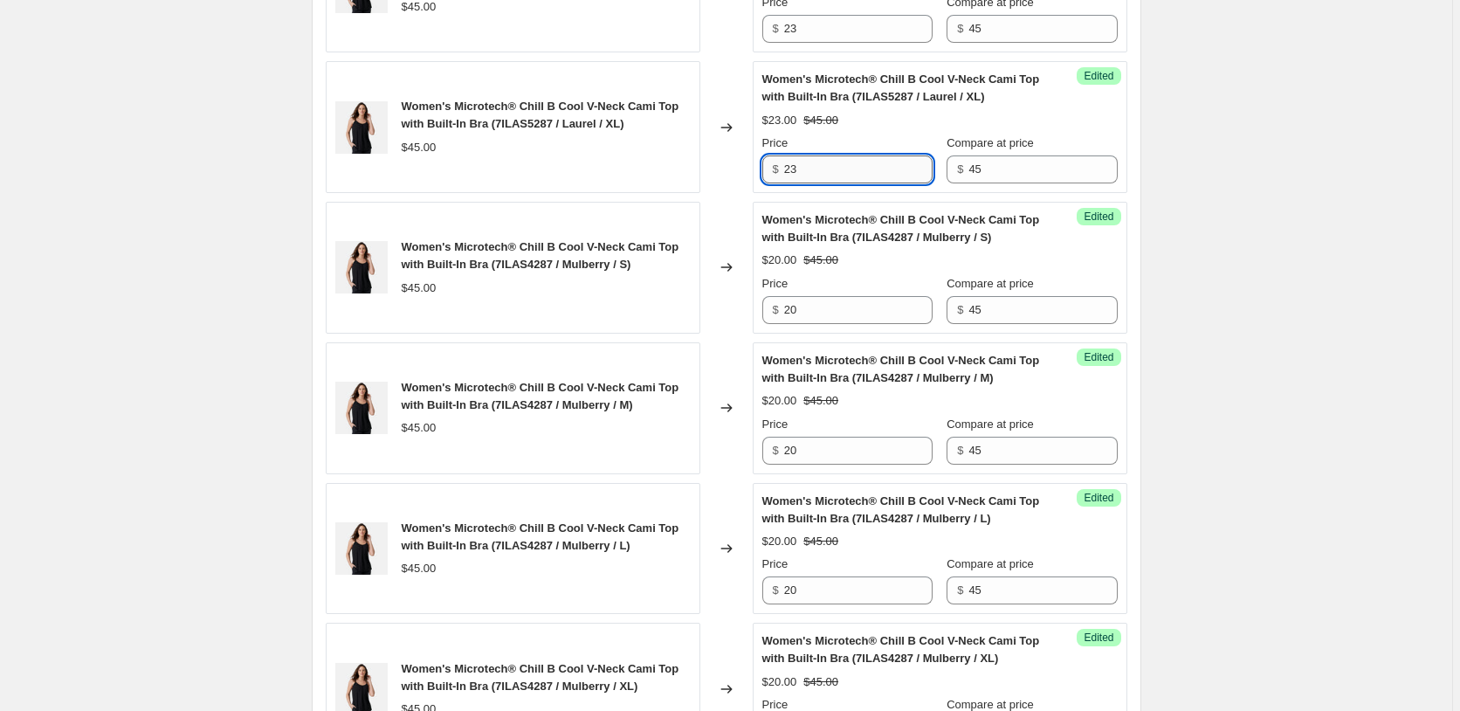
paste input "0"
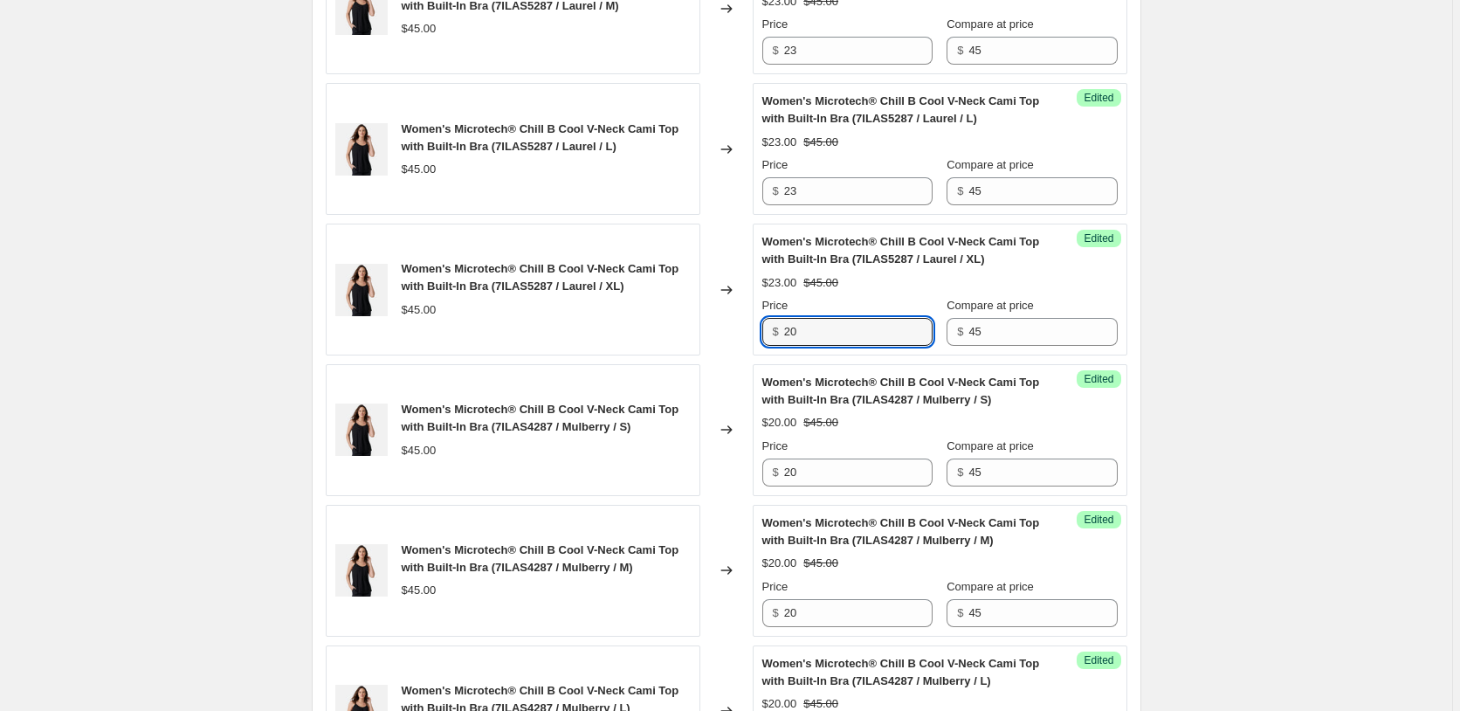
scroll to position [2027, 0]
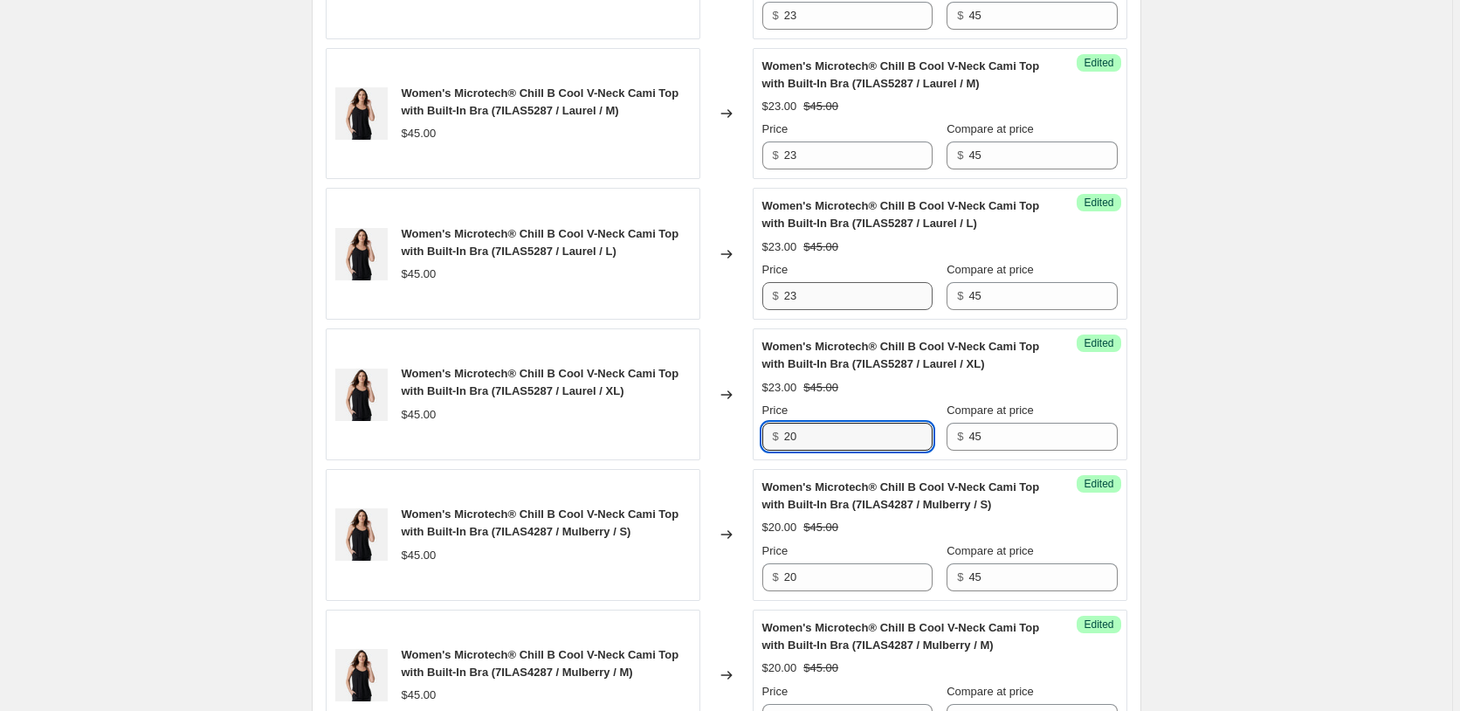
type input "20"
click at [846, 306] on input "23" at bounding box center [858, 296] width 148 height 28
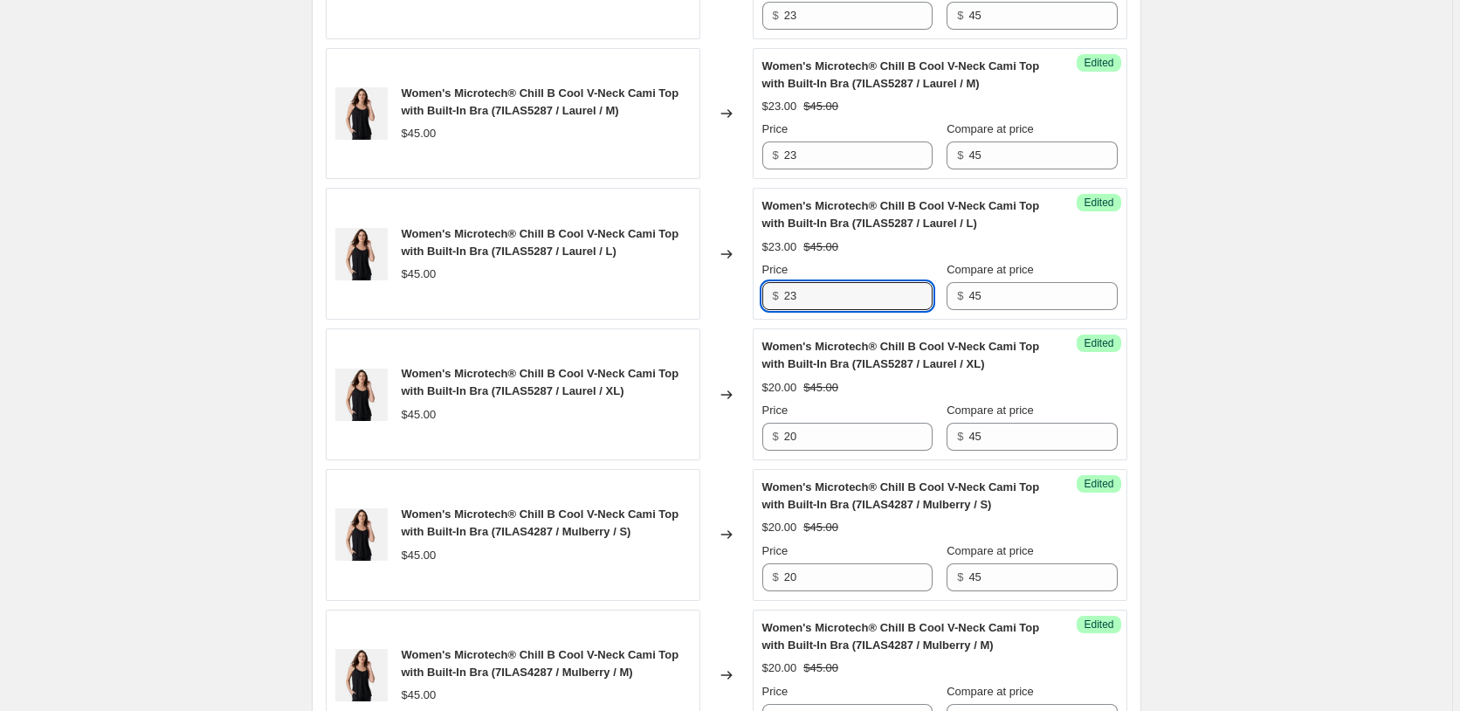
paste
type input "20"
click at [850, 161] on input "23" at bounding box center [858, 155] width 148 height 28
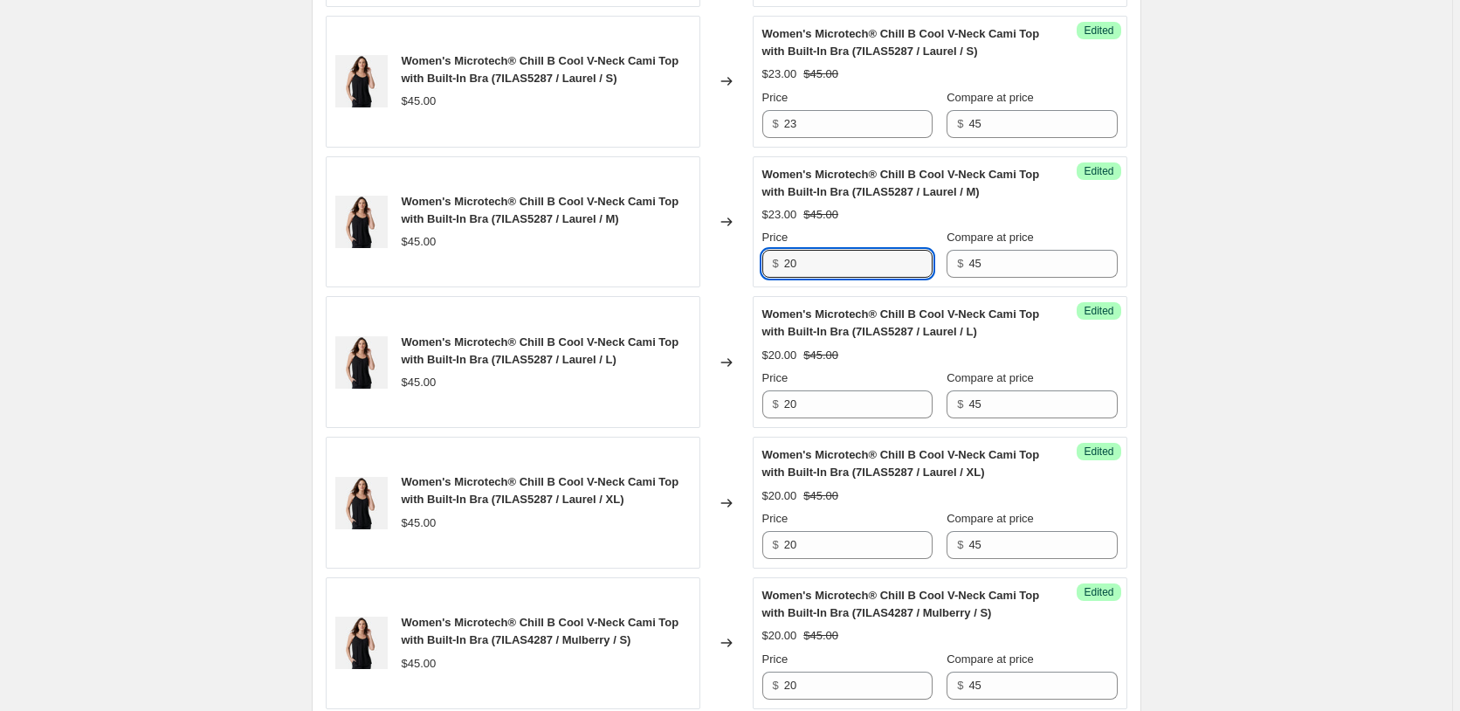
scroll to position [1760, 0]
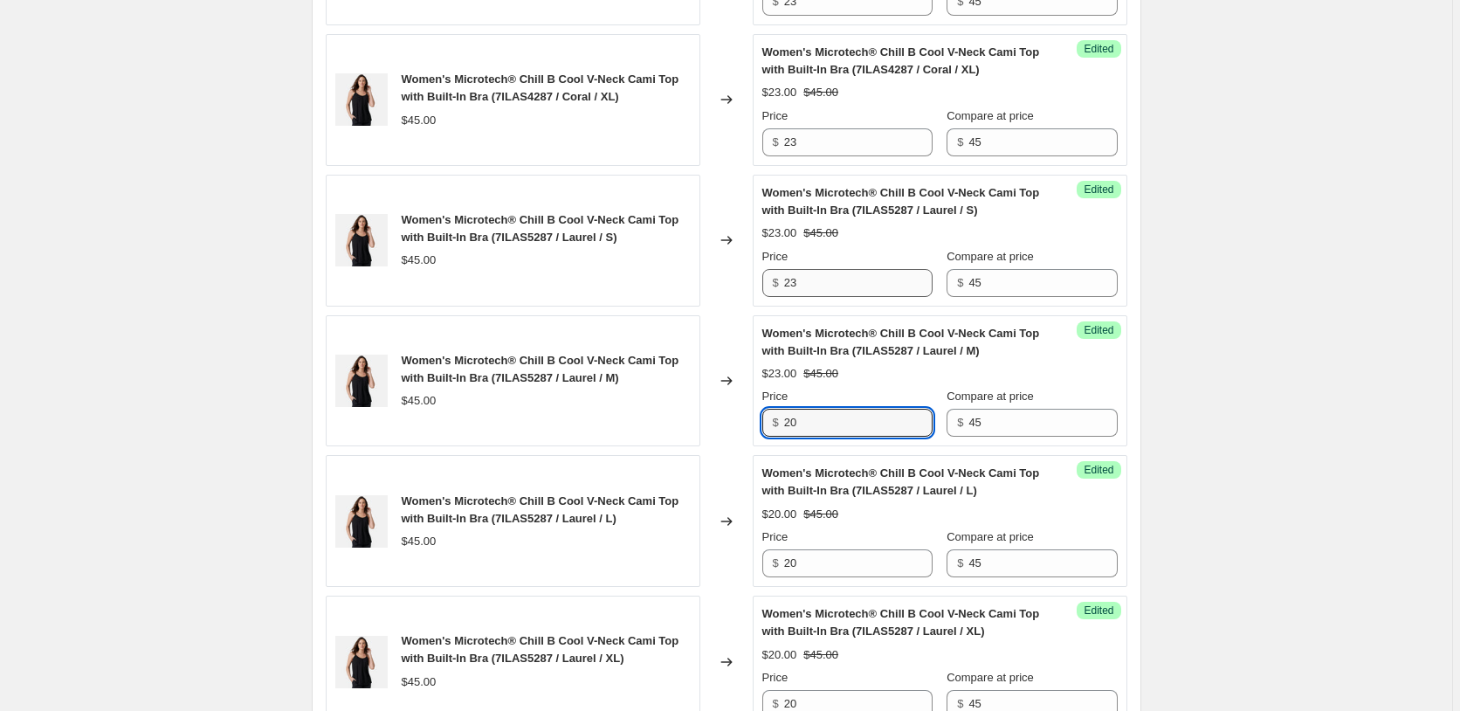
type input "20"
click at [832, 281] on input "23" at bounding box center [858, 283] width 148 height 28
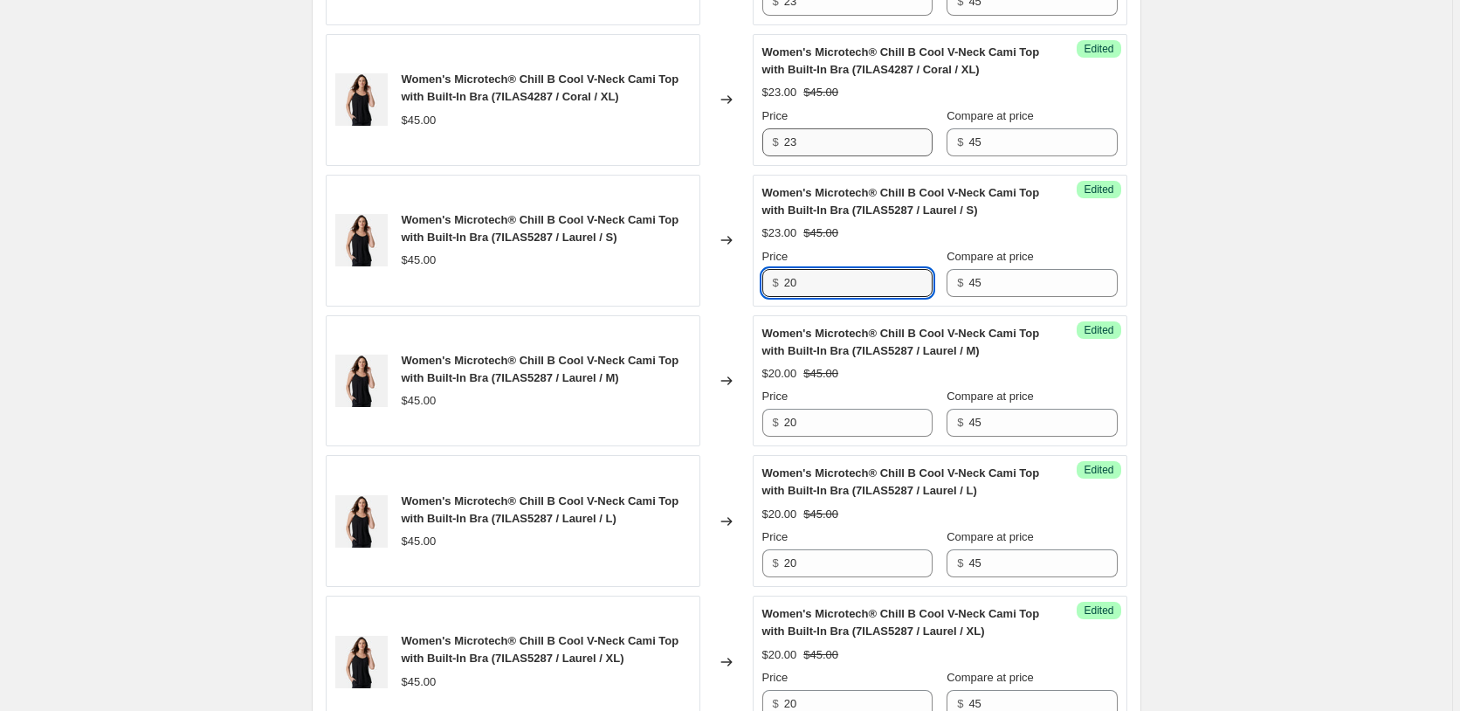
type input "20"
click at [834, 147] on input "23" at bounding box center [858, 142] width 148 height 28
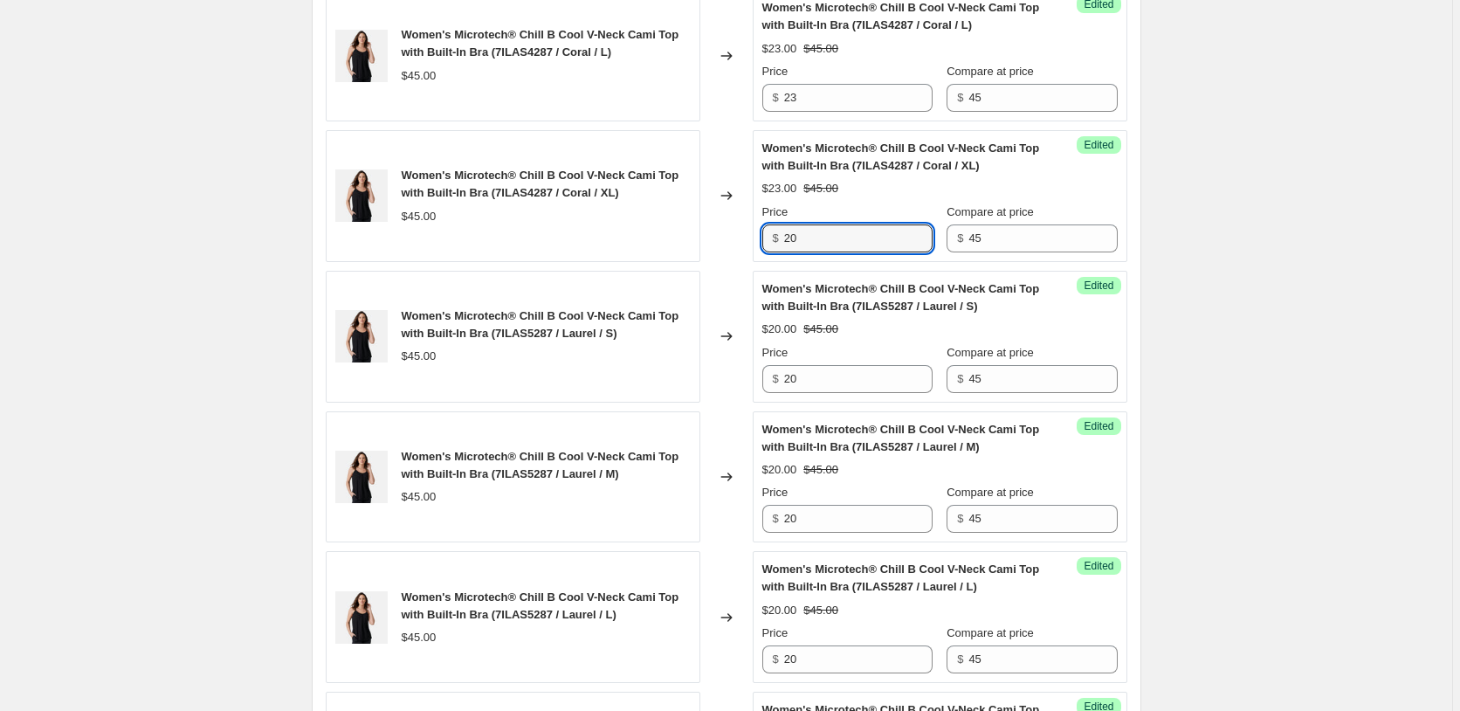
scroll to position [1582, 0]
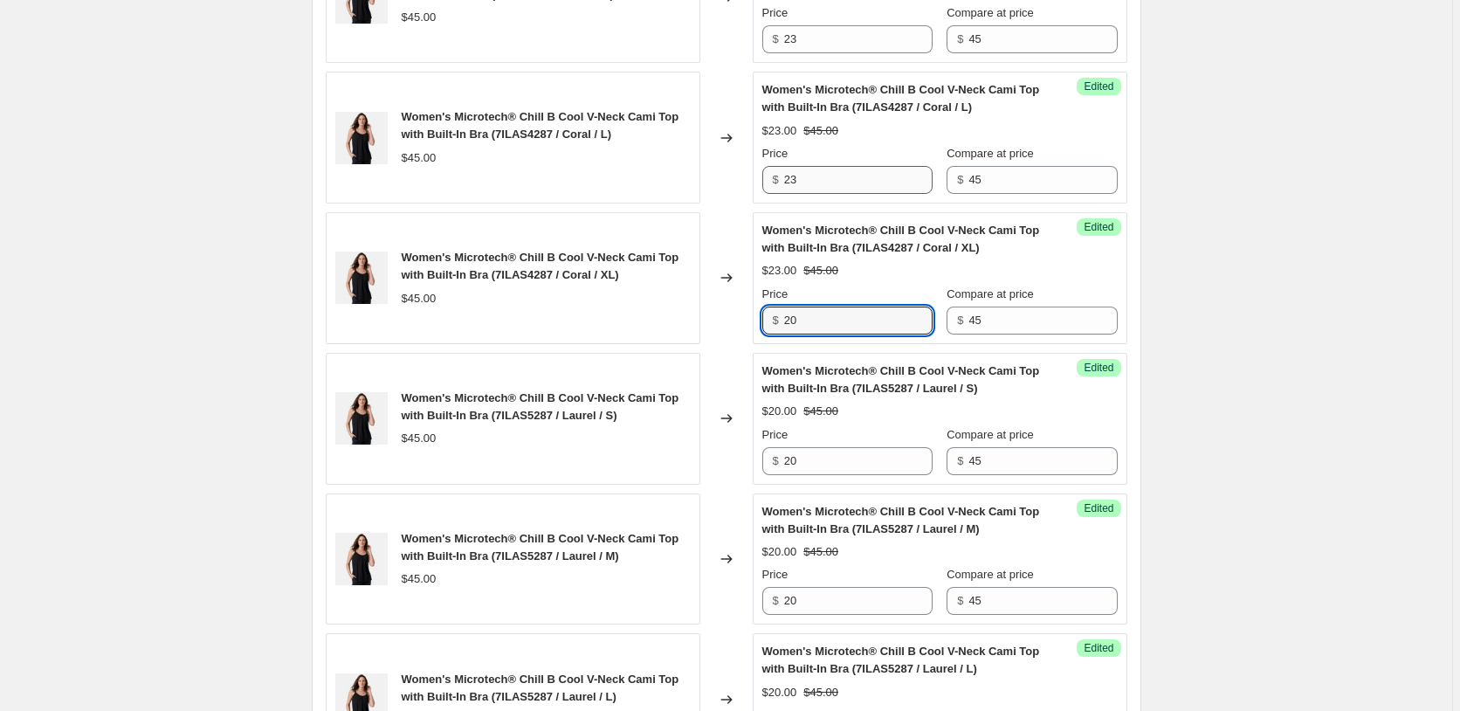
type input "20"
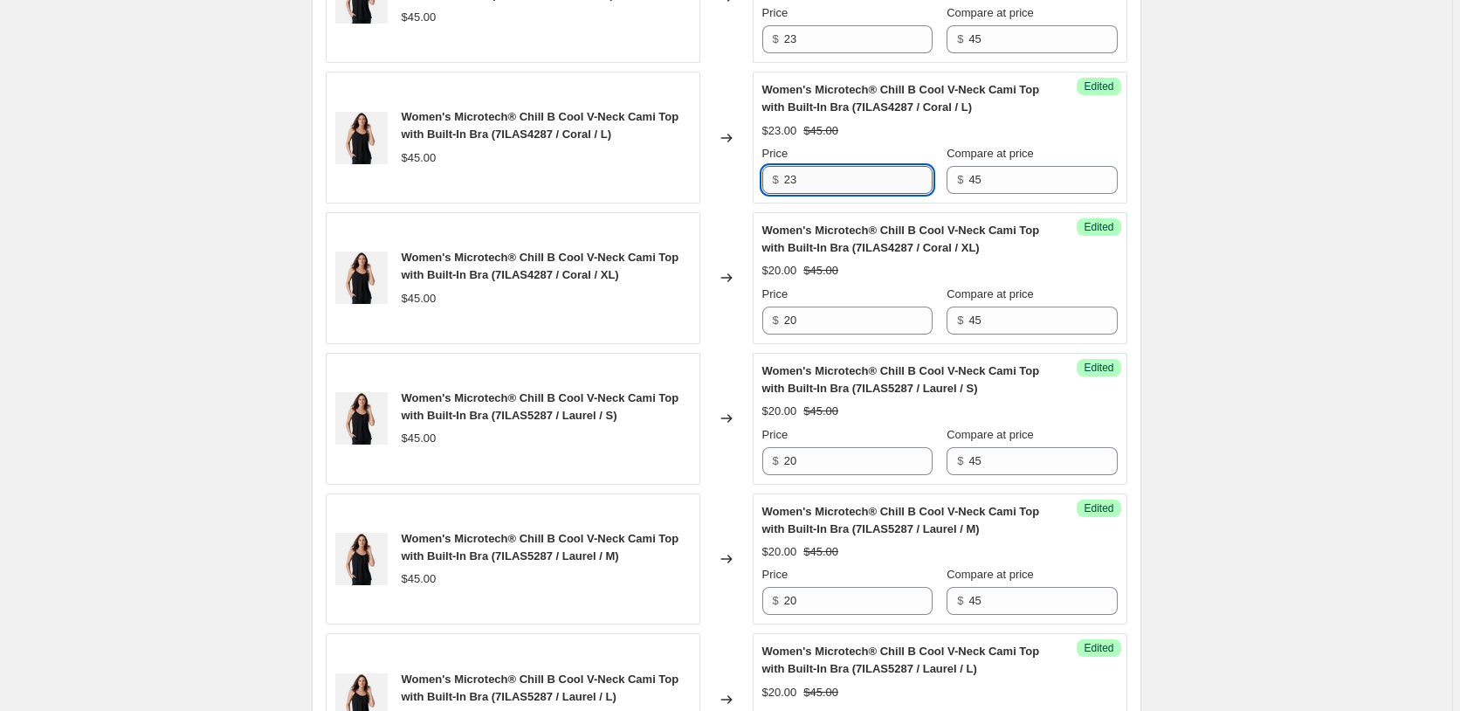
click at [835, 172] on input "23" at bounding box center [858, 180] width 148 height 28
type input "20"
click at [835, 45] on input "23" at bounding box center [858, 39] width 148 height 28
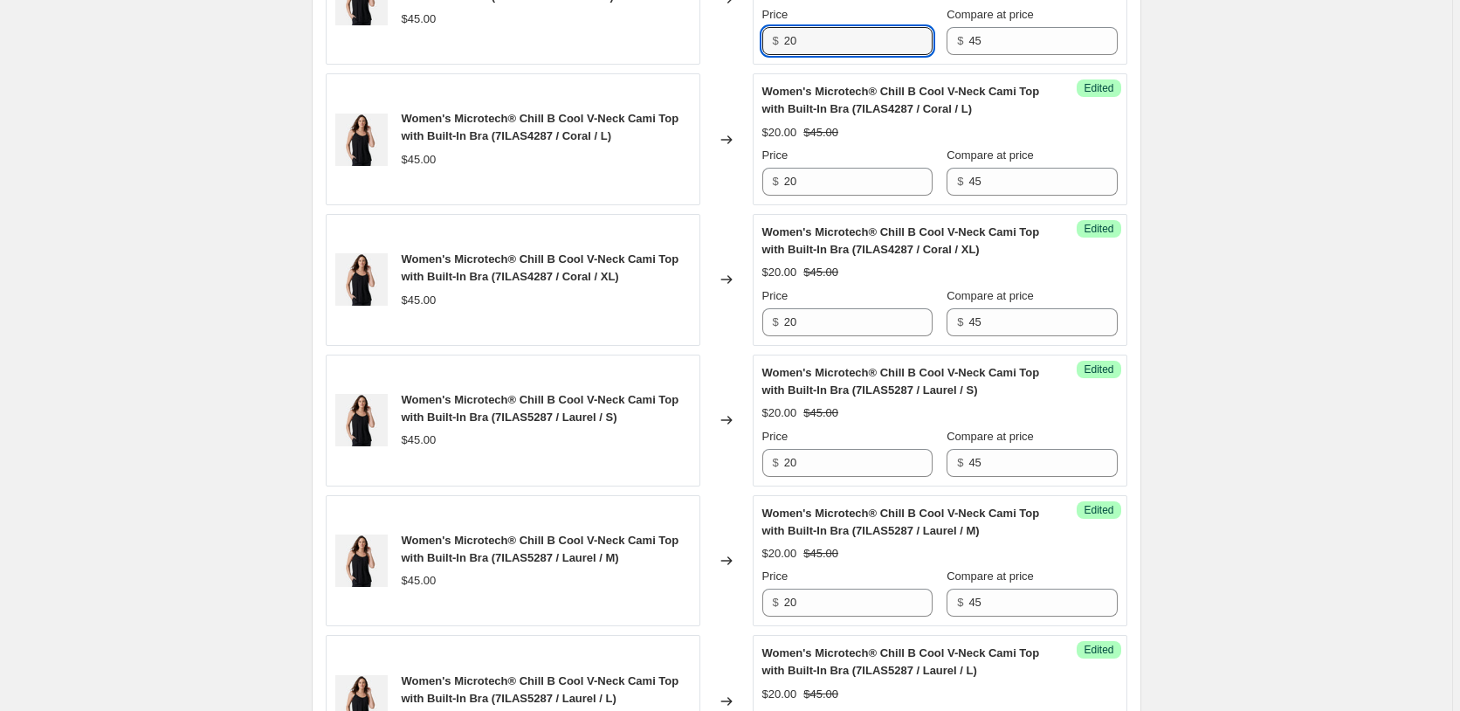
scroll to position [1404, 0]
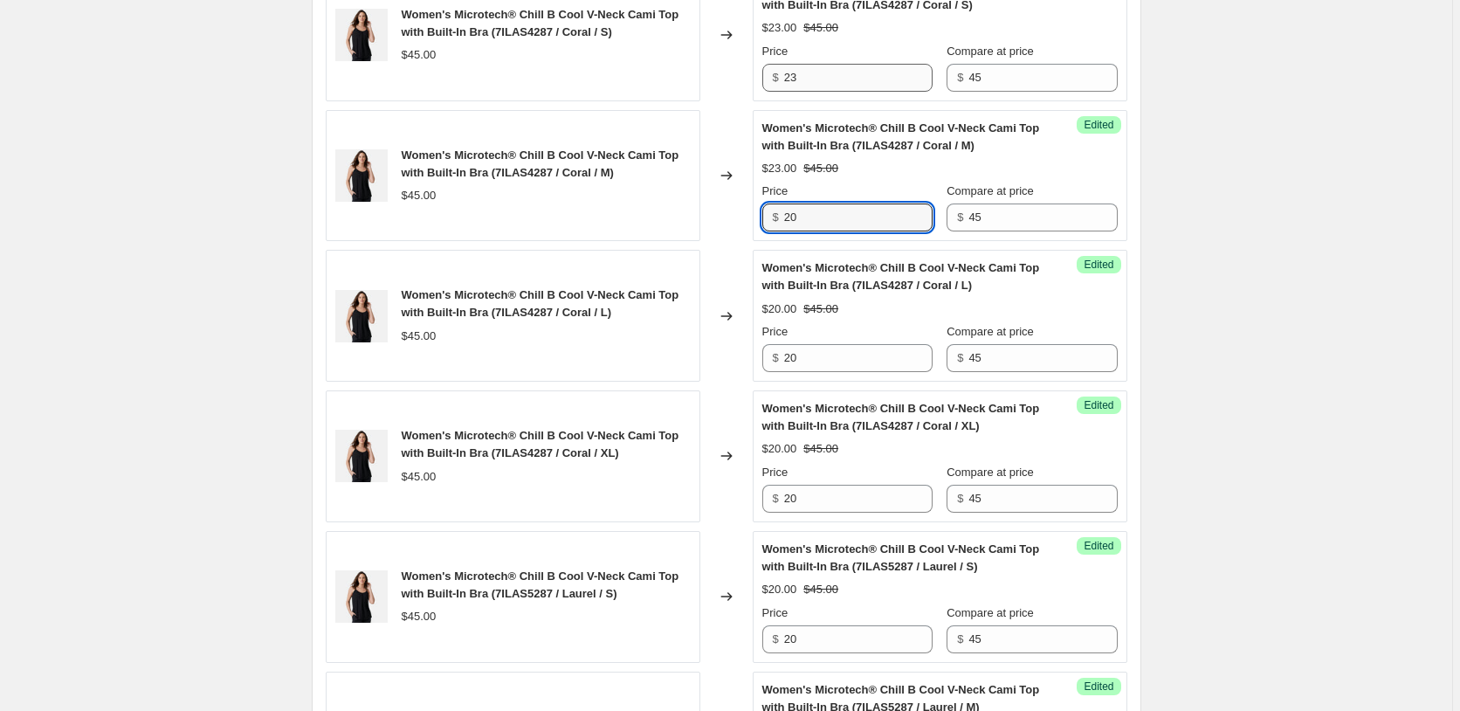
type input "20"
click at [835, 72] on input "23" at bounding box center [858, 78] width 148 height 28
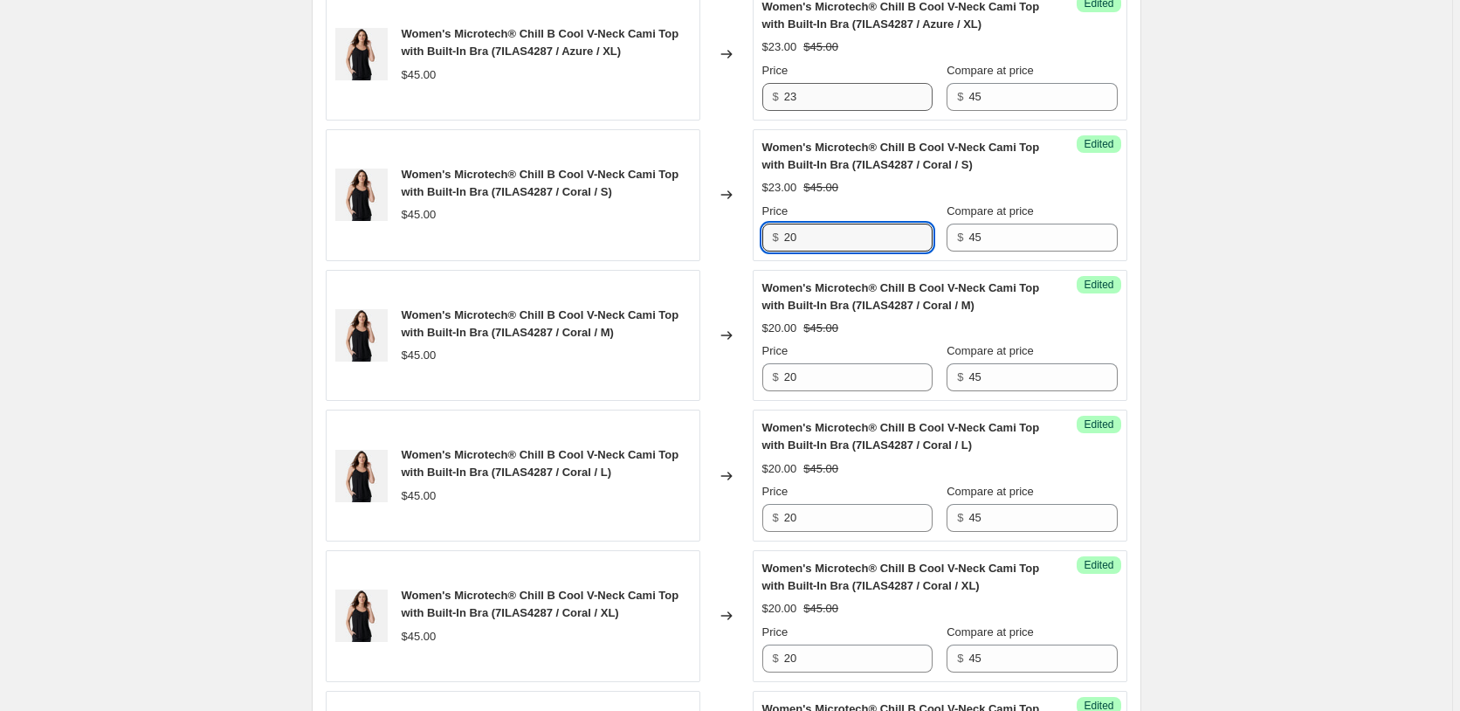
scroll to position [1226, 0]
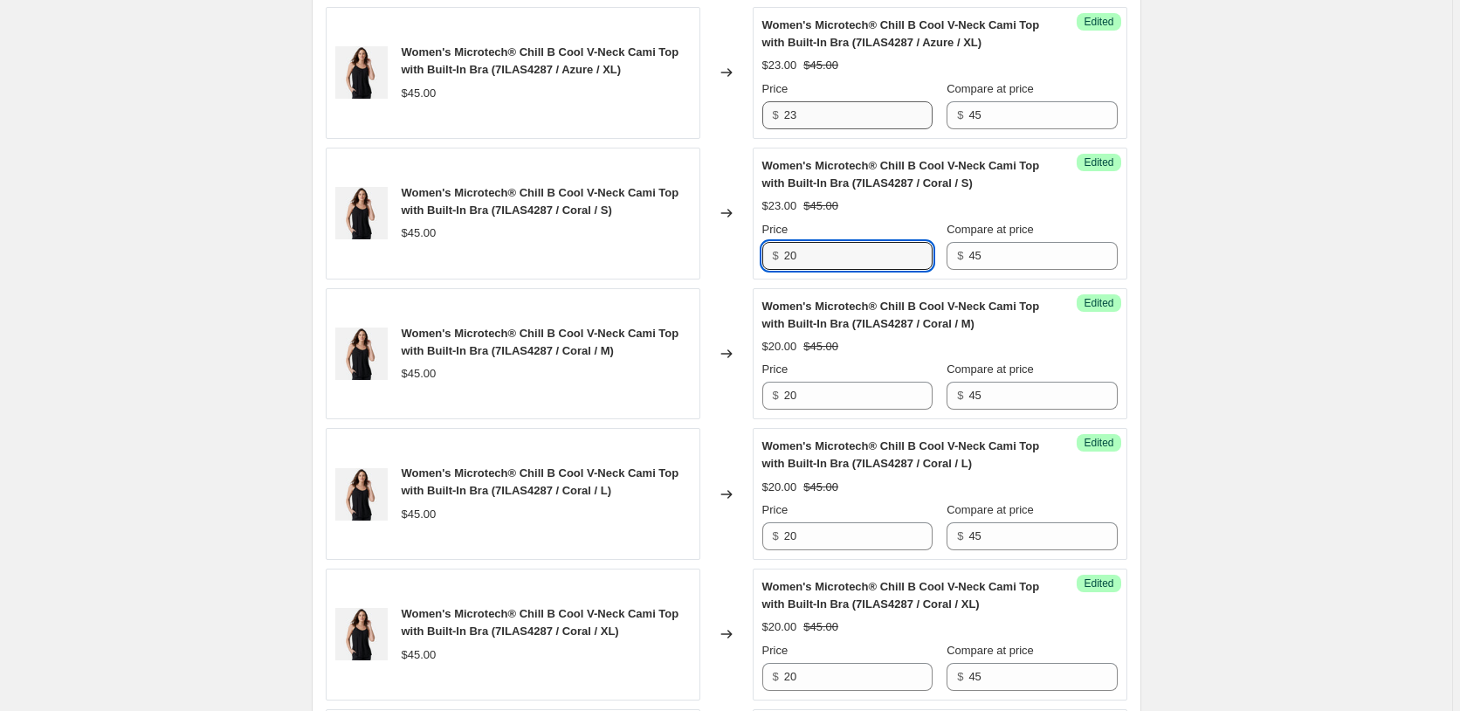
type input "20"
click at [845, 123] on input "23" at bounding box center [858, 115] width 148 height 28
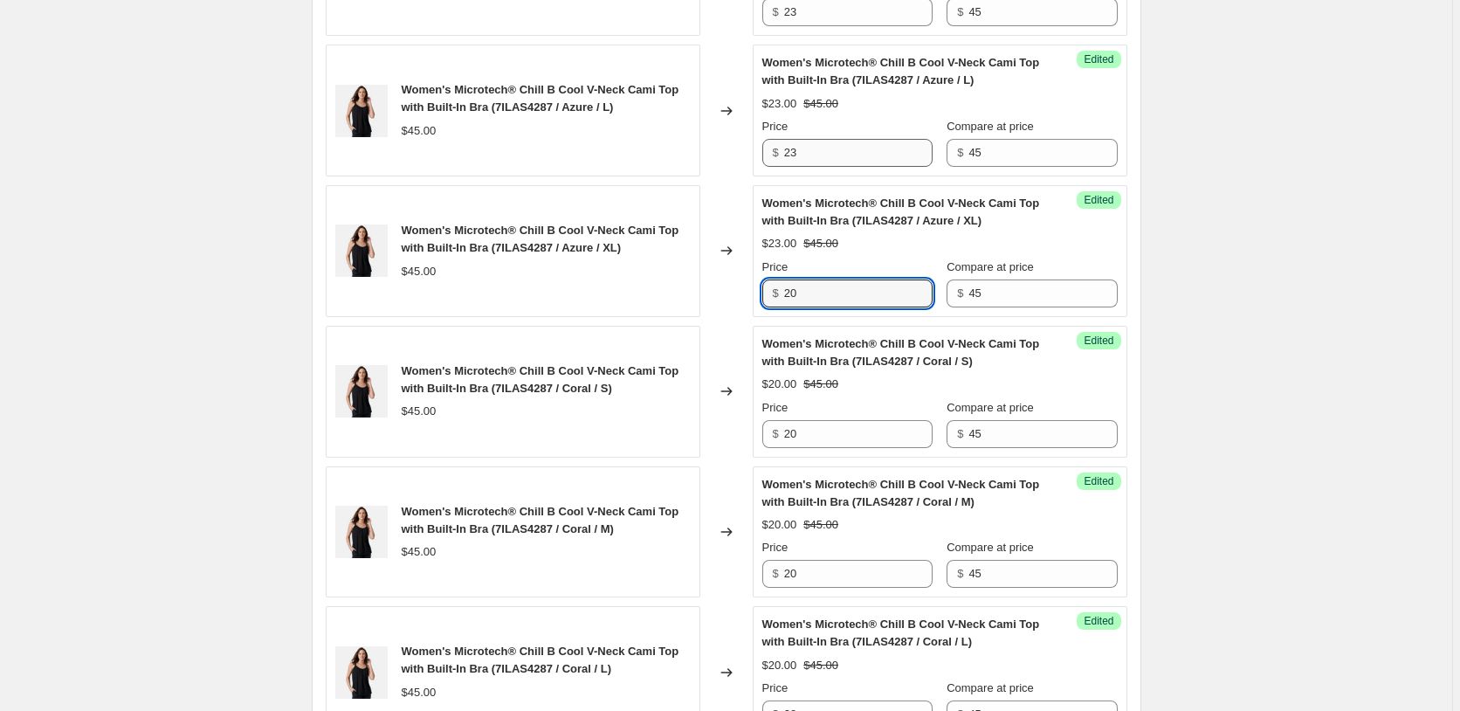
type input "20"
click at [847, 150] on input "23" at bounding box center [858, 153] width 148 height 28
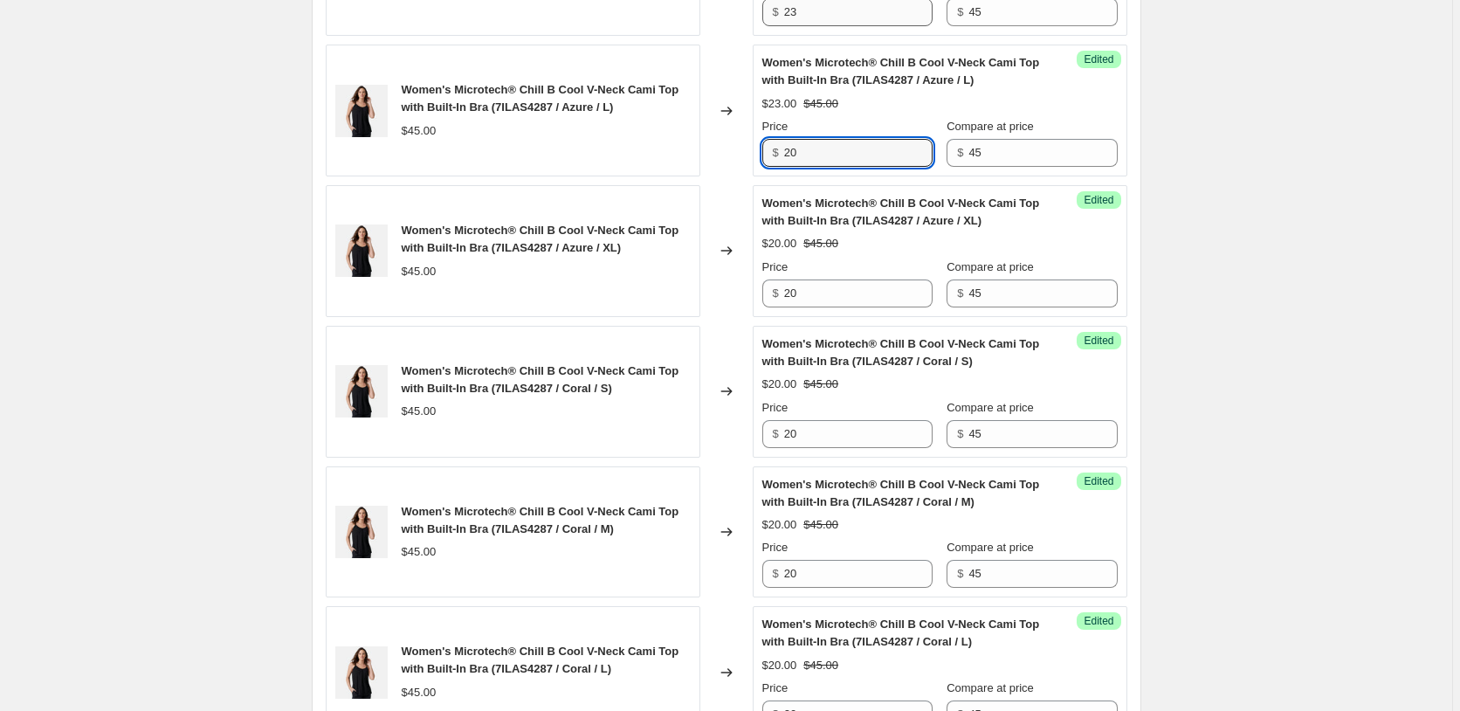
type input "20"
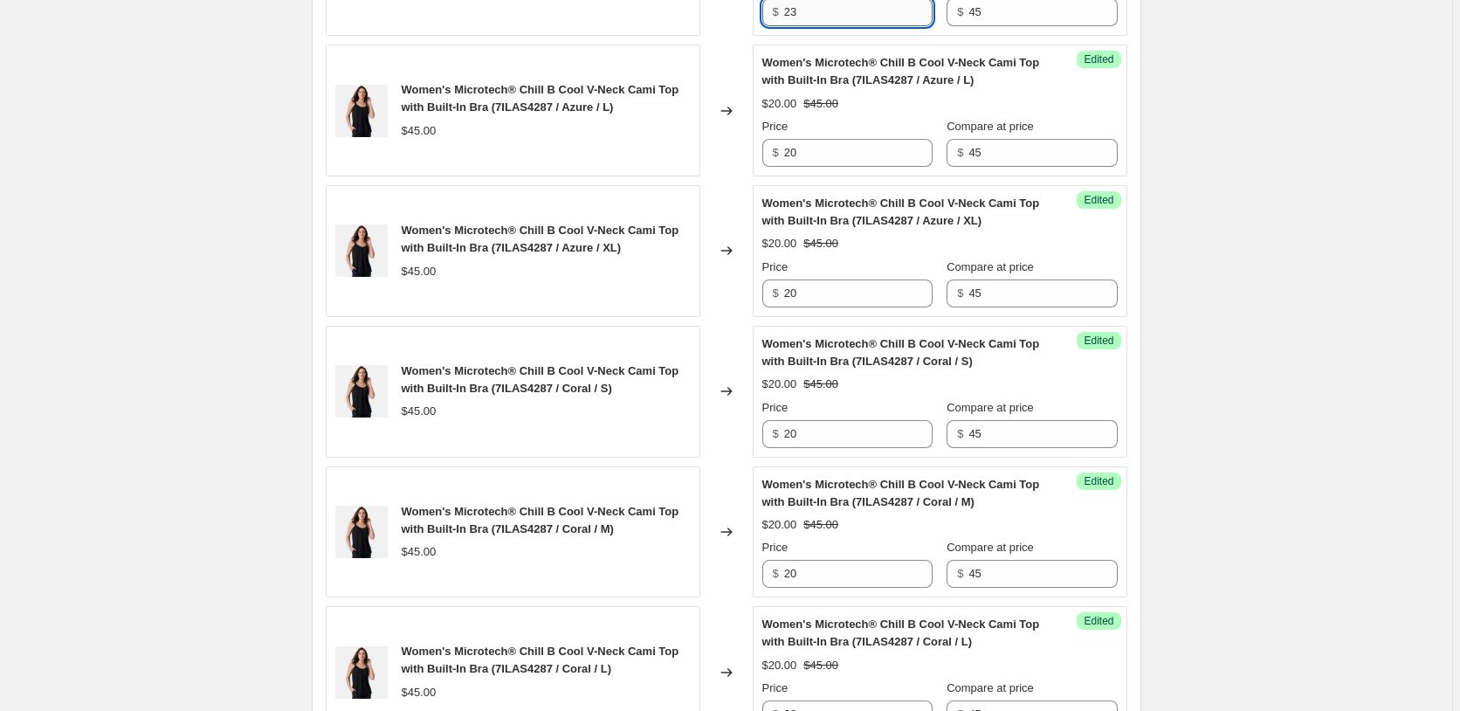
click at [833, 15] on input "23" at bounding box center [858, 12] width 148 height 28
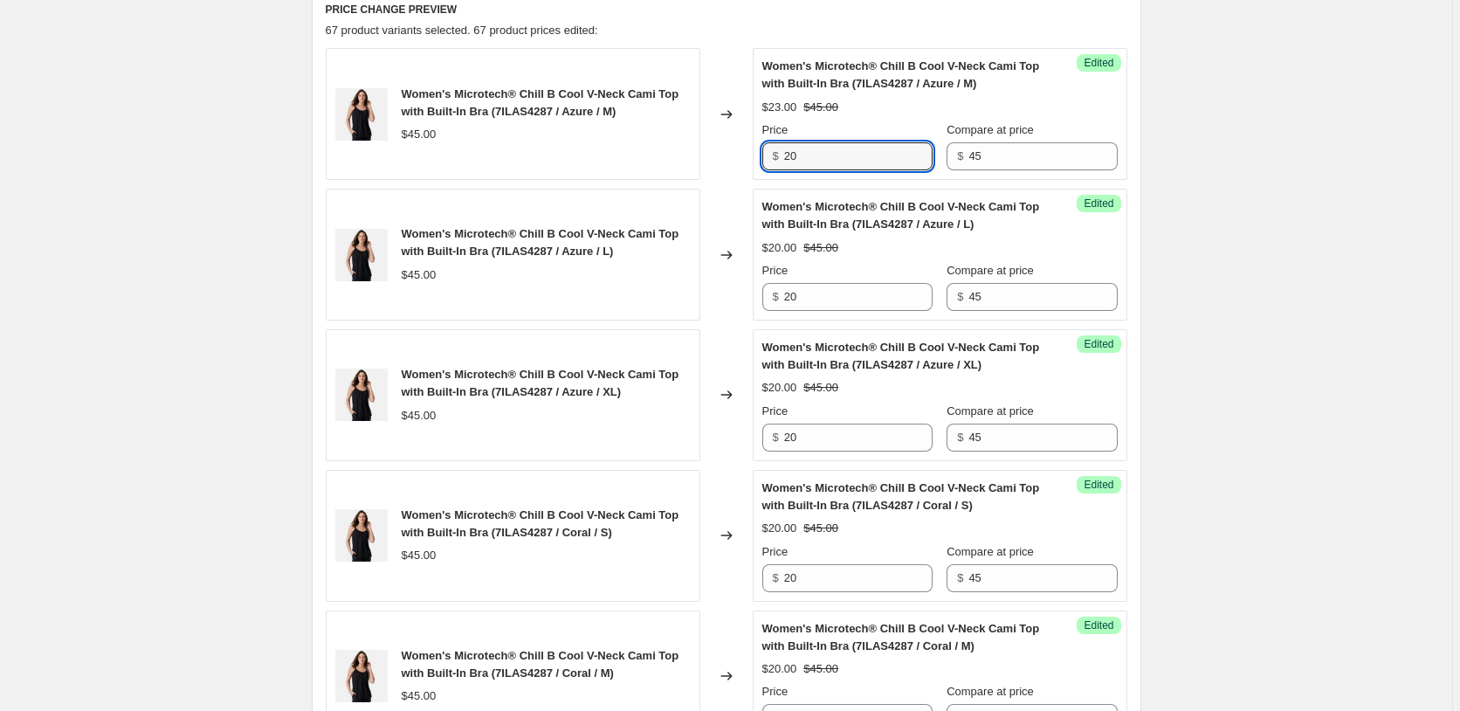
scroll to position [869, 0]
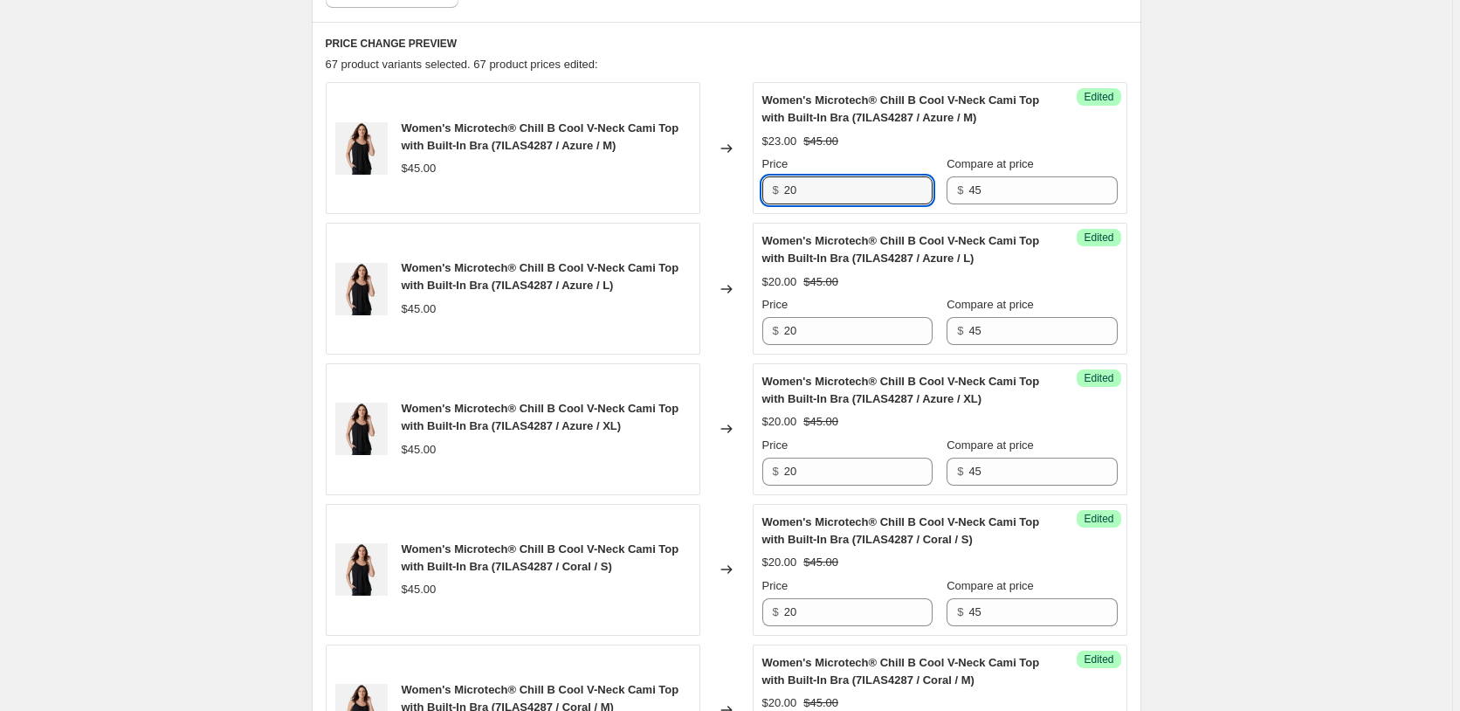
type input "20"
click at [853, 126] on div "Women's Microtech® Chill B Cool V-Neck Cami Top with Built-In Bra (7ILAS4287 / …" at bounding box center [904, 109] width 285 height 35
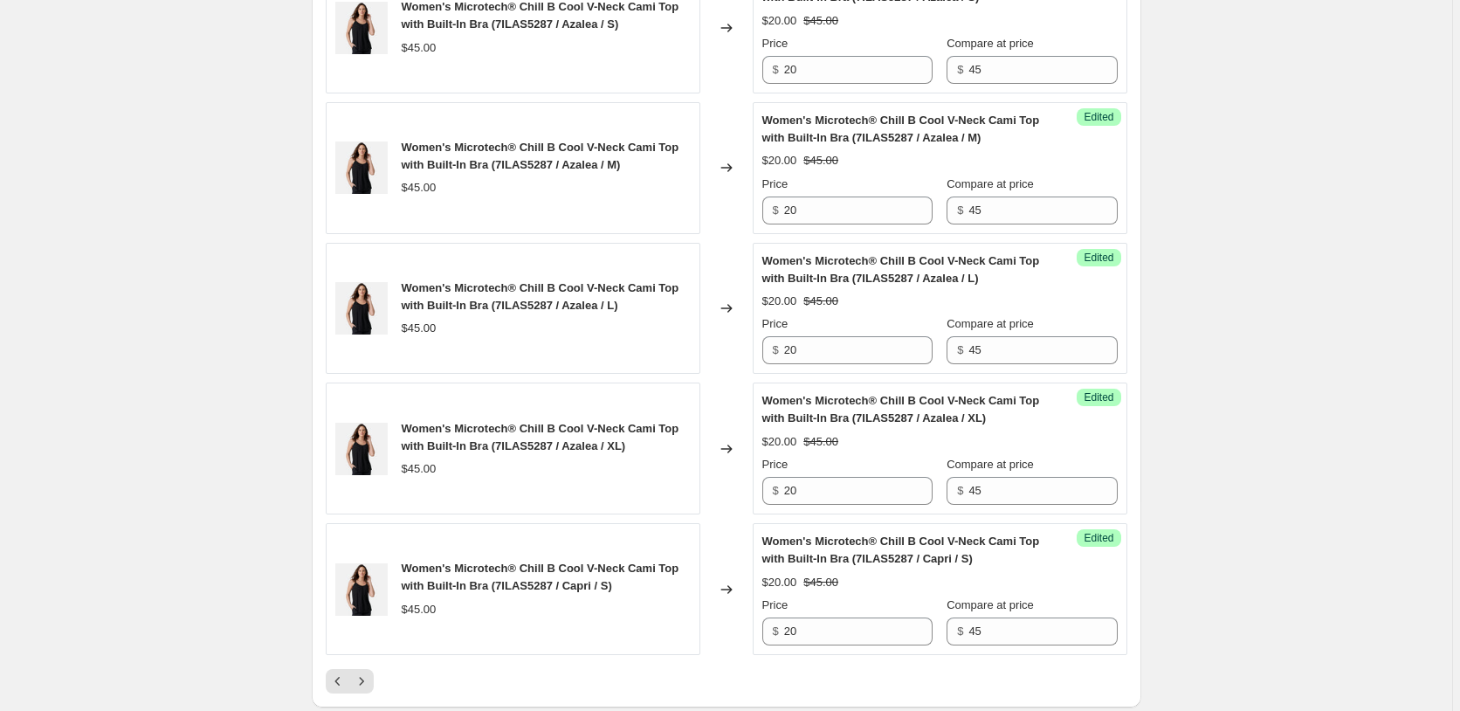
scroll to position [3362, 0]
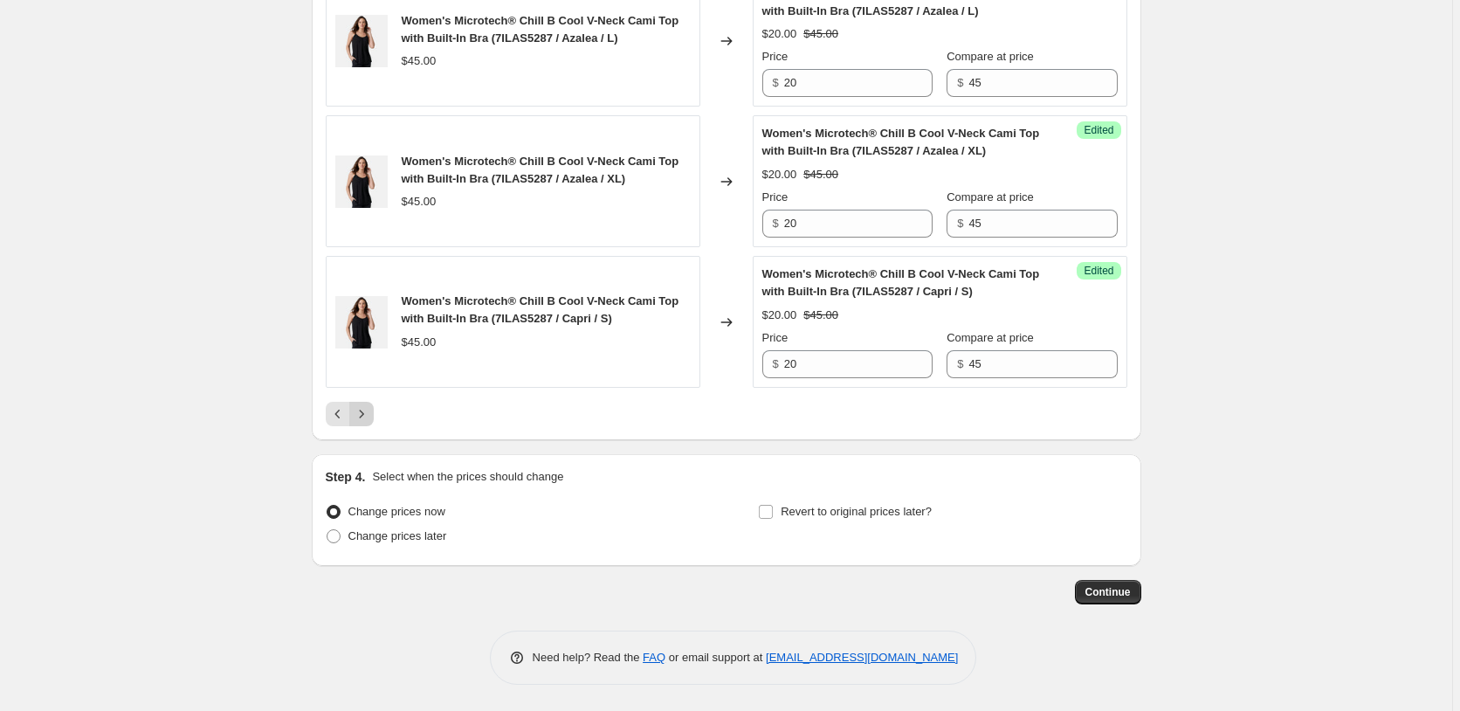
click at [362, 422] on icon "Next" at bounding box center [361, 413] width 17 height 17
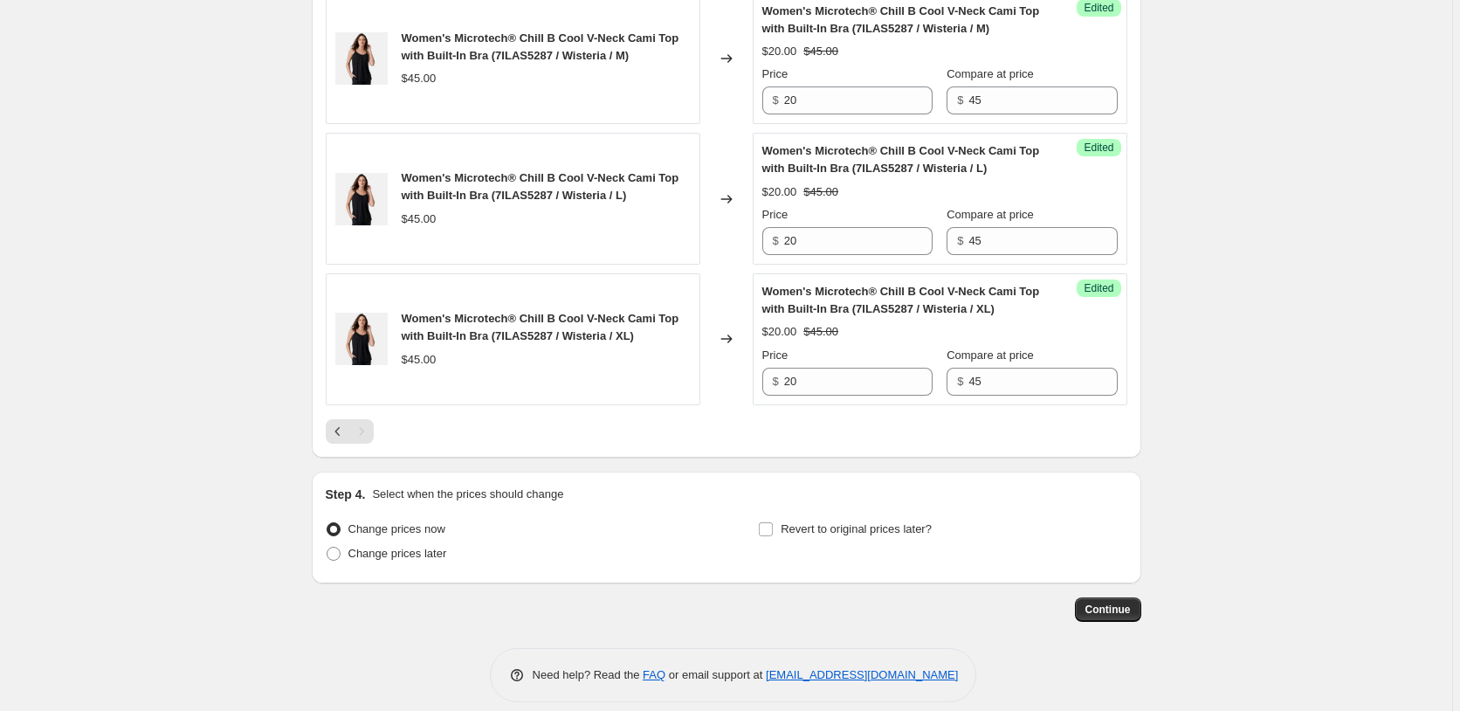
scroll to position [1538, 0]
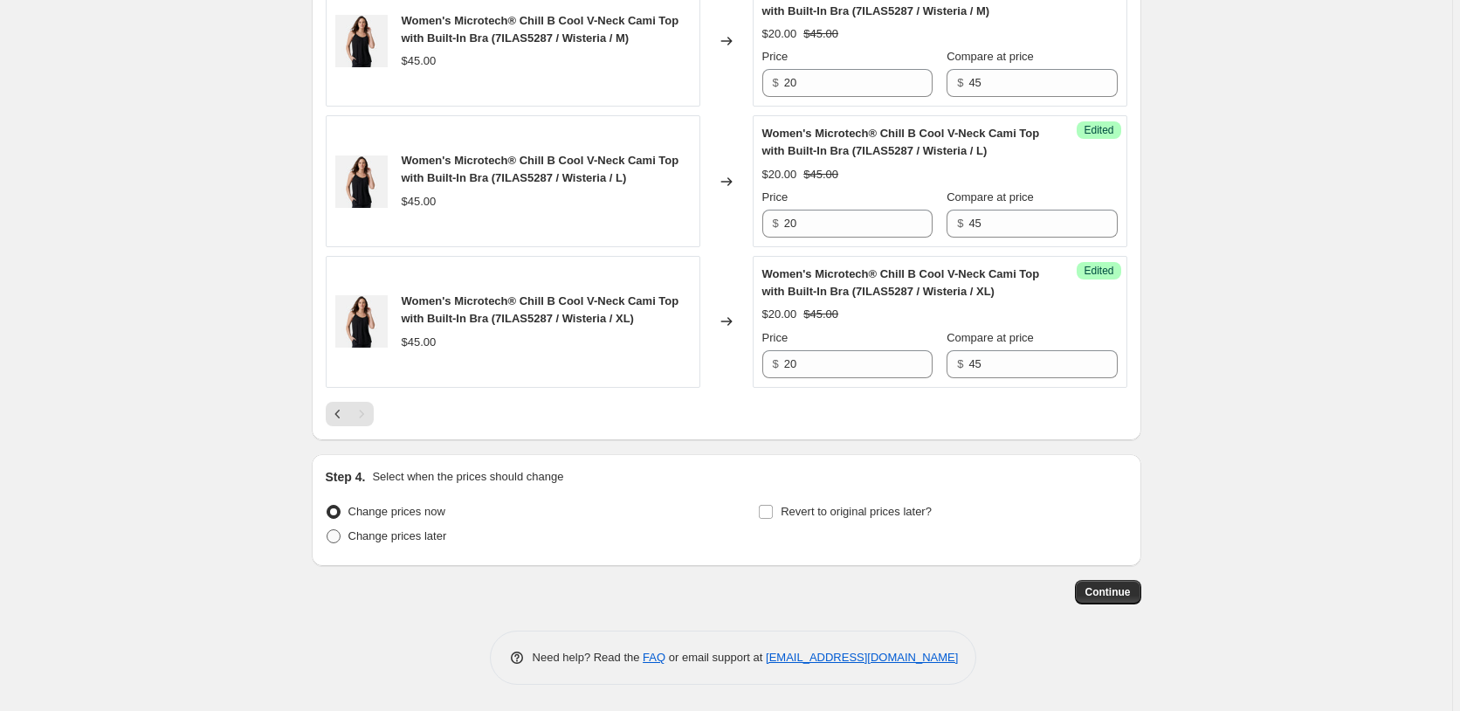
click at [434, 540] on span "Change prices later" at bounding box center [397, 535] width 99 height 13
click at [327, 530] on input "Change prices later" at bounding box center [326, 529] width 1 height 1
radio input "true"
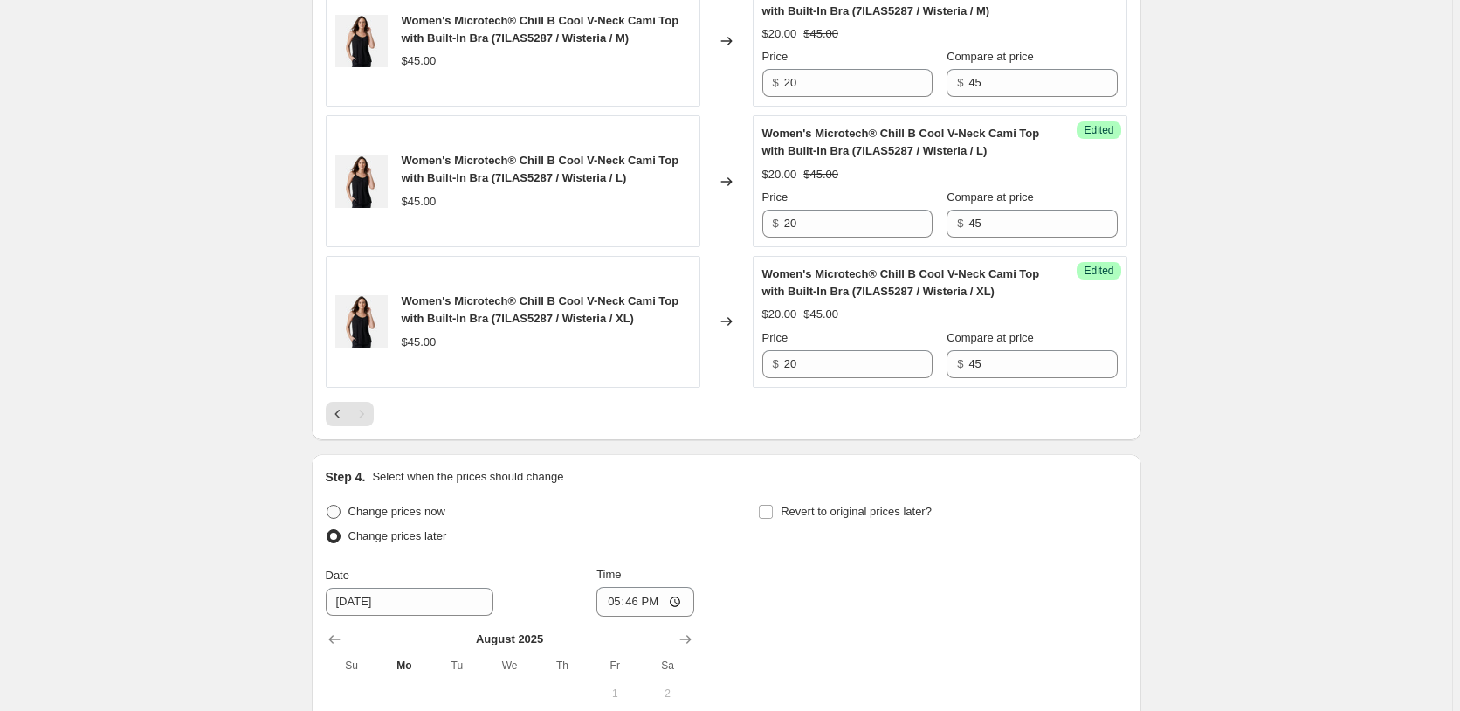
click at [393, 515] on span "Change prices now" at bounding box center [396, 511] width 97 height 13
click at [327, 505] on input "Change prices now" at bounding box center [326, 505] width 1 height 1
radio input "true"
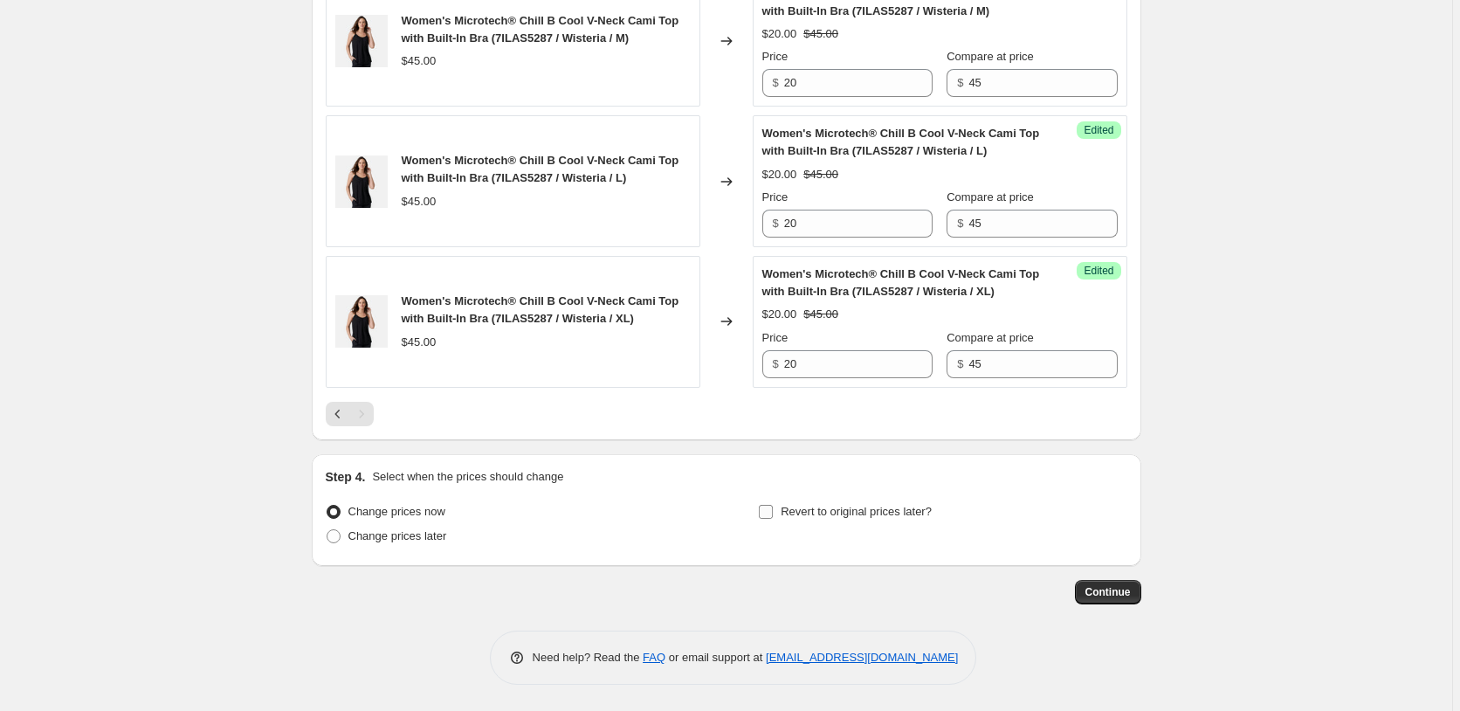
click at [863, 512] on span "Revert to original prices later?" at bounding box center [855, 511] width 151 height 13
click at [773, 512] on input "Revert to original prices later?" at bounding box center [766, 512] width 14 height 14
checkbox input "true"
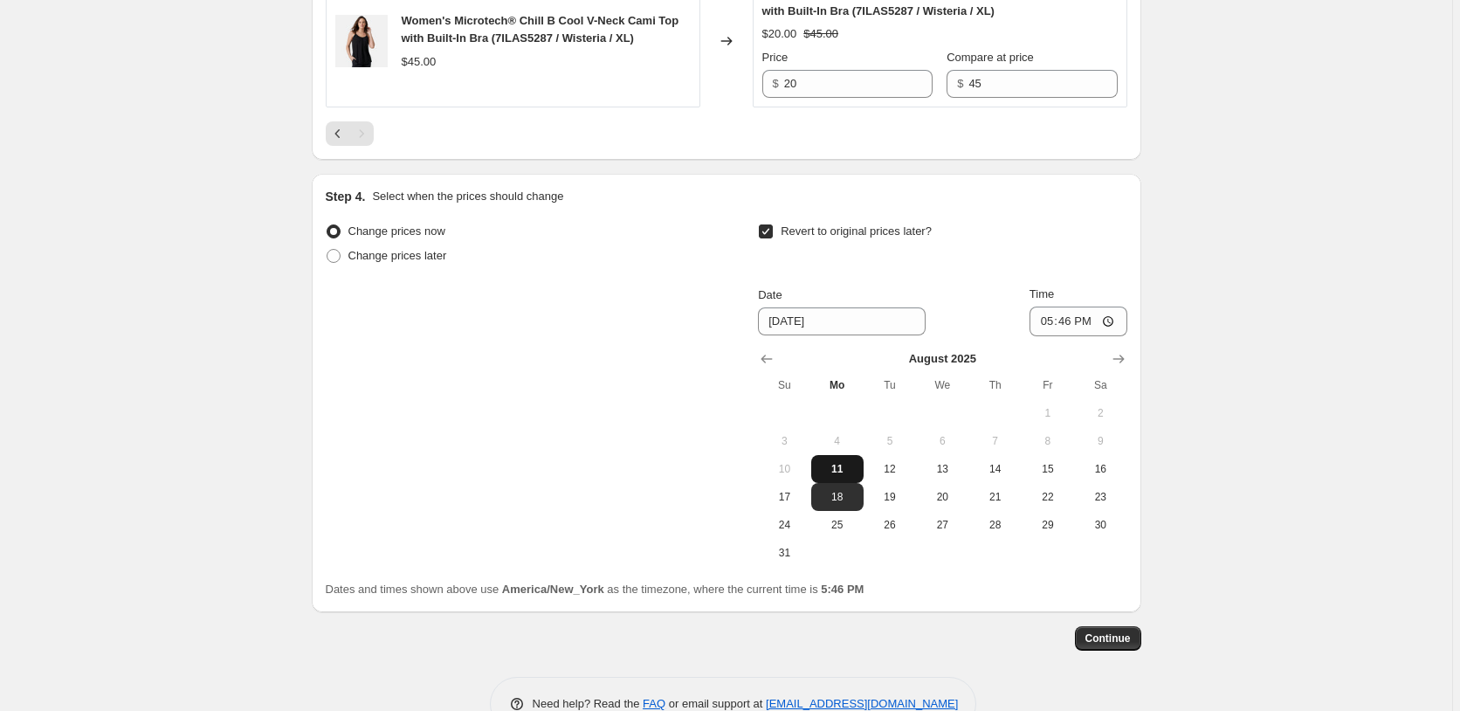
scroll to position [1863, 0]
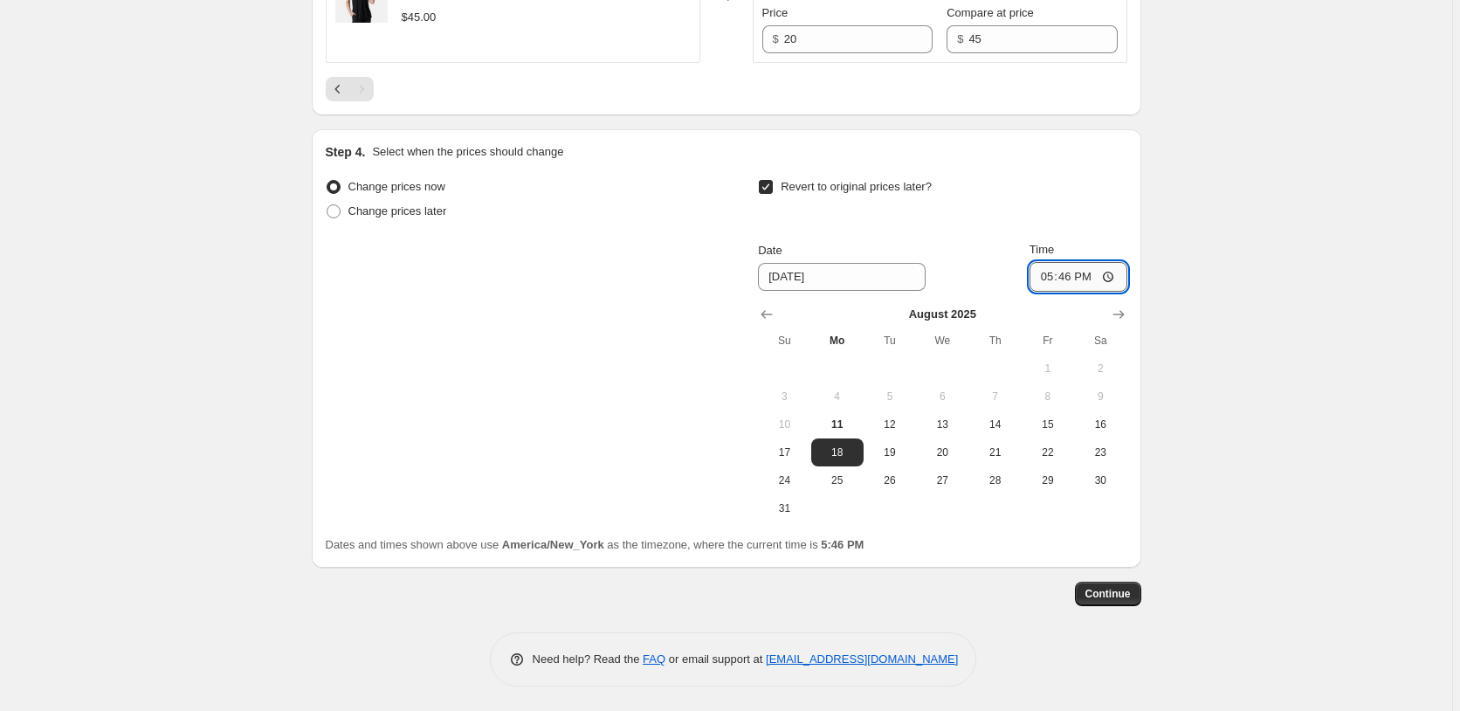
click at [1058, 279] on input "17:46" at bounding box center [1078, 277] width 98 height 30
type input "03:00"
click at [1109, 594] on span "Continue" at bounding box center [1107, 594] width 45 height 14
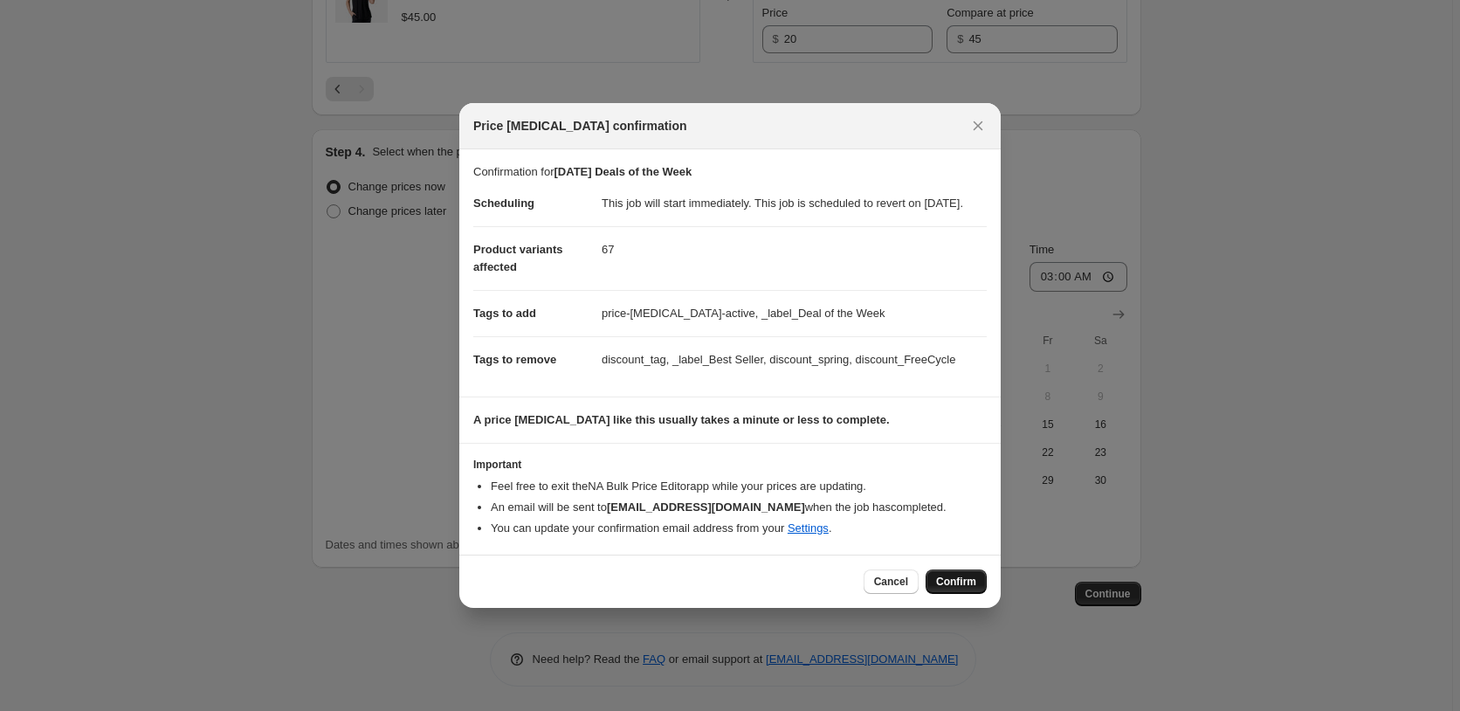
click at [959, 588] on span "Confirm" at bounding box center [956, 581] width 40 height 14
